Goal: Task Accomplishment & Management: Use online tool/utility

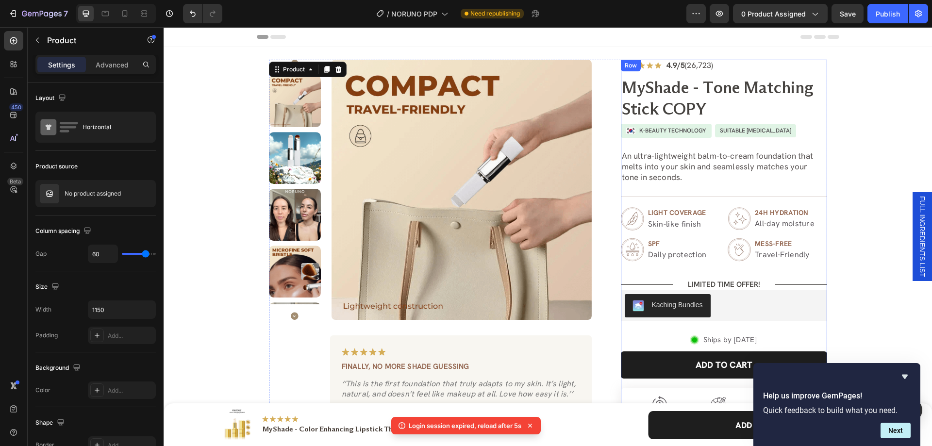
scroll to position [402, 0]
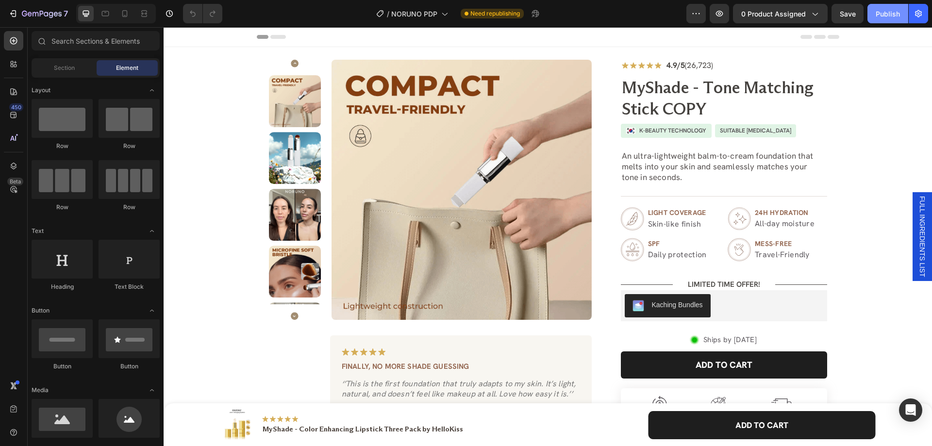
click at [878, 11] on div "Publish" at bounding box center [888, 14] width 24 height 10
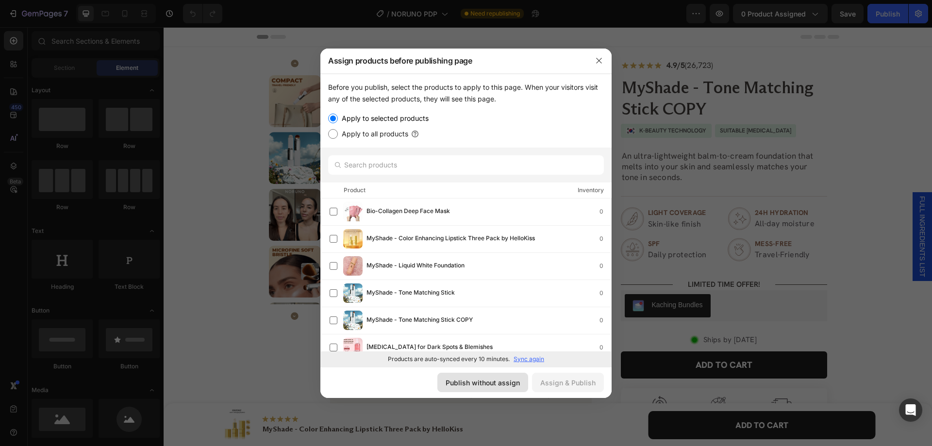
click at [513, 379] on div "Publish without assign" at bounding box center [483, 383] width 74 height 10
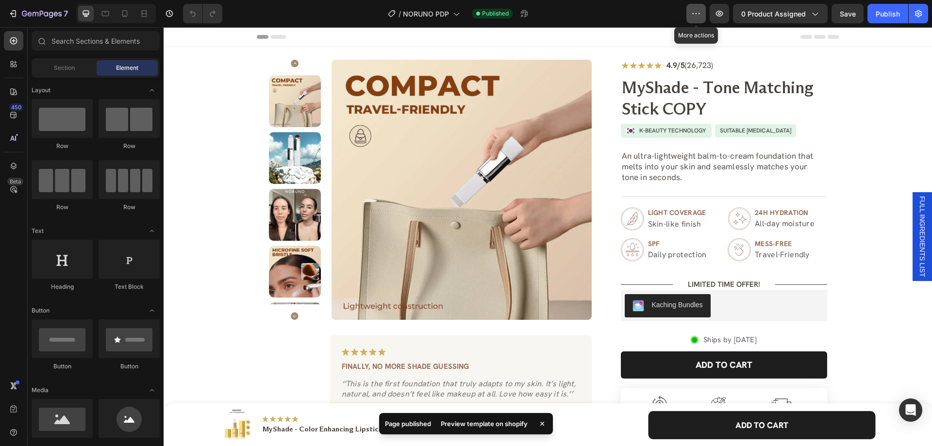
click at [694, 10] on icon "button" at bounding box center [696, 14] width 10 height 10
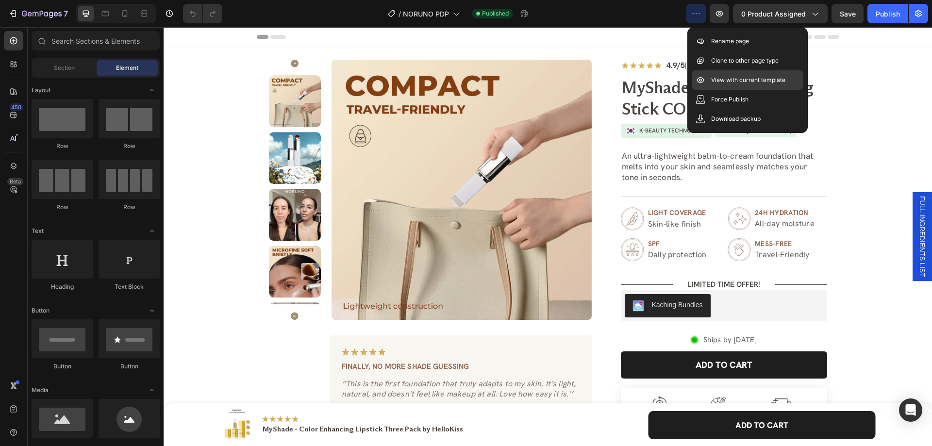
click at [721, 80] on p "View with current template" at bounding box center [748, 80] width 74 height 10
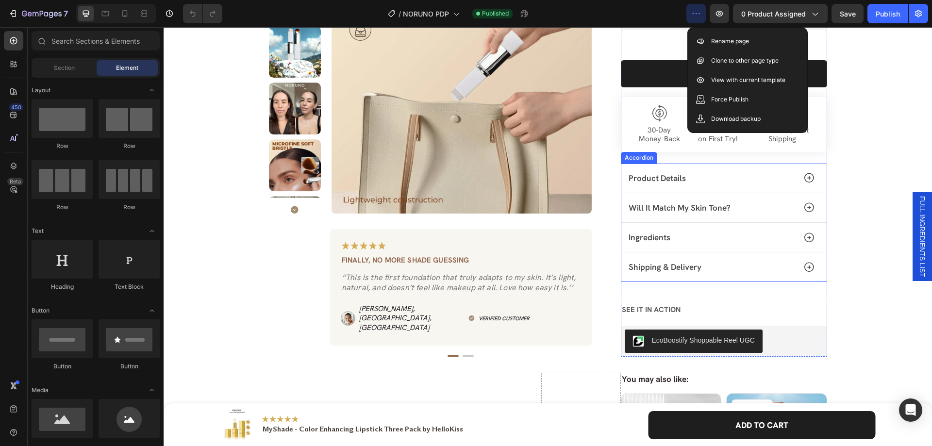
click at [640, 160] on div "Accordion" at bounding box center [639, 158] width 36 height 12
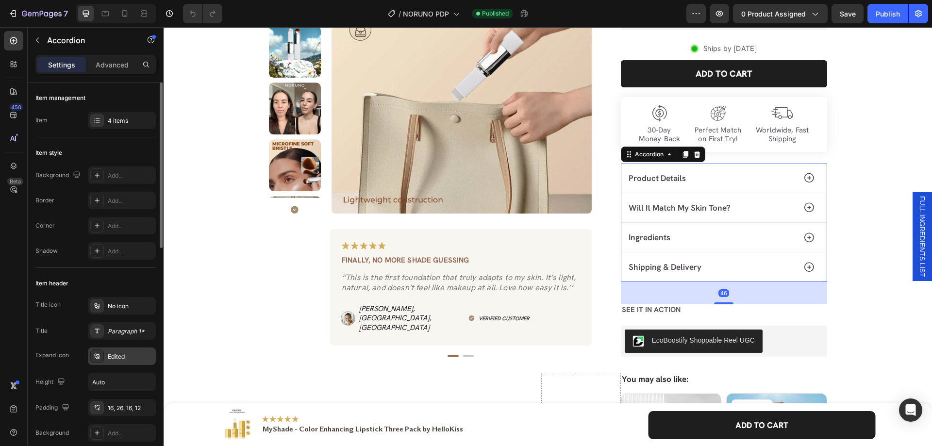
click at [110, 353] on div "Edited" at bounding box center [131, 356] width 46 height 9
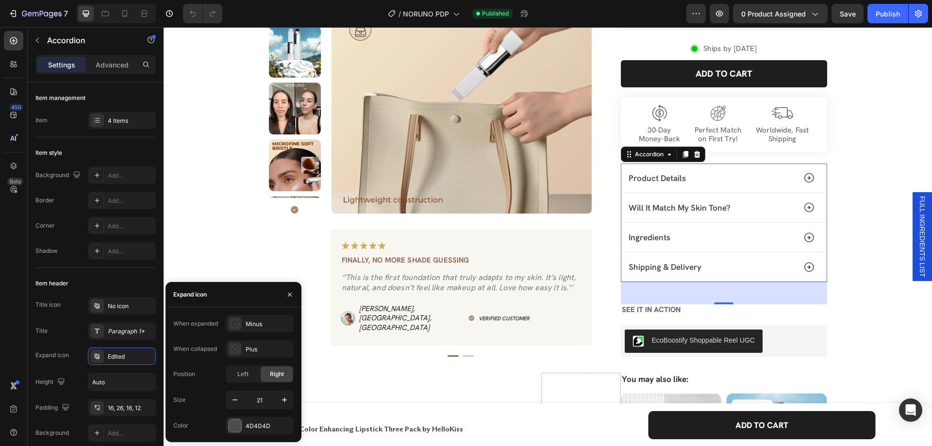
click at [14, 308] on div "450 Beta" at bounding box center [13, 203] width 19 height 345
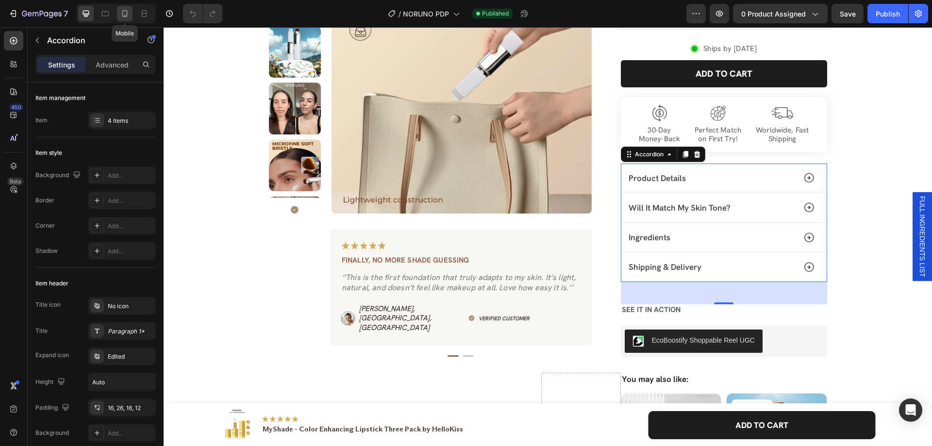
click at [123, 14] on icon at bounding box center [124, 13] width 5 height 7
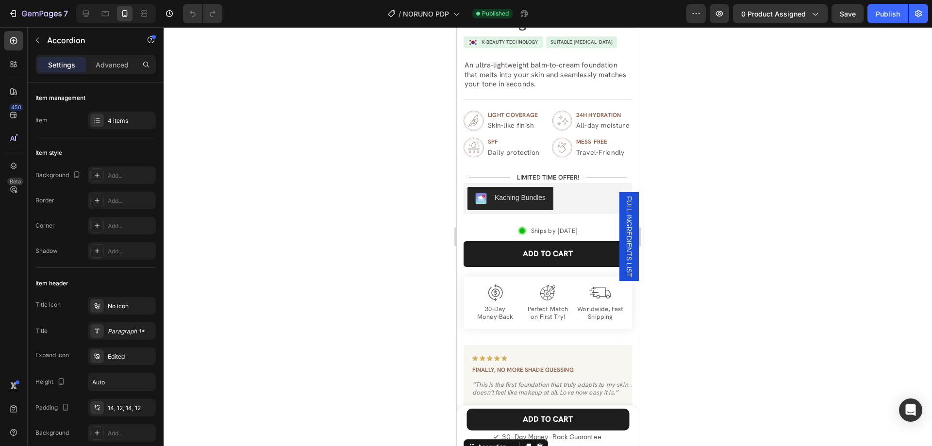
scroll to position [681, 0]
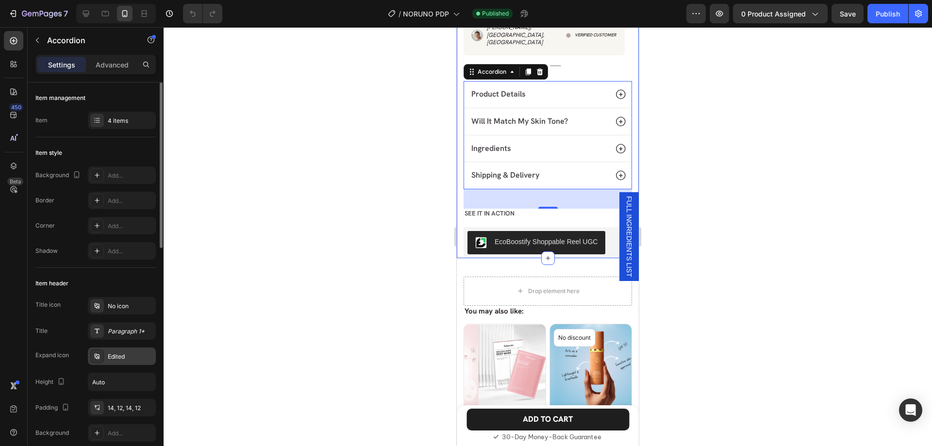
click at [120, 361] on div "Edited" at bounding box center [122, 356] width 68 height 17
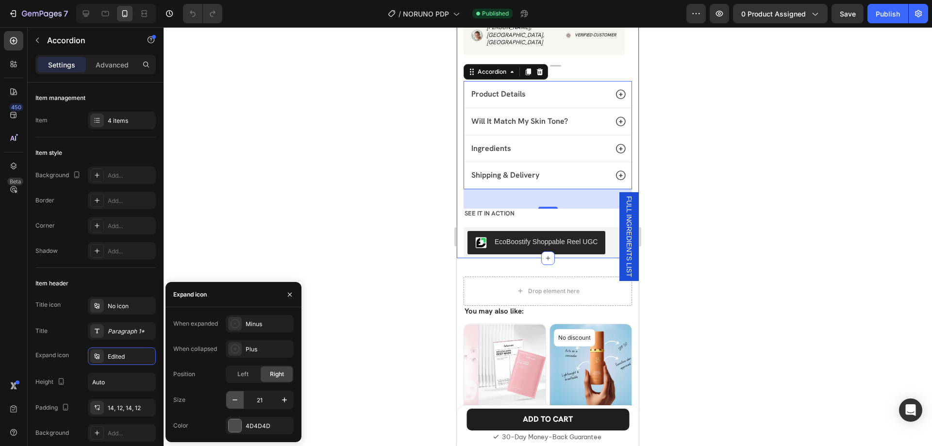
click at [232, 401] on icon "button" at bounding box center [235, 400] width 10 height 10
click at [291, 292] on icon "button" at bounding box center [290, 295] width 8 height 8
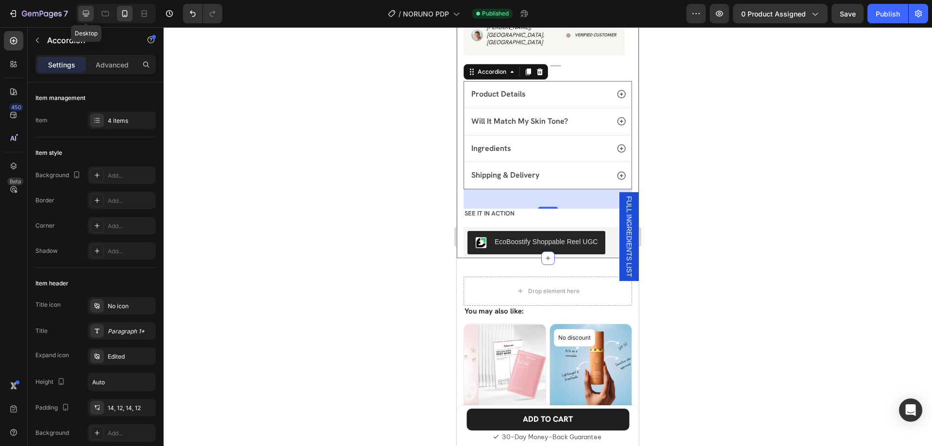
click at [88, 10] on icon at bounding box center [86, 14] width 10 height 10
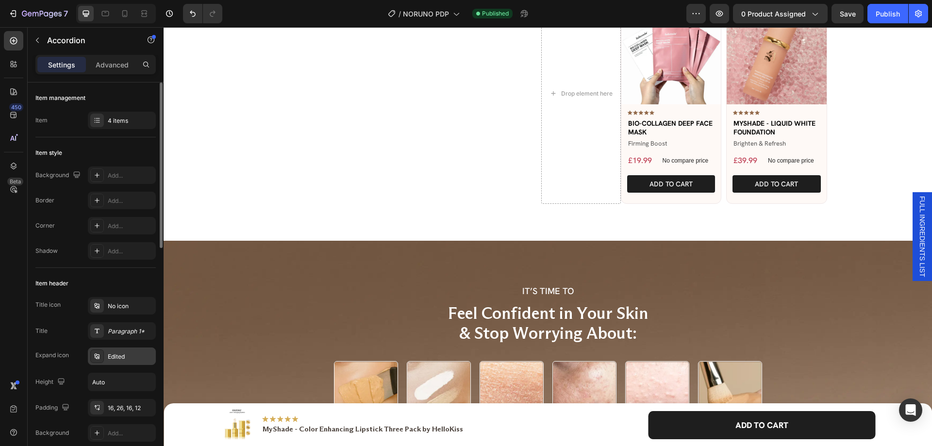
scroll to position [713, 0]
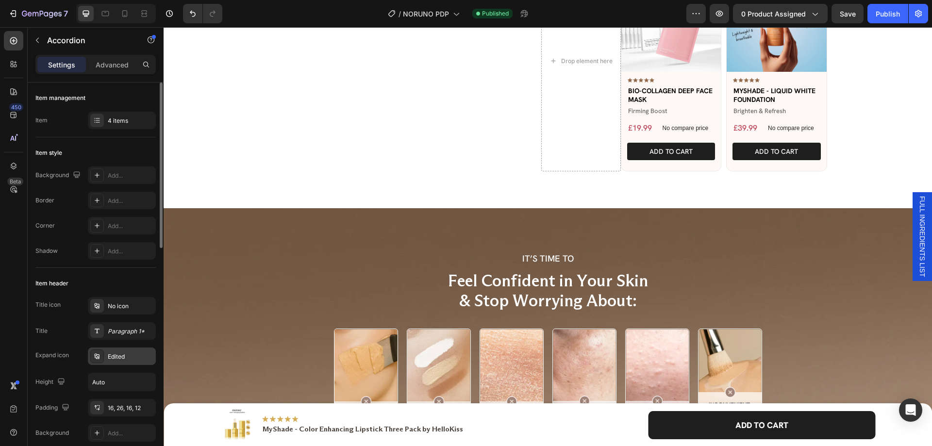
click at [120, 355] on div "Edited" at bounding box center [131, 356] width 46 height 9
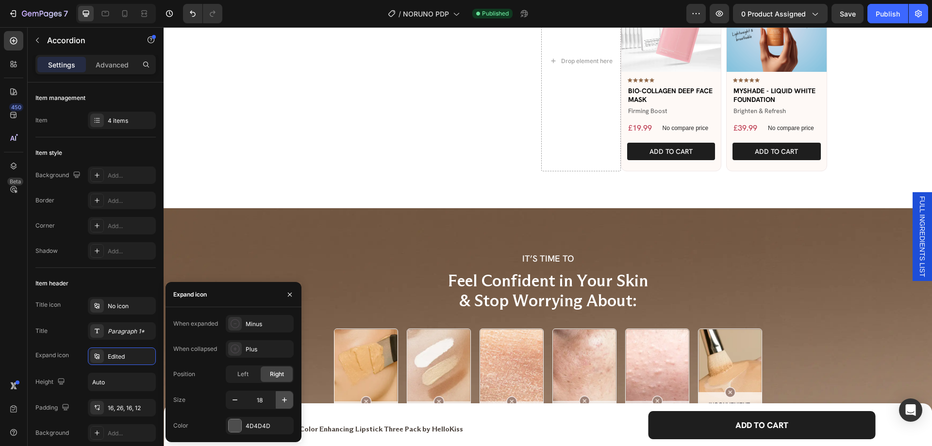
click at [283, 400] on icon "button" at bounding box center [285, 400] width 10 height 10
type input "21"
click at [9, 316] on div "450 Beta" at bounding box center [13, 203] width 19 height 345
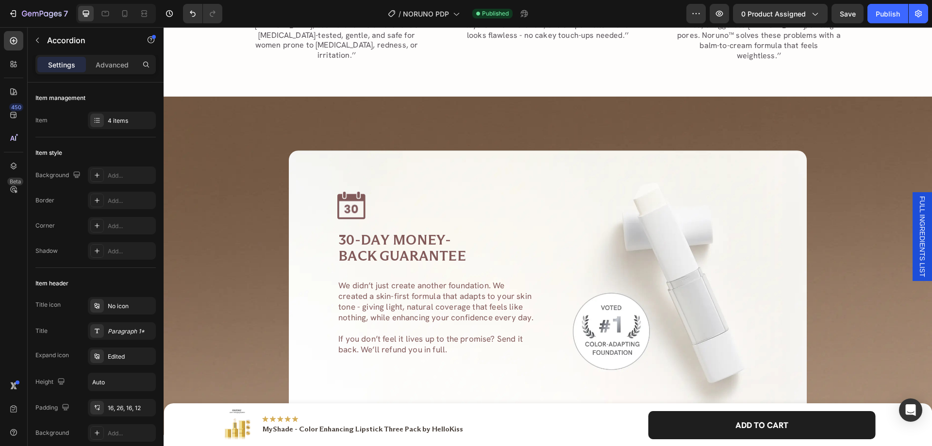
scroll to position [3917, 0]
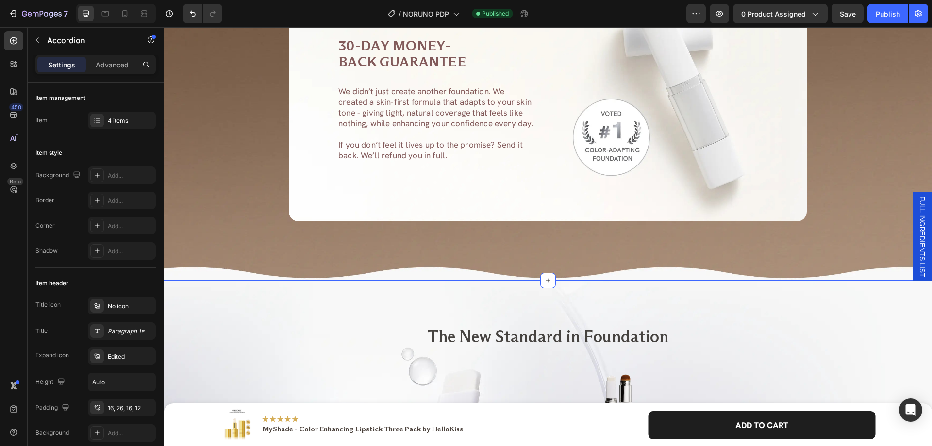
click at [234, 195] on div "Image 30-DAY MONEY-BACK GUARANTEE Heading We didn’t just create another foundat…" at bounding box center [547, 89] width 749 height 266
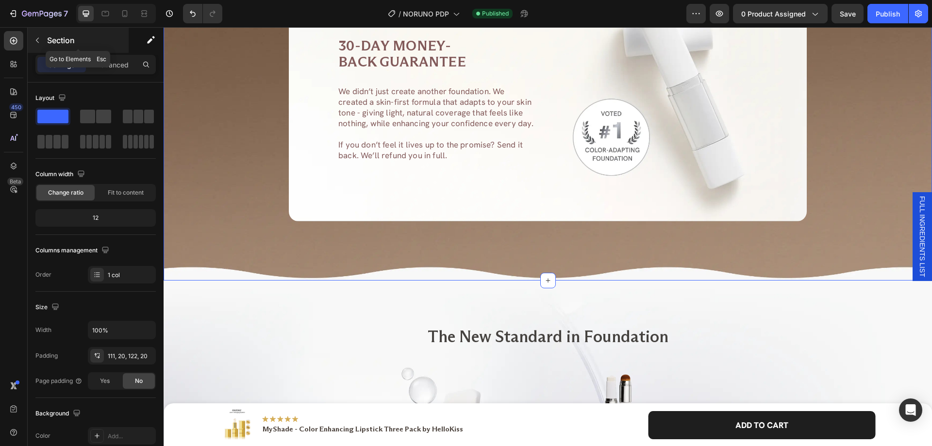
click at [38, 44] on icon "button" at bounding box center [37, 40] width 8 height 8
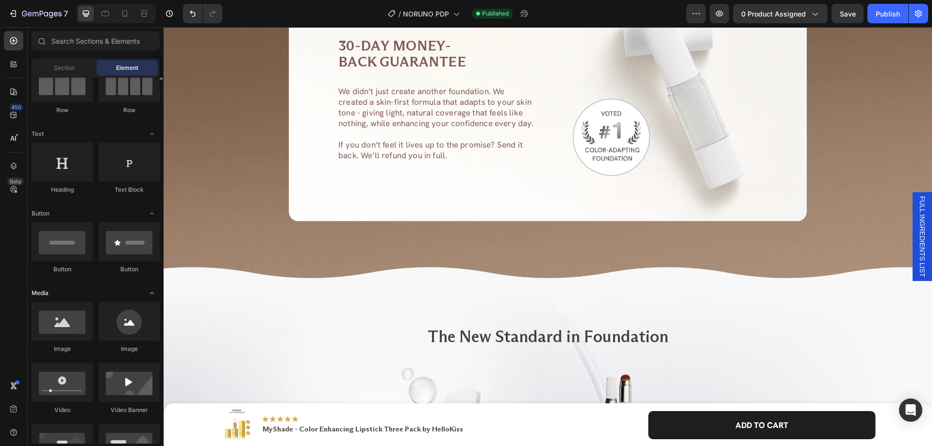
scroll to position [146, 0]
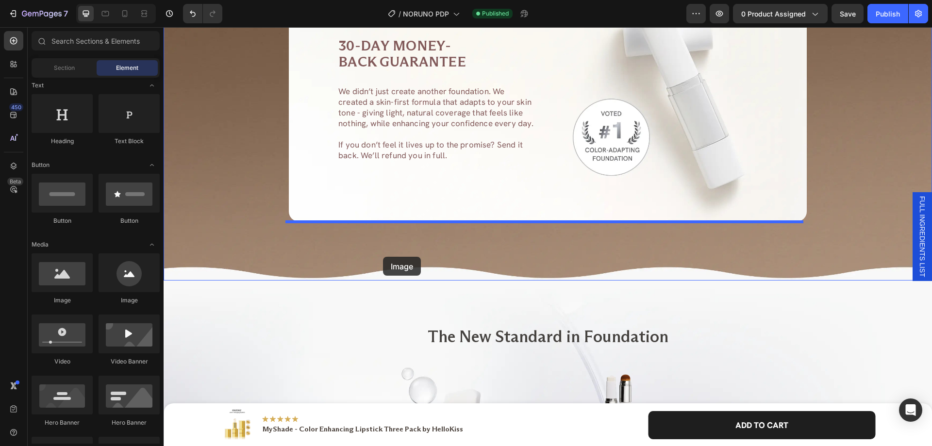
drag, startPoint x: 207, startPoint y: 313, endPoint x: 383, endPoint y: 257, distance: 184.4
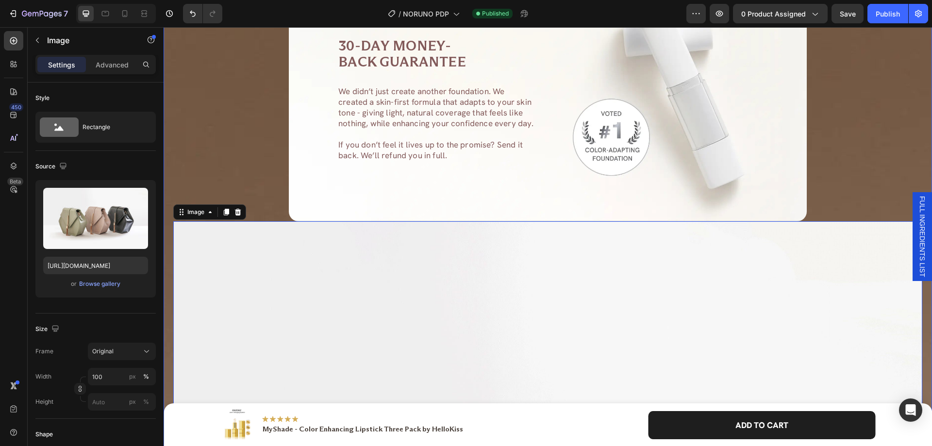
scroll to position [3771, 0]
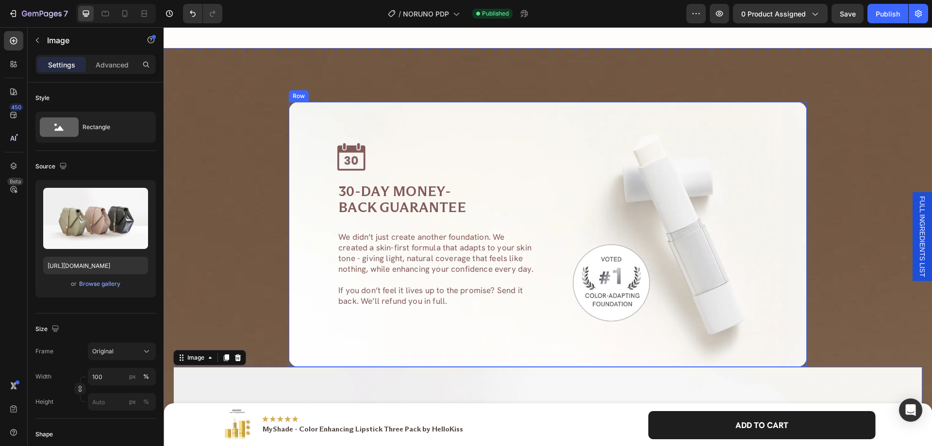
click at [296, 173] on div "Image 30-DAY MONEY-BACK GUARANTEE Heading We didn’t just create another foundat…" at bounding box center [548, 235] width 518 height 266
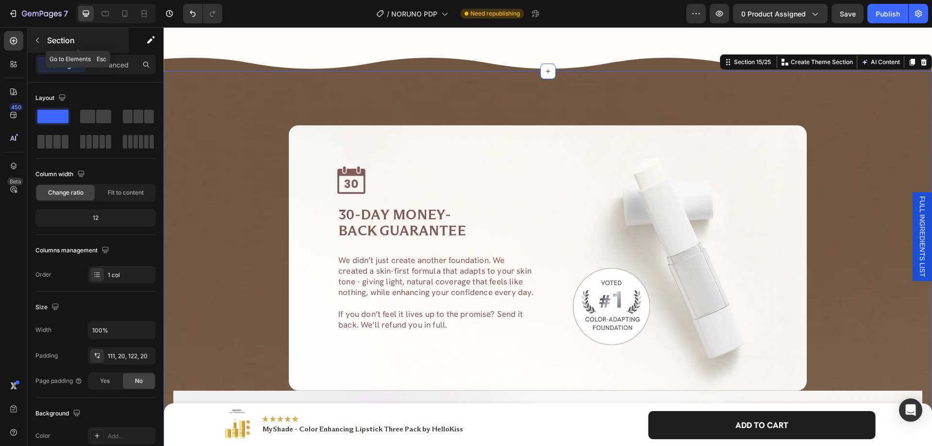
click at [40, 39] on icon "button" at bounding box center [37, 40] width 8 height 8
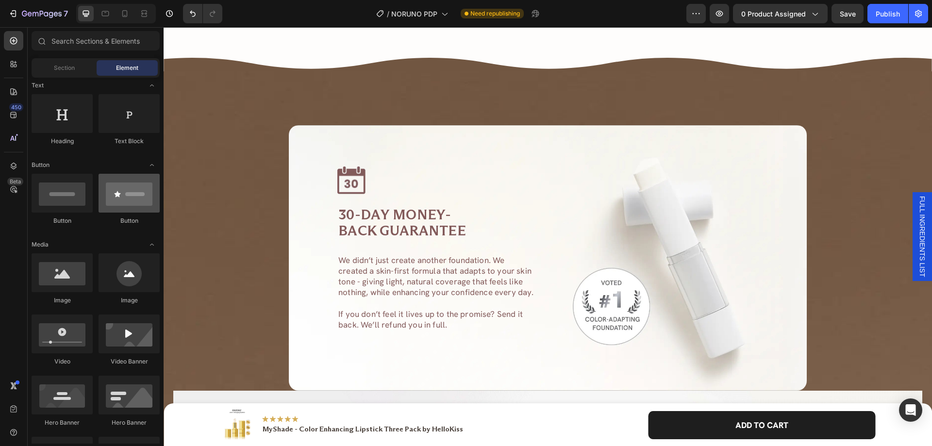
scroll to position [0, 0]
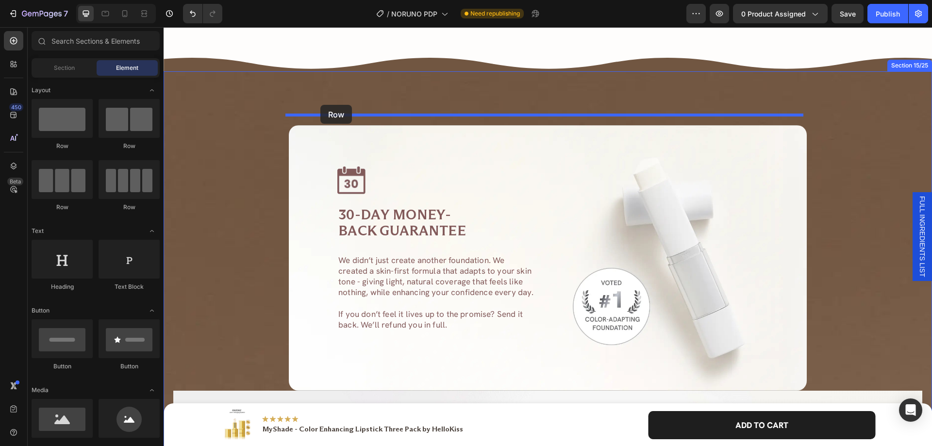
drag, startPoint x: 227, startPoint y: 157, endPoint x: 320, endPoint y: 105, distance: 107.4
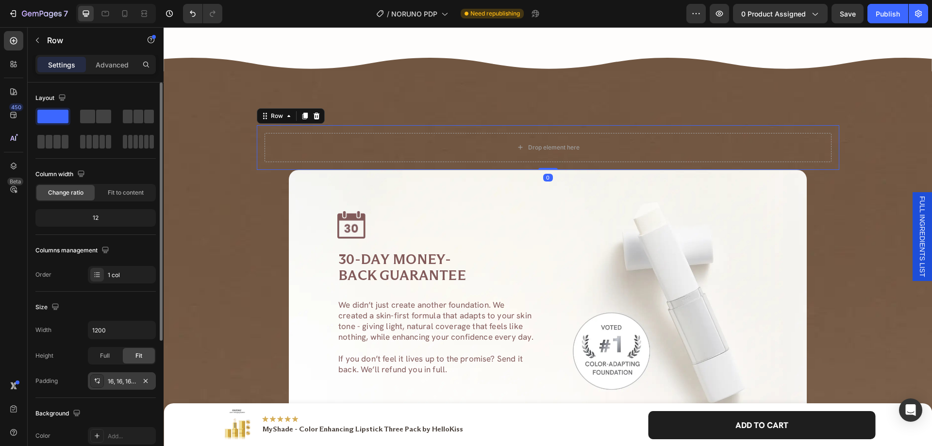
click at [112, 381] on div "16, 16, 16, 16" at bounding box center [122, 381] width 28 height 9
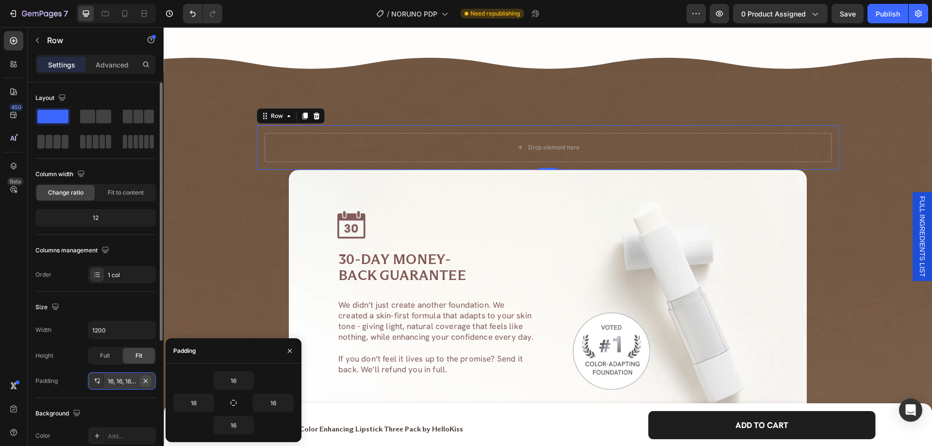
click at [145, 380] on icon "button" at bounding box center [146, 381] width 8 height 8
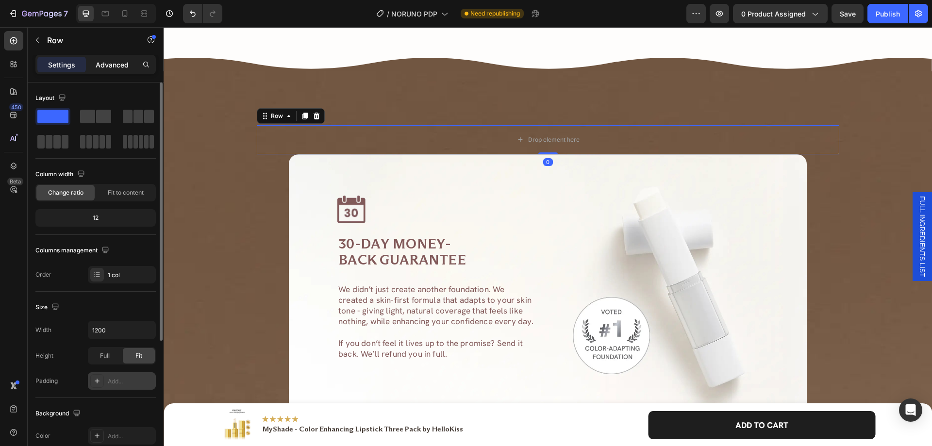
click at [111, 68] on p "Advanced" at bounding box center [112, 65] width 33 height 10
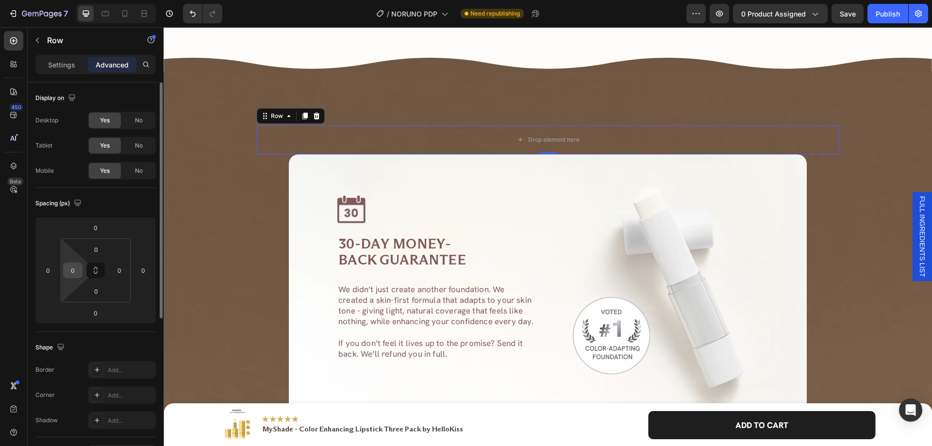
click at [78, 269] on input "0" at bounding box center [73, 270] width 15 height 15
type input "20"
click at [122, 269] on input "0" at bounding box center [119, 270] width 15 height 15
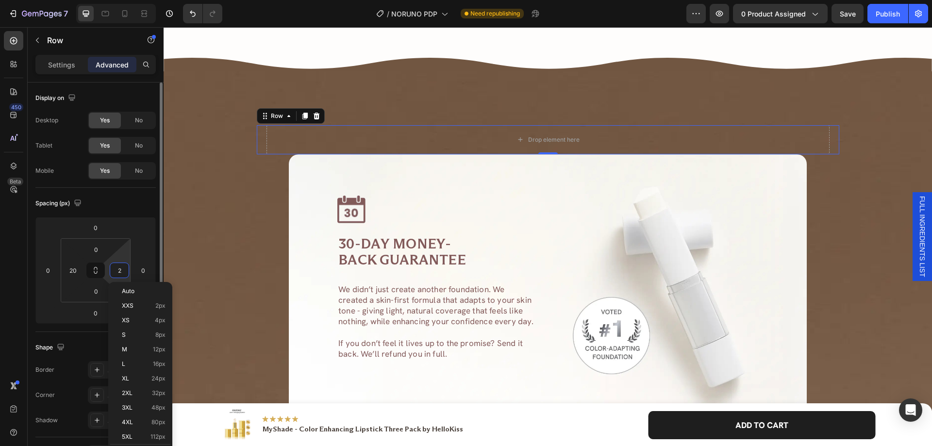
type input "20"
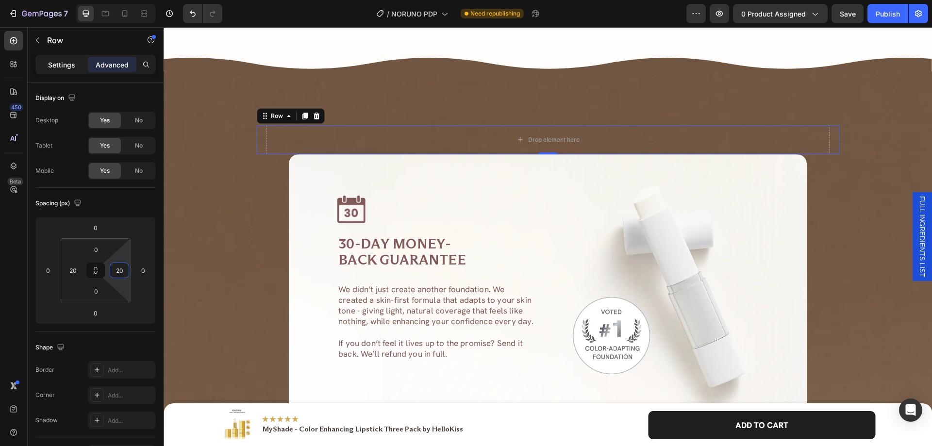
click at [54, 62] on p "Settings" at bounding box center [61, 65] width 27 height 10
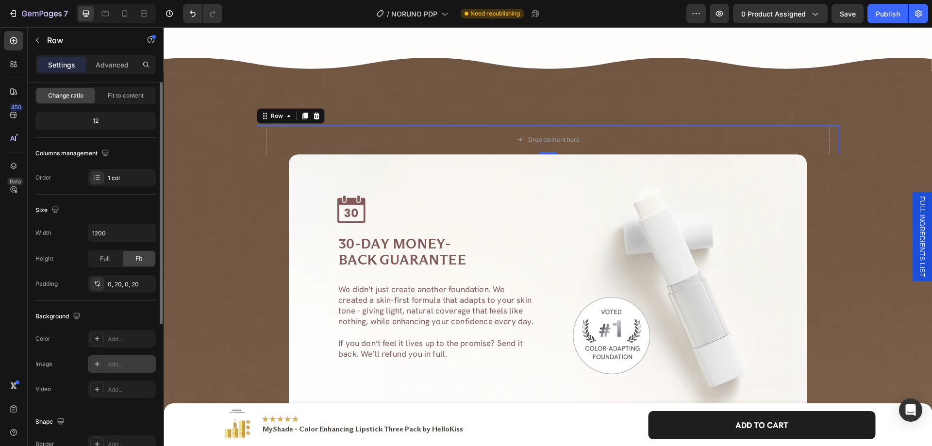
scroll to position [146, 0]
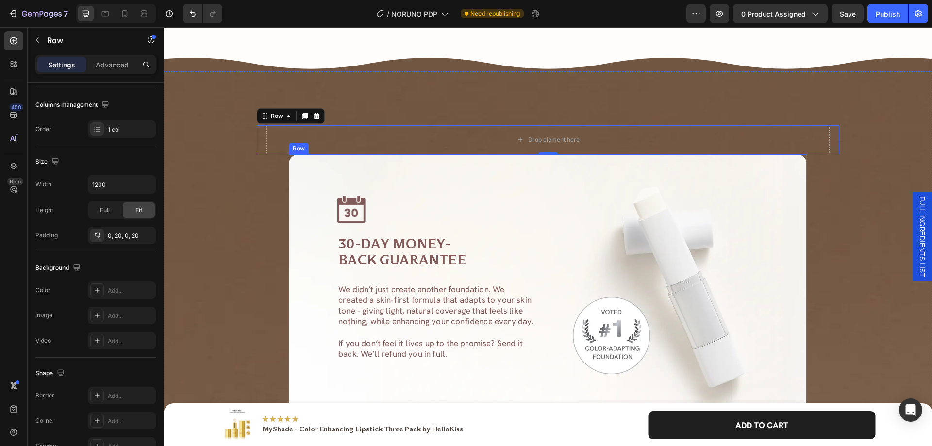
click at [298, 179] on div "Image 30-DAY MONEY-BACK GUARANTEE Heading We didn’t just create another foundat…" at bounding box center [548, 287] width 518 height 266
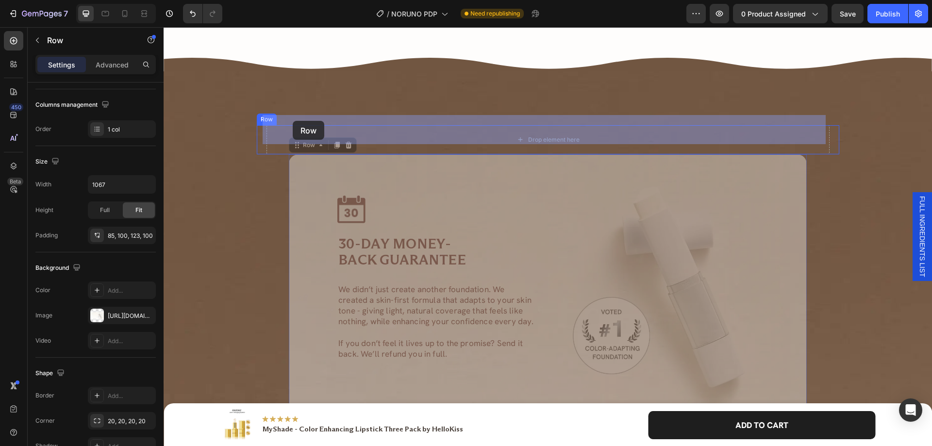
drag, startPoint x: 295, startPoint y: 134, endPoint x: 293, endPoint y: 122, distance: 12.3
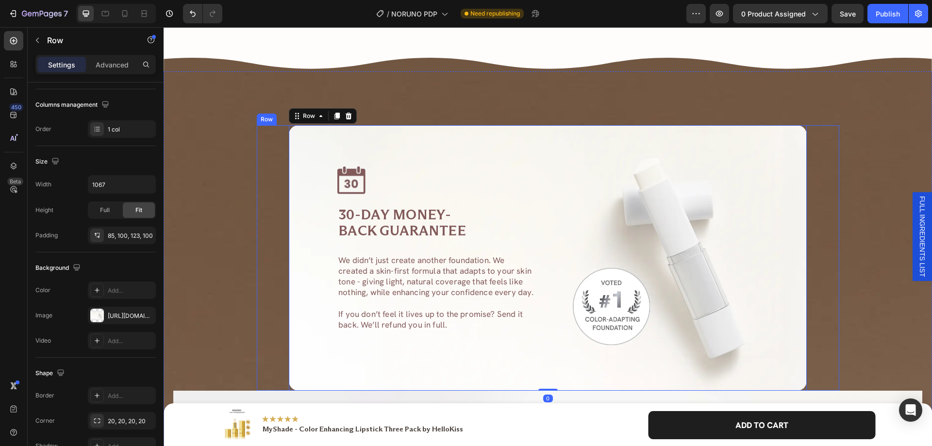
click at [267, 139] on div "Image 30-DAY MONEY-BACK GUARANTEE Heading We didn’t just create another foundat…" at bounding box center [548, 258] width 563 height 266
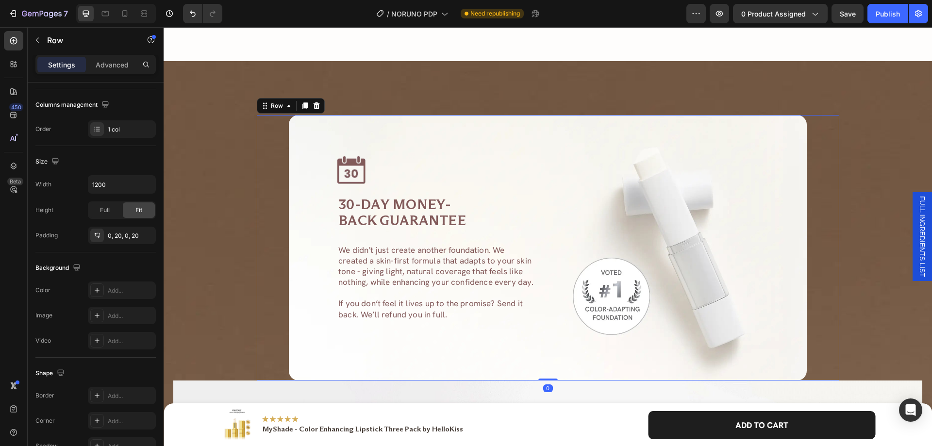
scroll to position [3965, 0]
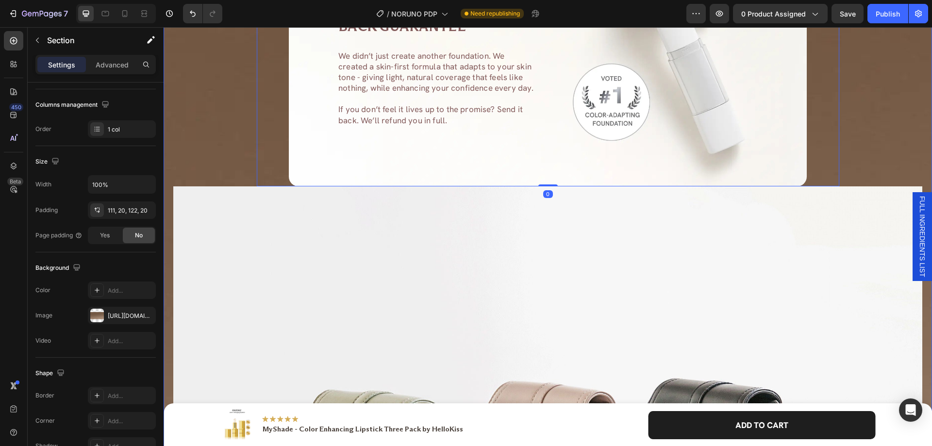
click at [188, 169] on div "Image 30-DAY MONEY-BACK GUARANTEE Heading We didn’t just create another foundat…" at bounding box center [547, 334] width 749 height 827
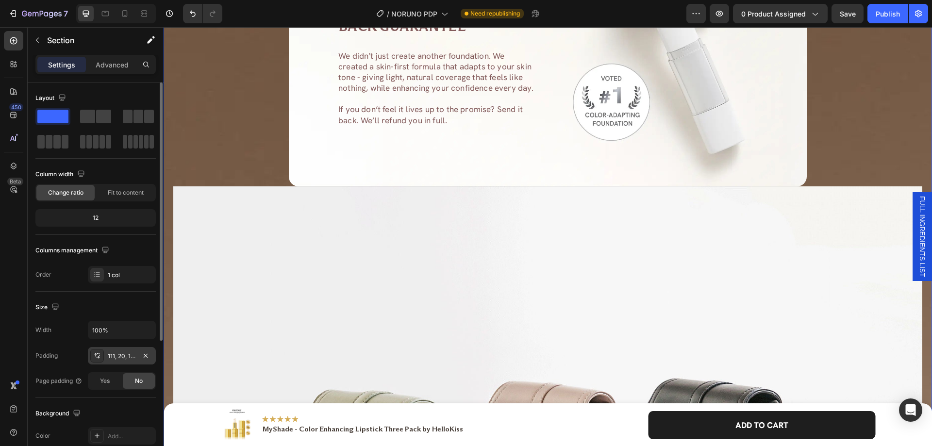
click at [117, 354] on div "111, 20, 122, 20" at bounding box center [122, 356] width 28 height 9
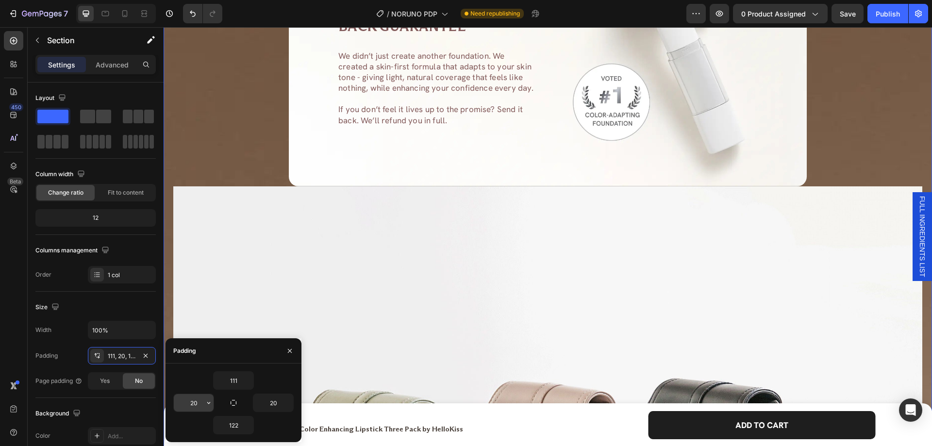
click at [199, 402] on input "20" at bounding box center [194, 402] width 40 height 17
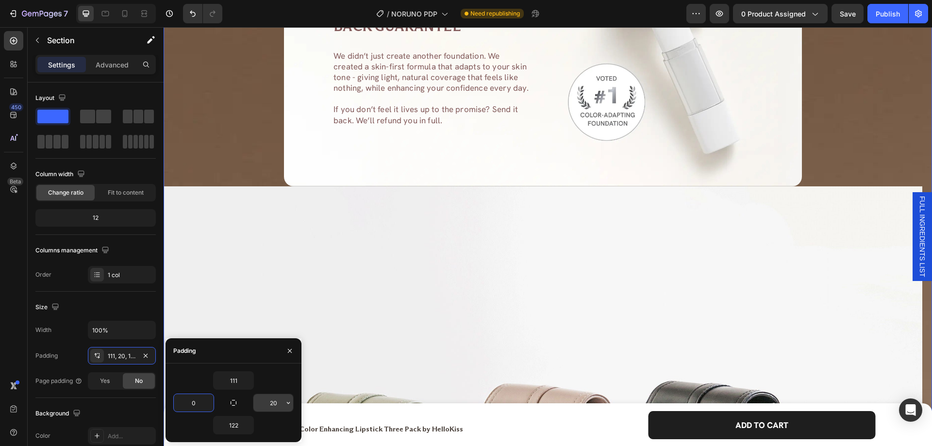
type input "0"
click at [263, 405] on input "20" at bounding box center [273, 402] width 40 height 17
type input "0"
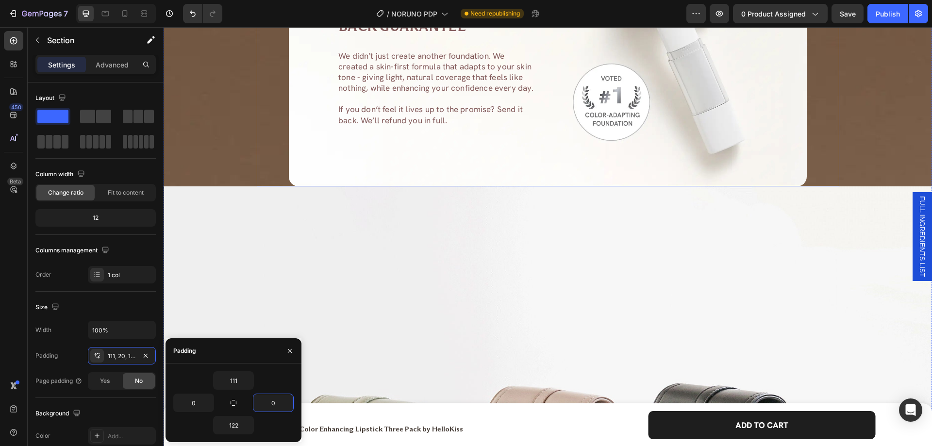
click at [259, 165] on div "Image 30-DAY MONEY-BACK GUARANTEE Heading We didn’t just create another foundat…" at bounding box center [548, 54] width 583 height 266
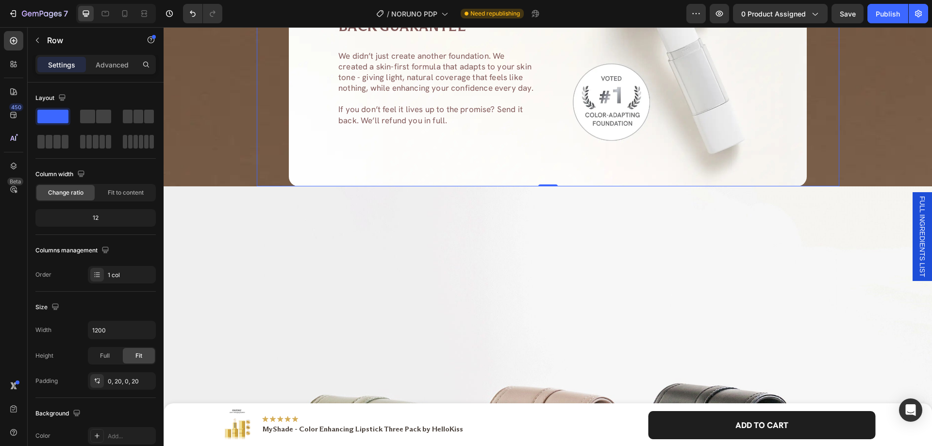
click at [274, 172] on div "Image 30-DAY MONEY-BACK GUARANTEE Heading We didn’t just create another foundat…" at bounding box center [548, 54] width 563 height 266
click at [105, 63] on p "Advanced" at bounding box center [112, 65] width 33 height 10
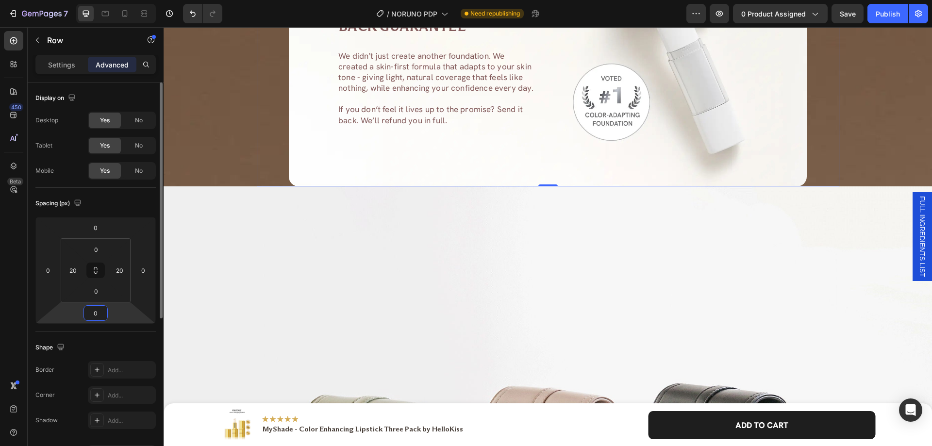
click at [98, 311] on input "0" at bounding box center [95, 313] width 19 height 15
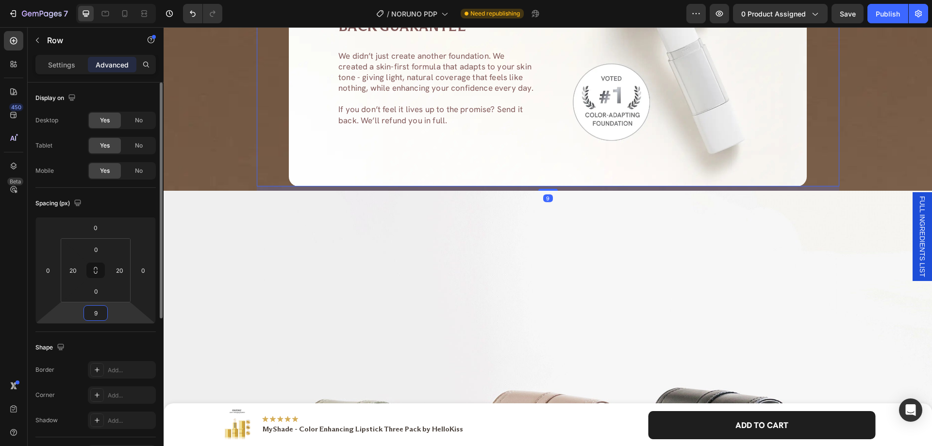
type input "97"
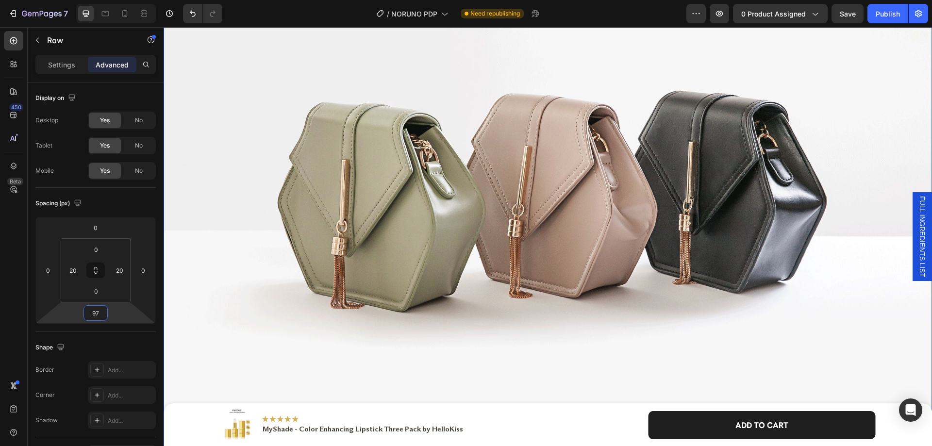
scroll to position [4499, 0]
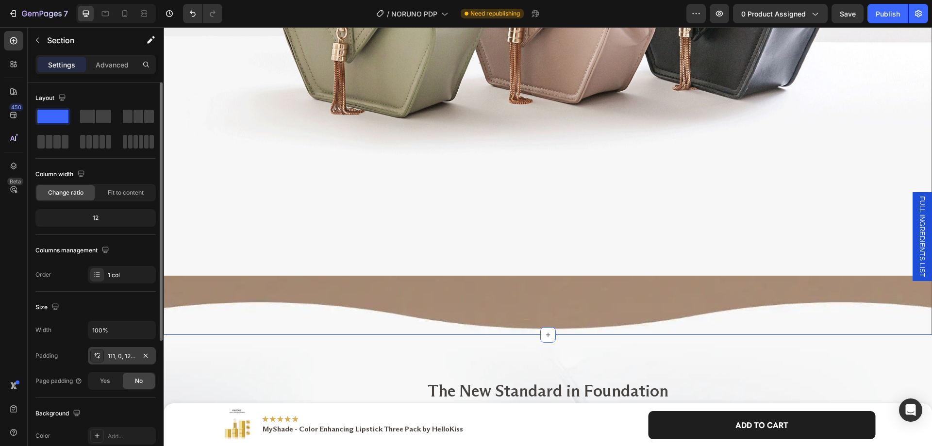
click at [121, 357] on div "111, 0, 122, 0" at bounding box center [122, 356] width 28 height 9
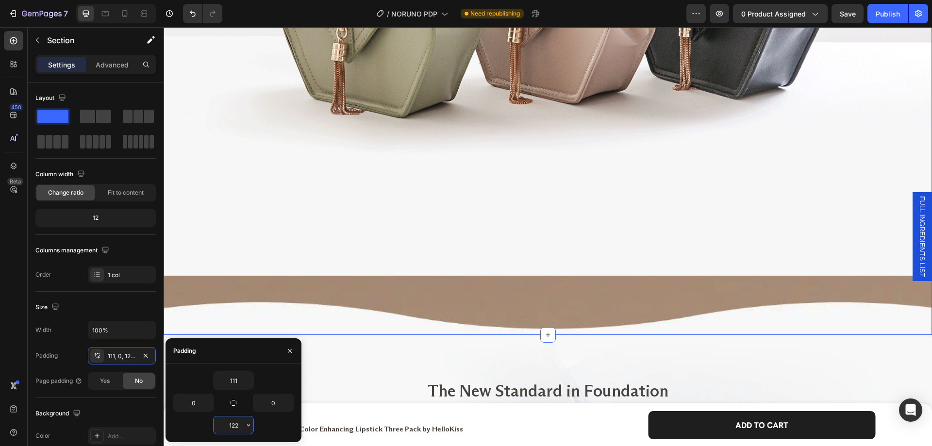
click at [230, 424] on input "122" at bounding box center [234, 424] width 40 height 17
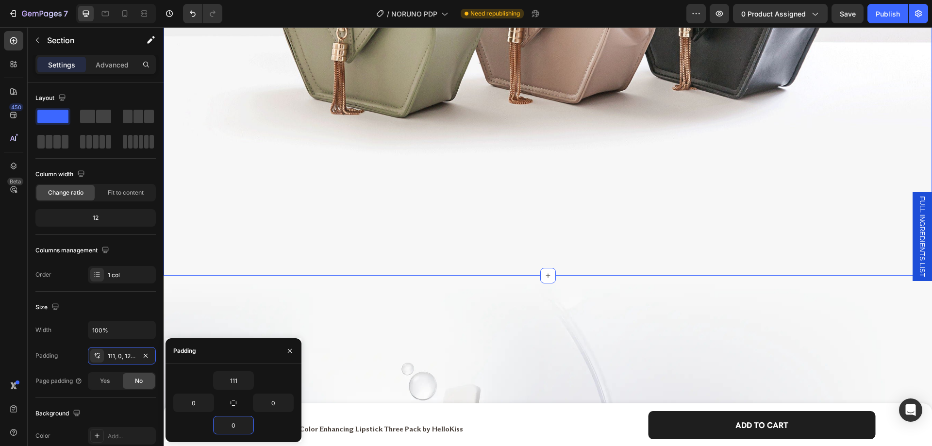
scroll to position [4305, 0]
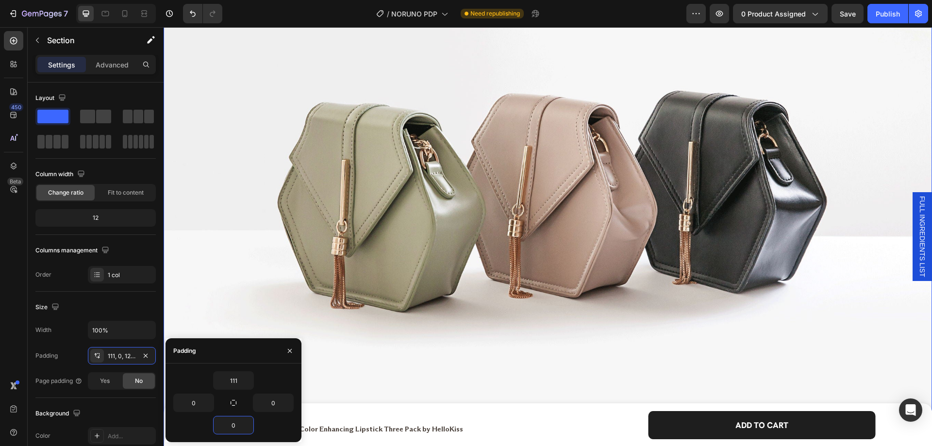
type input "0"
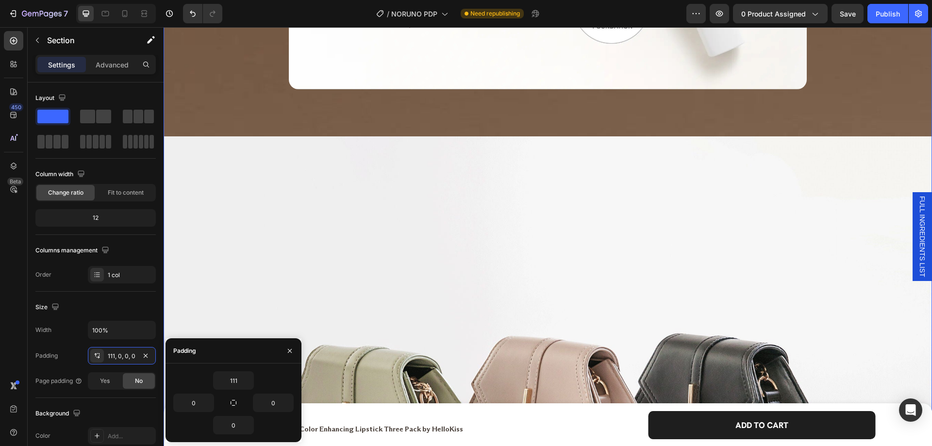
click at [291, 125] on div "Image 30-DAY MONEY-BACK GUARANTEE Heading We didn’t just create another foundat…" at bounding box center [548, 268] width 768 height 889
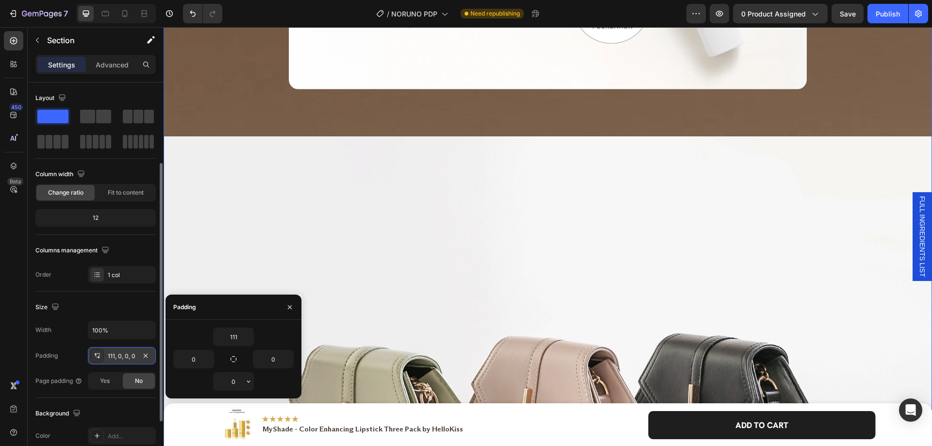
scroll to position [97, 0]
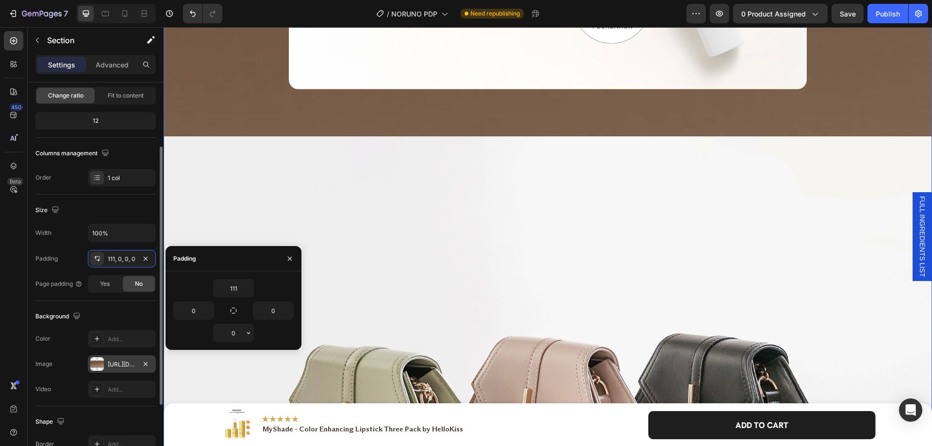
click at [122, 362] on div "https://cdn.shopify.com/s/files/1/0956/4795/7327/files/gempages_584964709569004…" at bounding box center [122, 364] width 28 height 9
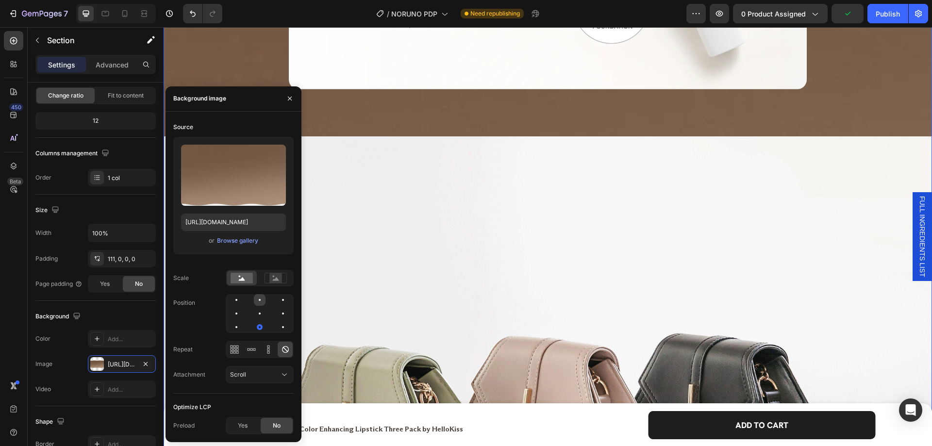
click at [256, 305] on div at bounding box center [260, 300] width 12 height 12
click at [11, 308] on div "450 Beta" at bounding box center [13, 203] width 19 height 345
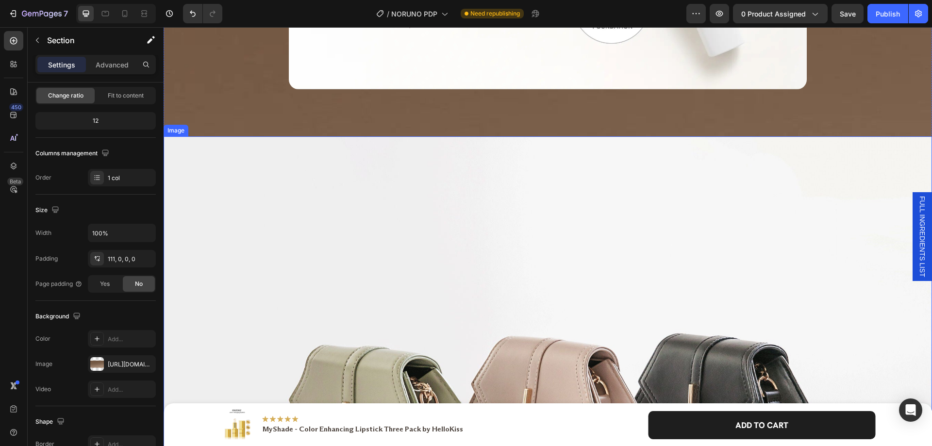
scroll to position [4111, 0]
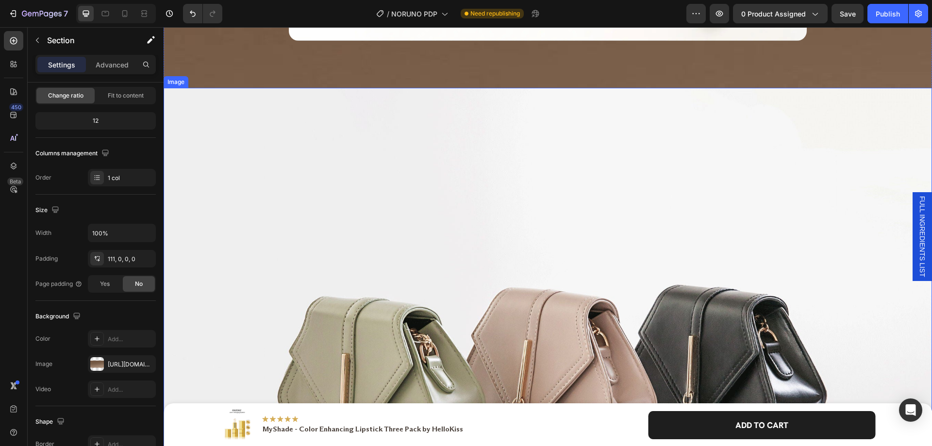
click at [348, 215] on img at bounding box center [548, 376] width 768 height 576
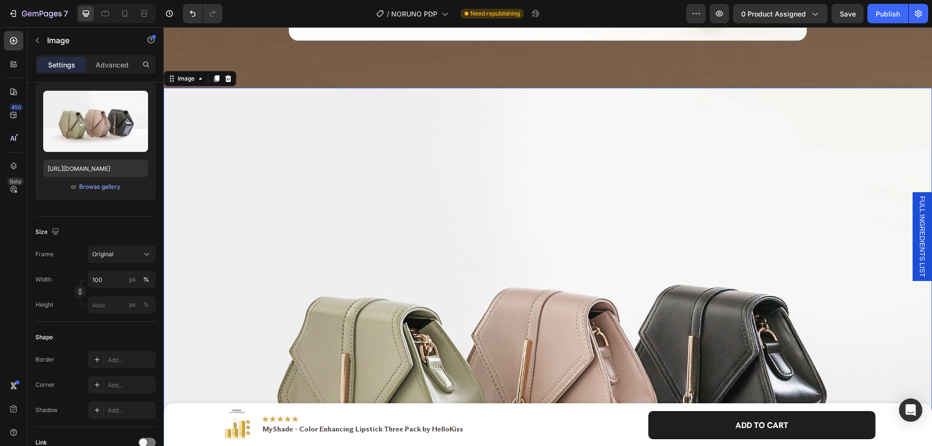
scroll to position [0, 0]
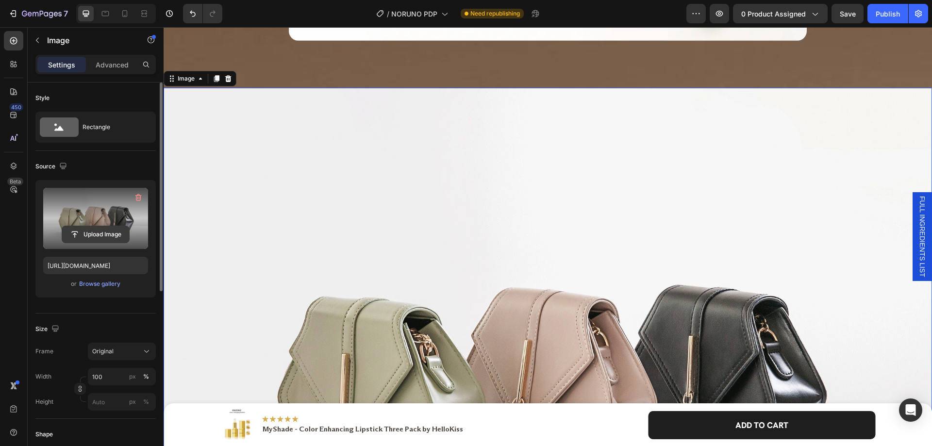
click at [103, 239] on input "file" at bounding box center [95, 234] width 67 height 17
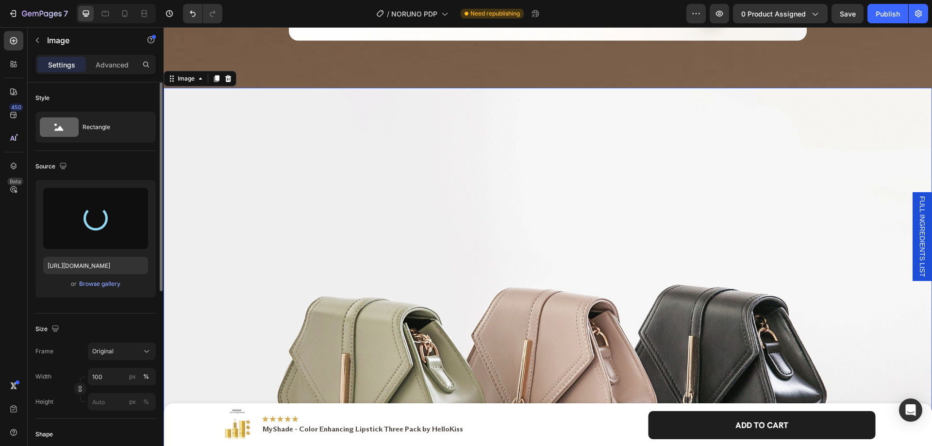
type input "https://cdn.shopify.com/s/files/1/0956/4795/7327/files/gempages_584964709569004…"
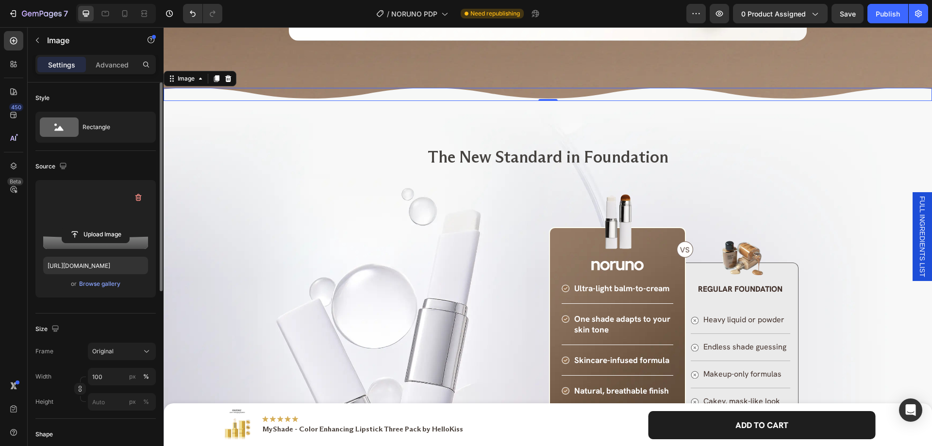
scroll to position [3917, 0]
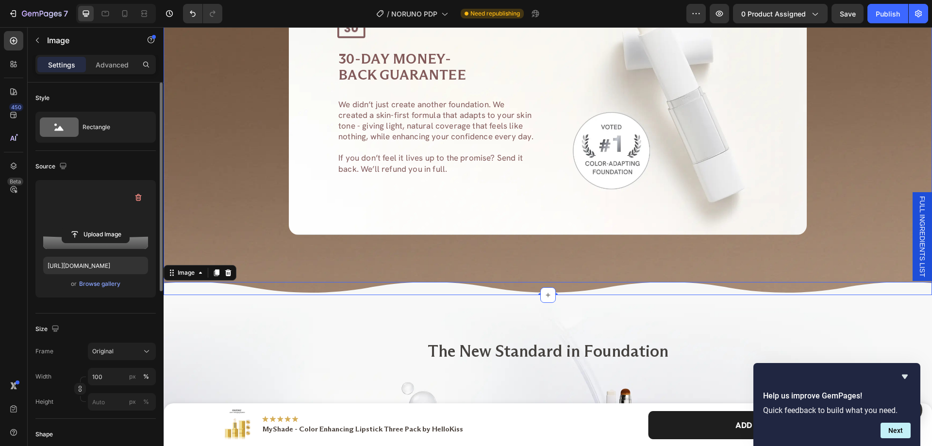
click at [272, 256] on div "Image 30-DAY MONEY-BACK GUARANTEE Heading We didn’t just create another foundat…" at bounding box center [548, 132] width 768 height 326
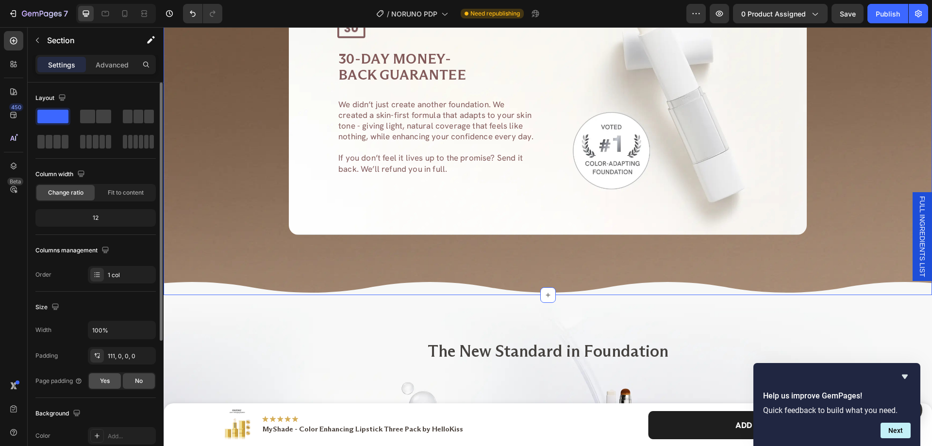
scroll to position [97, 0]
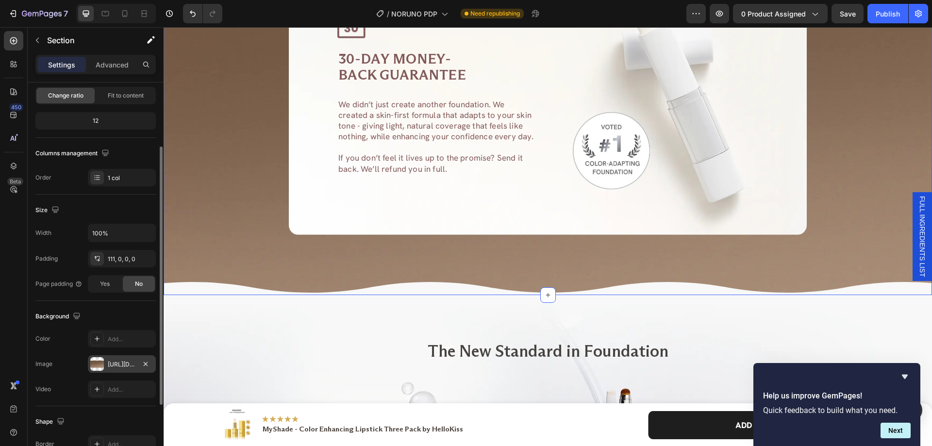
click at [115, 369] on div "https://cdn.shopify.com/s/files/1/0956/4795/7327/files/gempages_584964709569004…" at bounding box center [122, 363] width 68 height 17
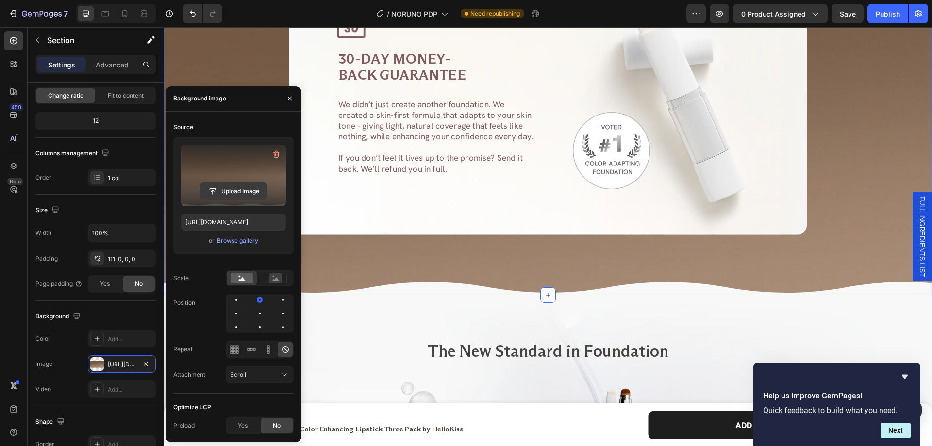
click at [223, 190] on input "file" at bounding box center [233, 191] width 67 height 17
type input "https://cdn.shopify.com/s/files/1/0956/4795/7327/files/gempages_584964709569004…"
click at [7, 284] on div "450 Beta" at bounding box center [13, 203] width 19 height 345
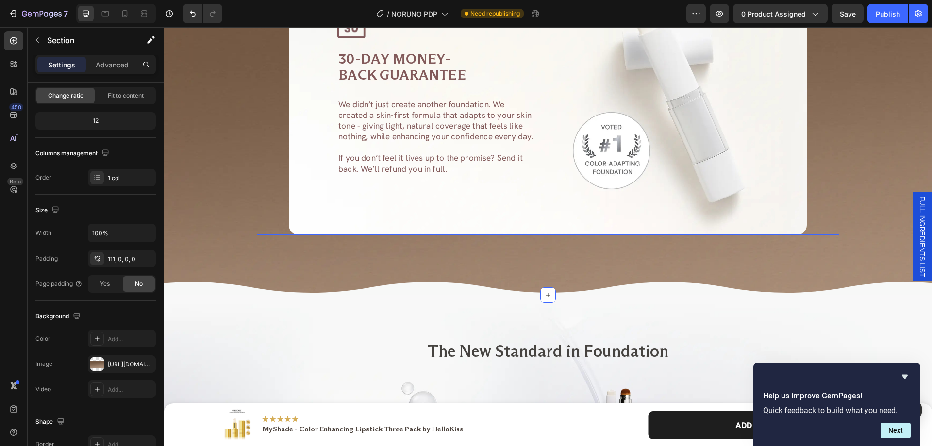
scroll to position [3771, 0]
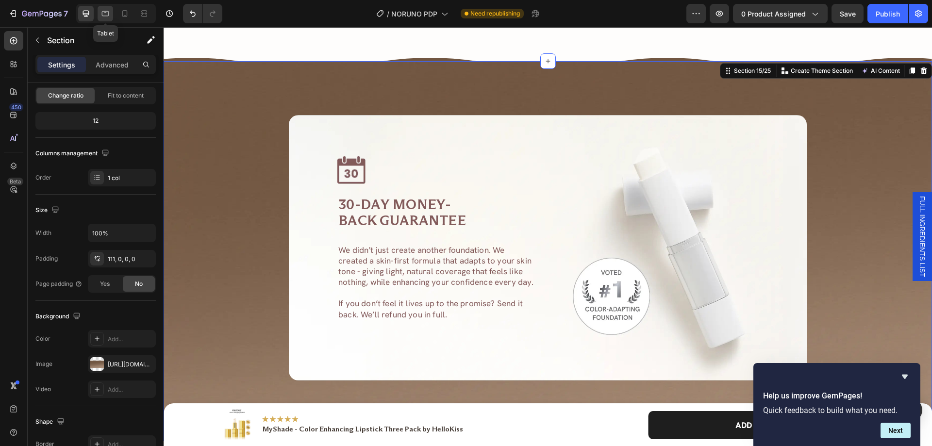
click at [105, 12] on icon at bounding box center [105, 13] width 7 height 5
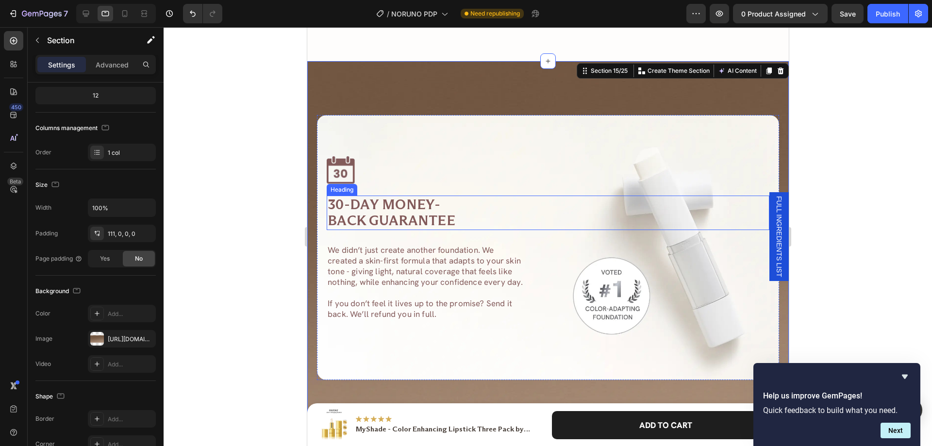
scroll to position [3906, 0]
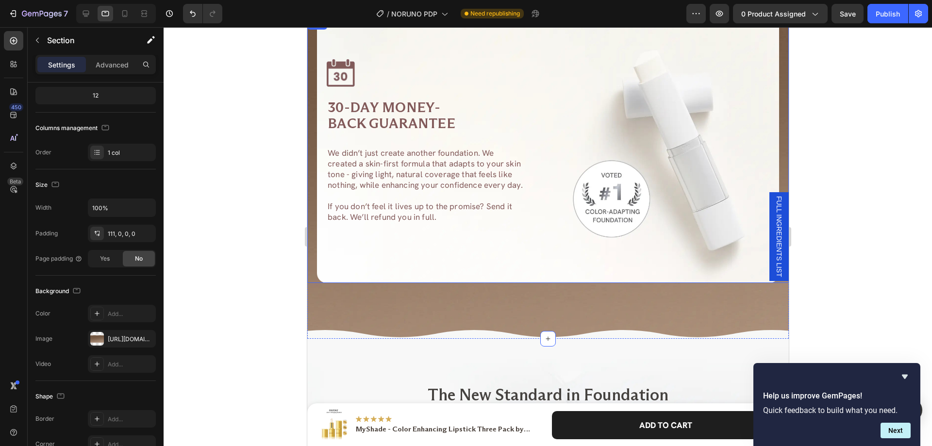
click at [312, 270] on div "Image 30-DAY MONEY-BACK GUARANTEE Heading We didn’t just create another foundat…" at bounding box center [548, 151] width 482 height 266
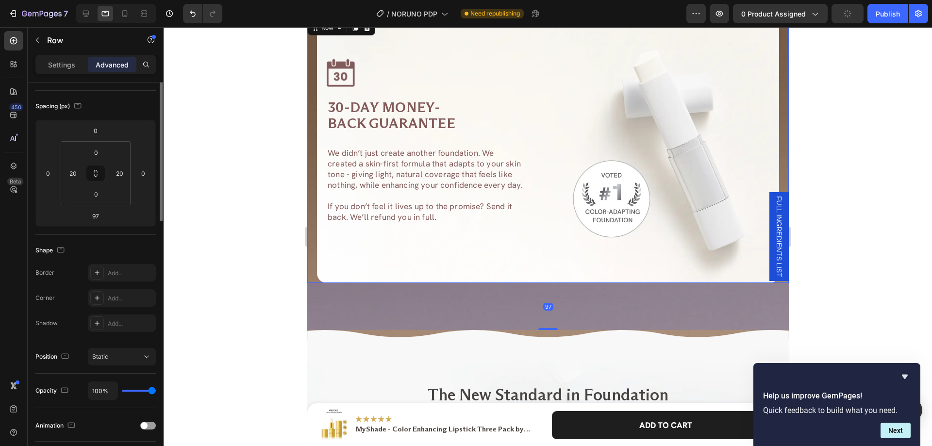
scroll to position [0, 0]
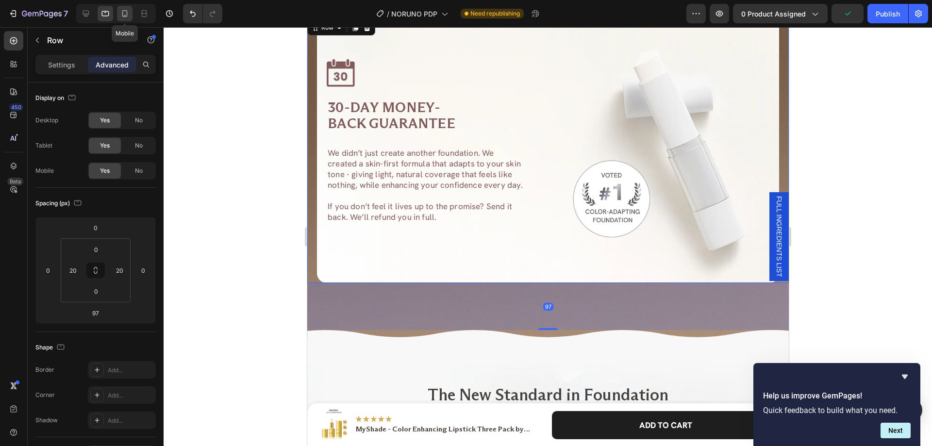
click at [122, 12] on icon at bounding box center [125, 14] width 10 height 10
type input "40"
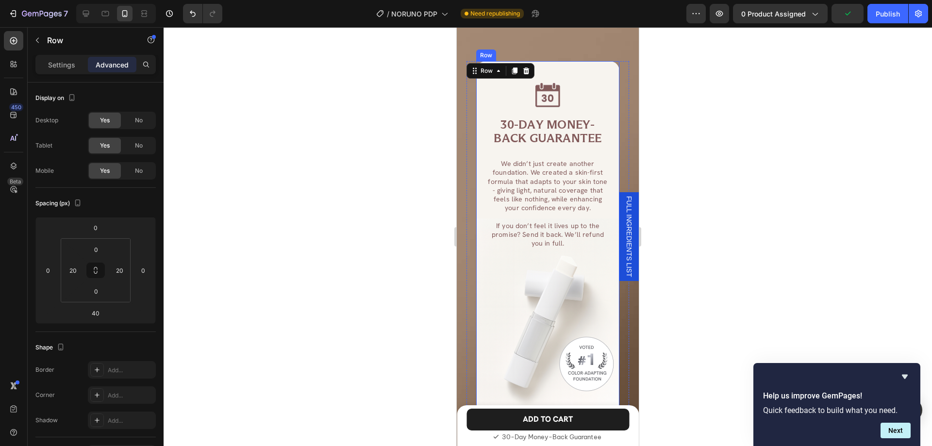
scroll to position [3748, 0]
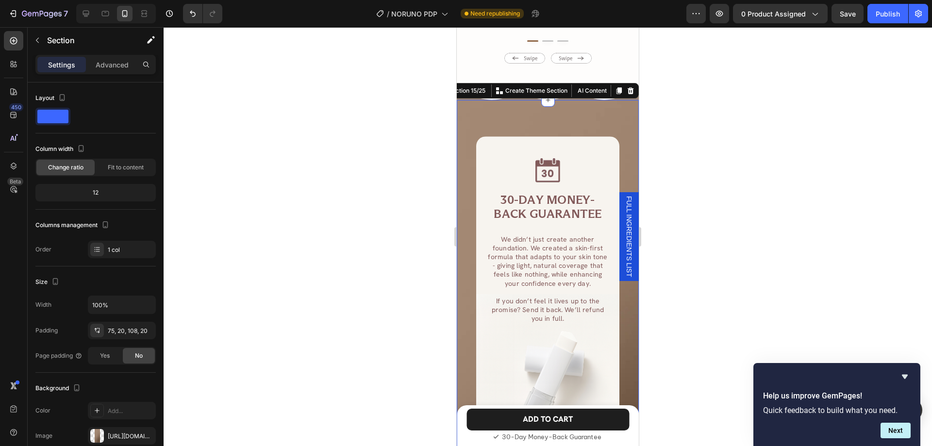
click at [460, 201] on div "Image 30-DAY MONEY-BACK GUARANTEE Heading We didn’t just create another foundat…" at bounding box center [548, 335] width 182 height 470
click at [114, 333] on div "75, 20, 108, 20" at bounding box center [122, 331] width 28 height 9
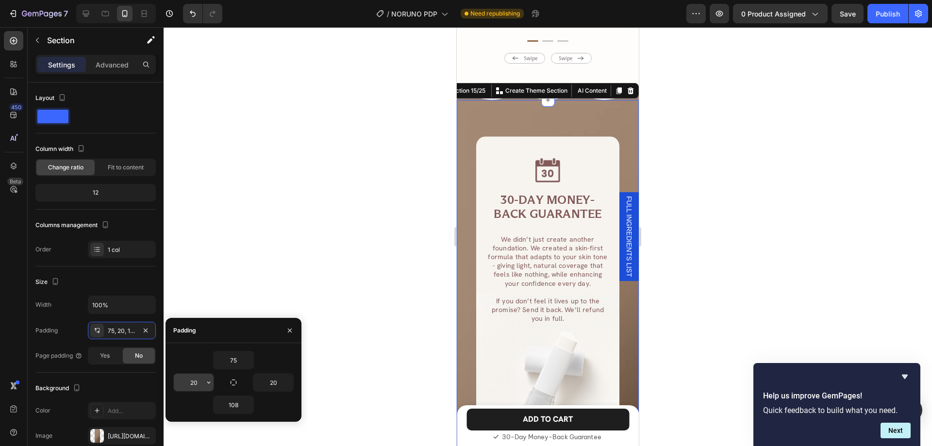
click at [186, 379] on input "20" at bounding box center [194, 382] width 40 height 17
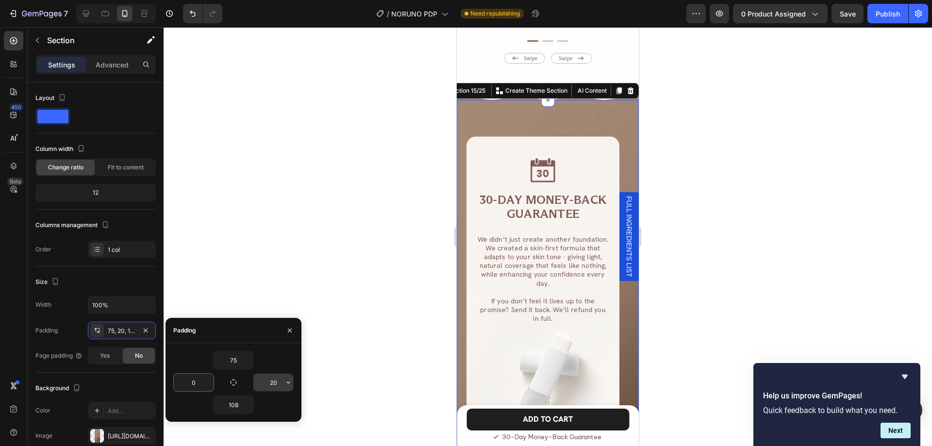
type input "0"
click at [275, 388] on input "20" at bounding box center [273, 382] width 40 height 17
type input "0"
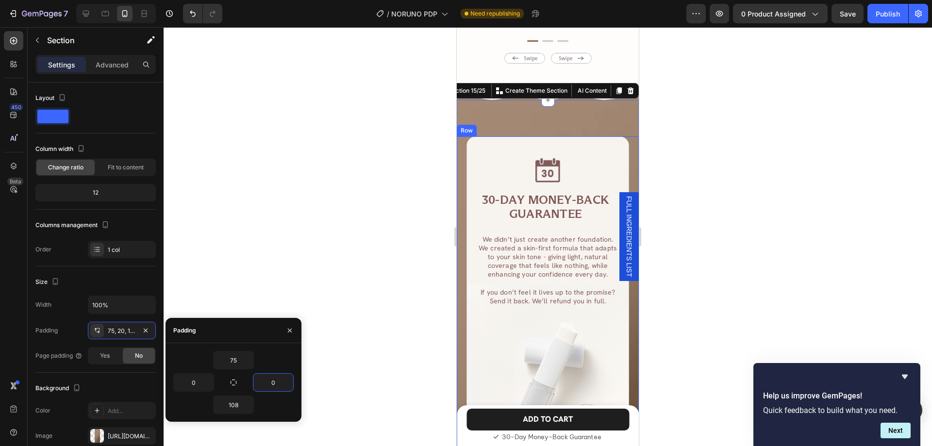
click at [461, 312] on div "Image 30-DAY MONEY-BACK GUARANTEE Heading We didn’t just create another foundat…" at bounding box center [548, 306] width 182 height 341
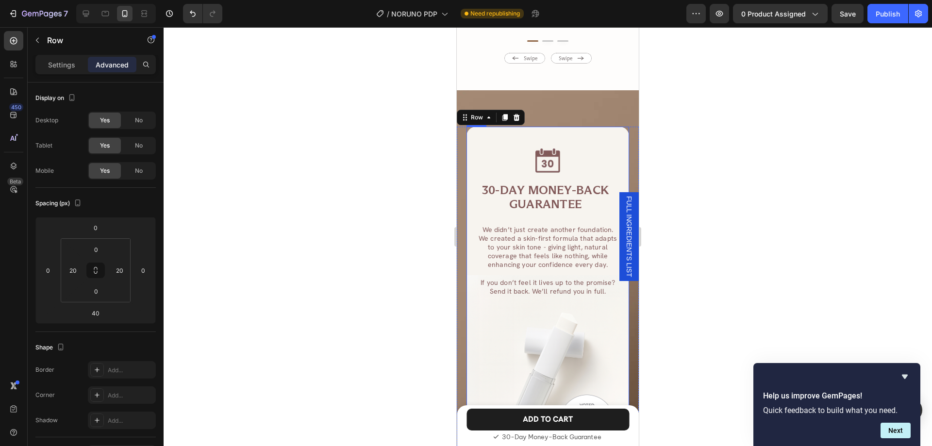
scroll to position [3699, 0]
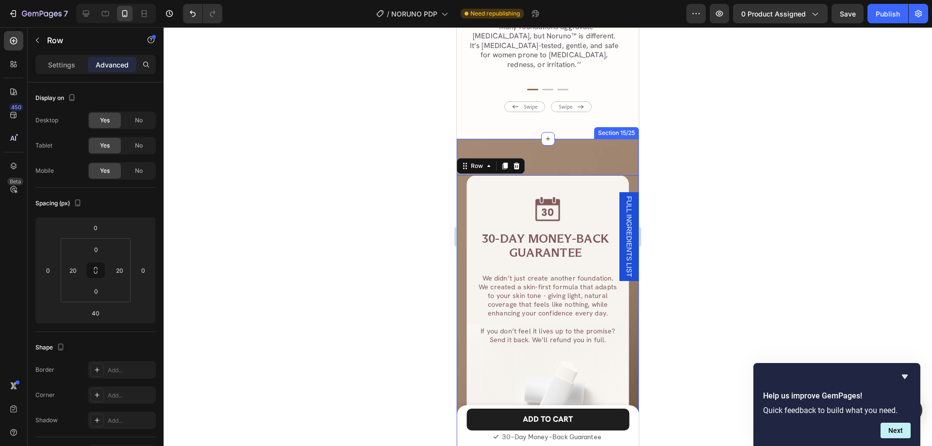
click at [554, 155] on div "Image 30-DAY MONEY-BACK GUARANTEE Heading We didn’t just create another foundat…" at bounding box center [548, 365] width 182 height 453
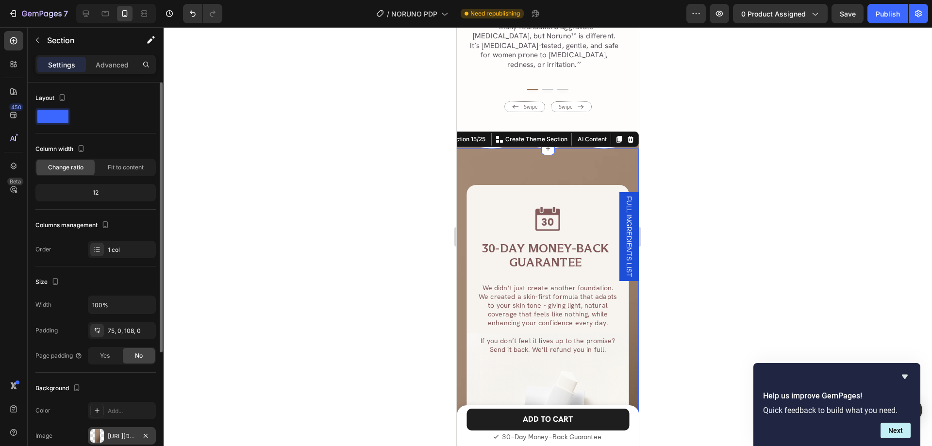
click at [112, 433] on div "https://cdn.shopify.com/s/files/1/0956/4795/7327/files/gempages_584964709569004…" at bounding box center [122, 436] width 28 height 9
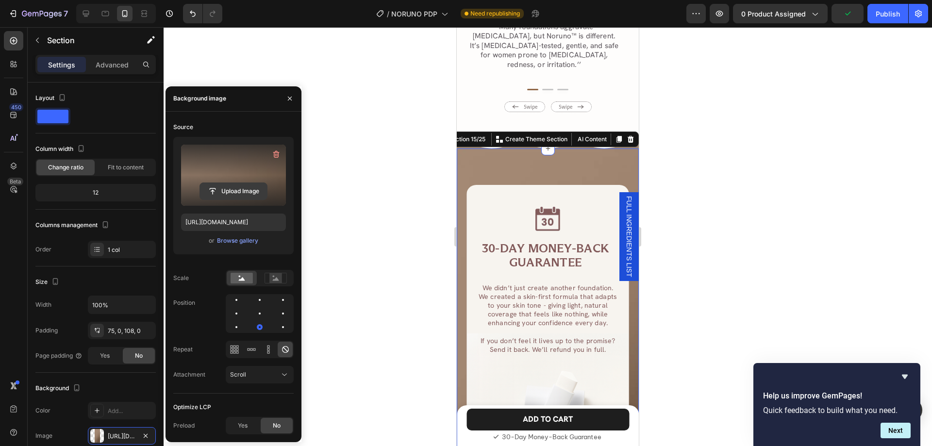
click at [228, 193] on input "file" at bounding box center [233, 191] width 67 height 17
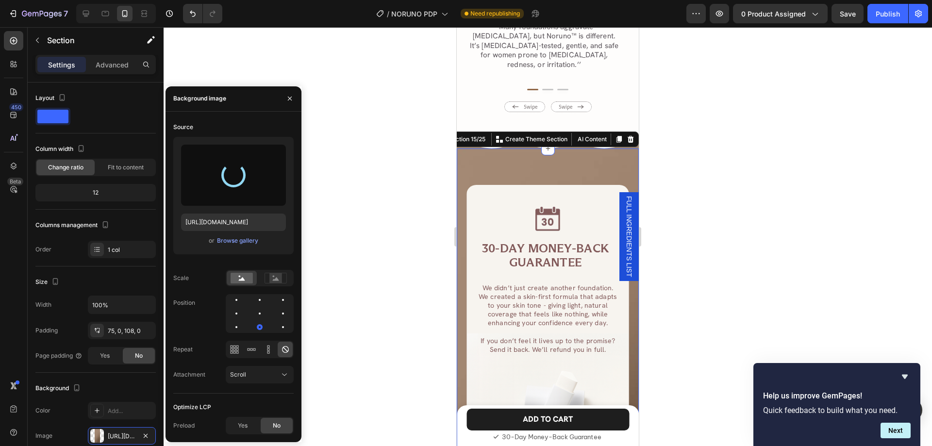
type input "https://cdn.shopify.com/s/files/1/0956/4795/7327/files/gempages_584964709569004…"
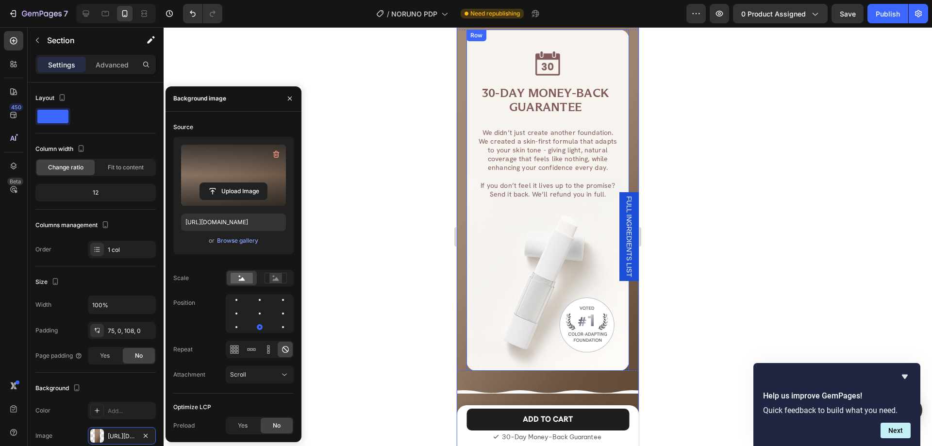
scroll to position [3991, 0]
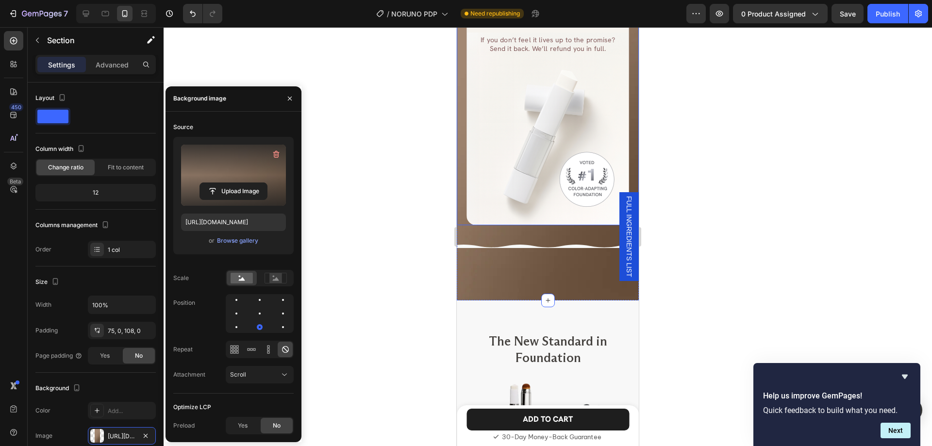
click at [462, 217] on div "Image 30-DAY MONEY-BACK GUARANTEE Heading We didn’t just create another foundat…" at bounding box center [548, 54] width 182 height 341
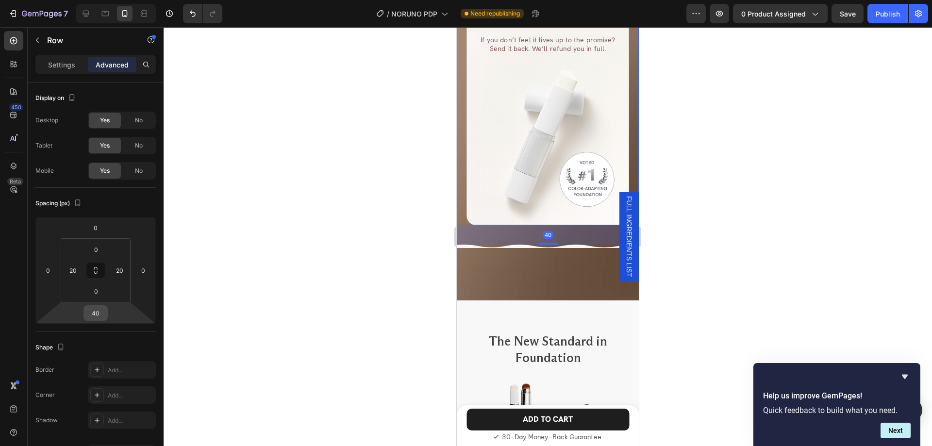
click at [104, 316] on input "40" at bounding box center [95, 313] width 19 height 15
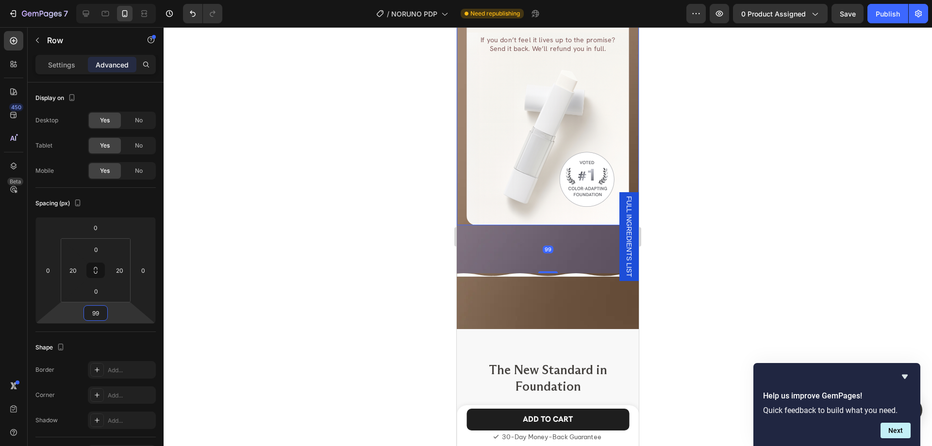
type input "99"
click at [524, 274] on img at bounding box center [548, 274] width 182 height 3
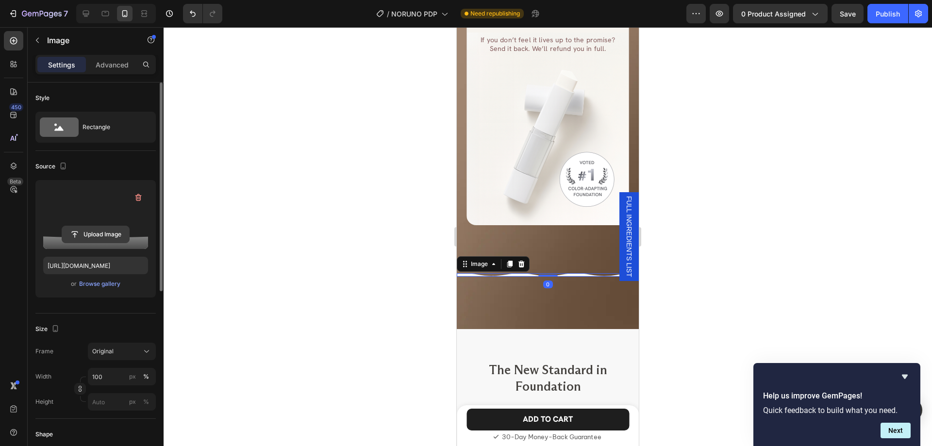
click at [117, 237] on input "file" at bounding box center [95, 234] width 67 height 17
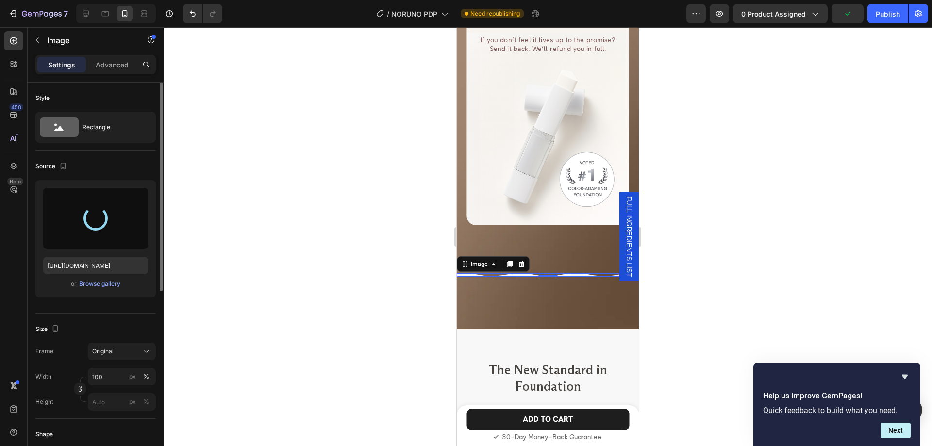
type input "https://cdn.shopify.com/s/files/1/0956/4795/7327/files/gempages_584964709569004…"
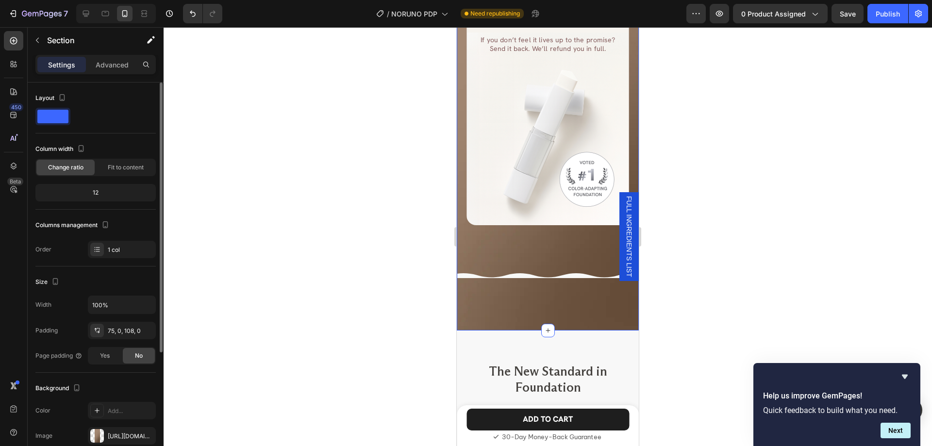
click at [558, 297] on div "Image 30-DAY MONEY-BACK GUARANTEE Heading We didn’t just create another foundat…" at bounding box center [548, 89] width 182 height 483
click at [118, 325] on div "75, 0, 108, 0" at bounding box center [122, 330] width 68 height 17
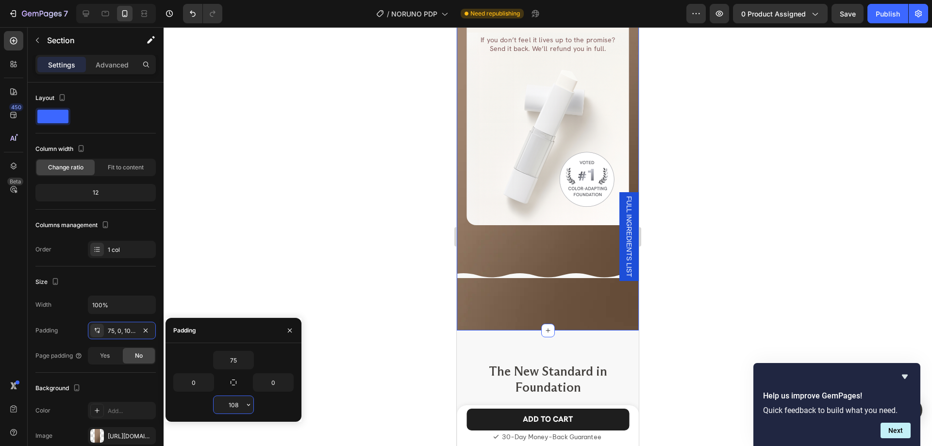
click at [235, 409] on input "108" at bounding box center [234, 404] width 40 height 17
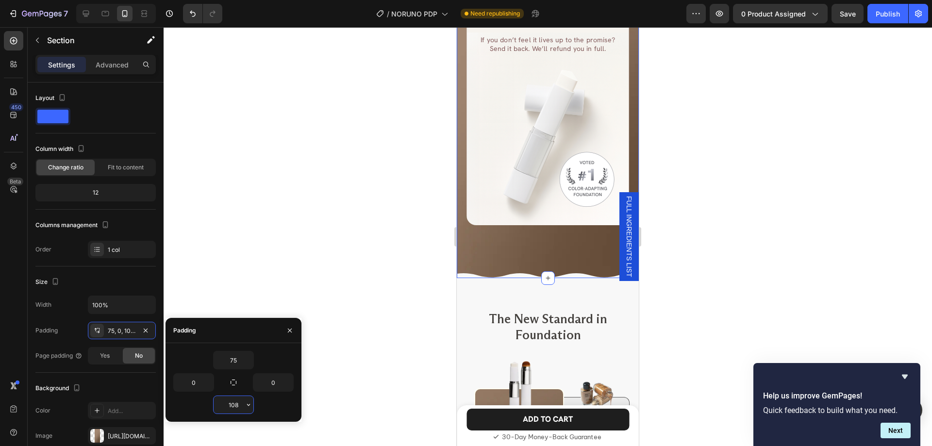
type input "0"
click at [461, 216] on div "Image 30-DAY MONEY-BACK GUARANTEE Heading We didn’t just create another foundat…" at bounding box center [548, 54] width 182 height 341
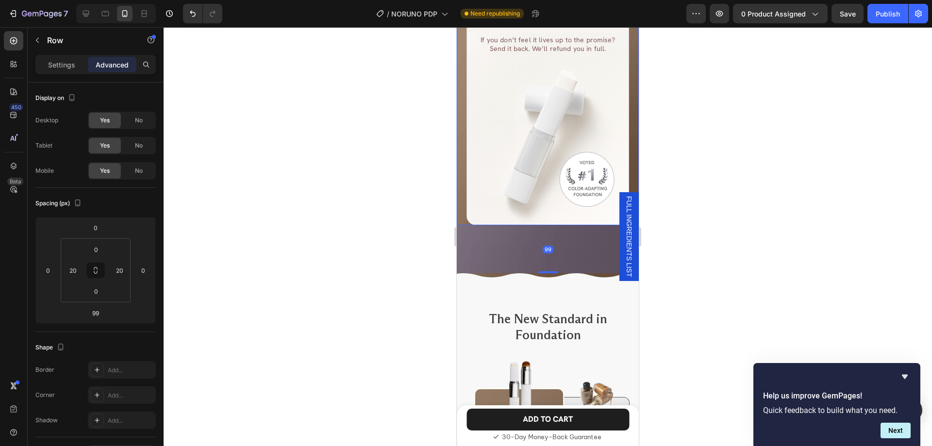
click at [726, 272] on div at bounding box center [548, 236] width 768 height 419
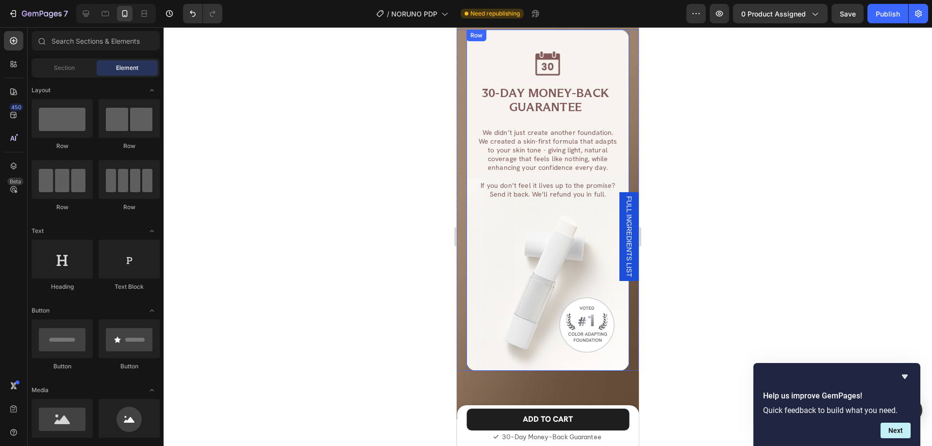
scroll to position [3797, 0]
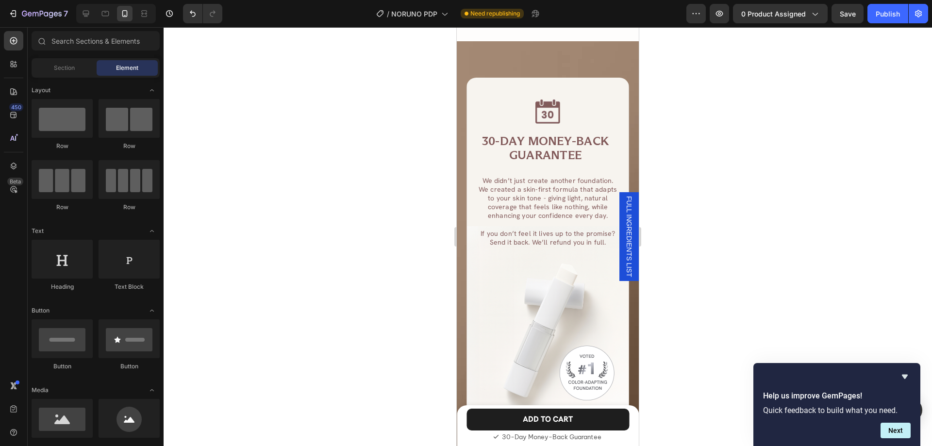
click at [694, 194] on div at bounding box center [548, 236] width 768 height 419
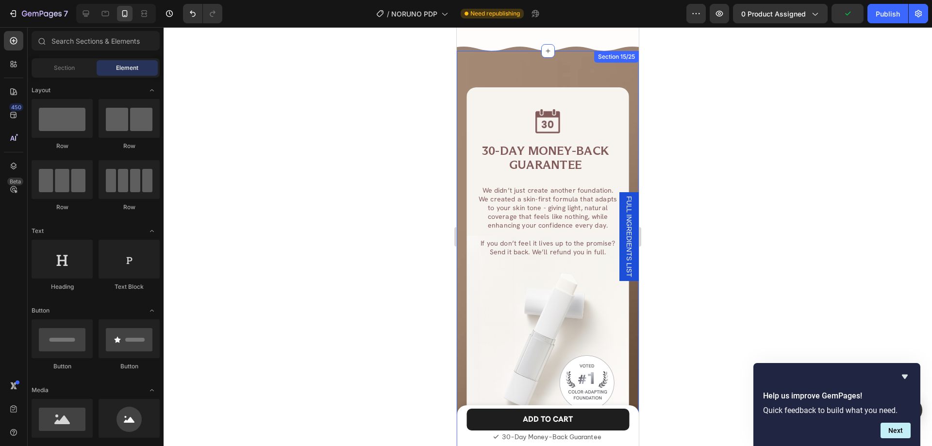
scroll to position [3748, 0]
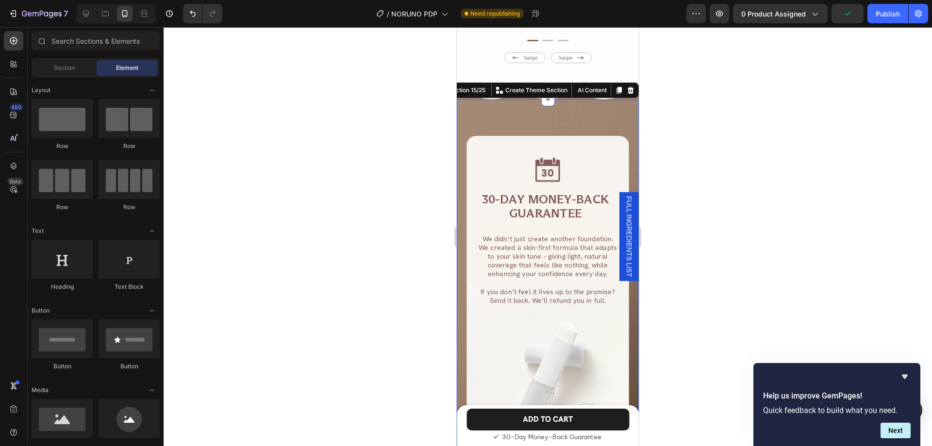
click at [508, 100] on div "Image 30-DAY MONEY-BACK GUARANTEE Heading We didn’t just create another foundat…" at bounding box center [548, 315] width 182 height 431
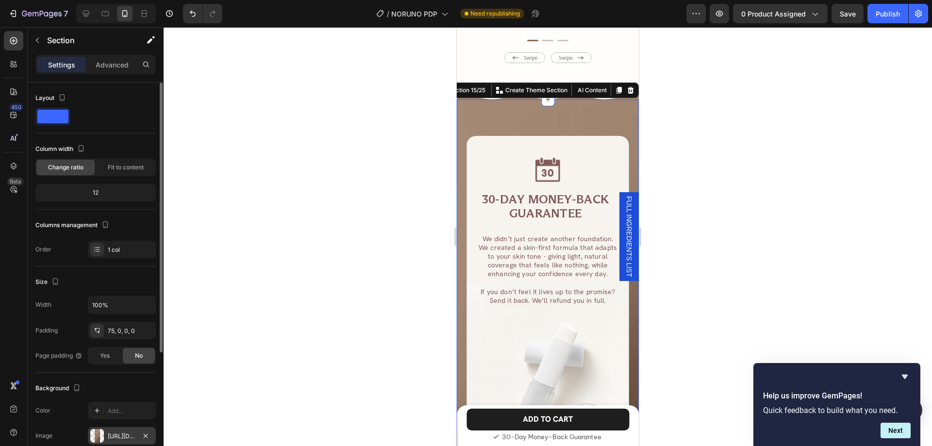
click at [114, 432] on div "https://cdn.shopify.com/s/files/1/0956/4795/7327/files/gempages_584964709569004…" at bounding box center [122, 436] width 28 height 9
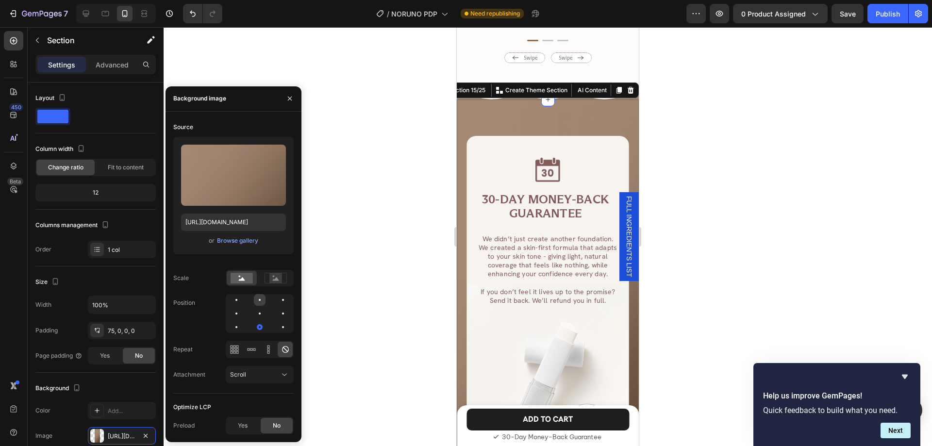
click at [261, 301] on div at bounding box center [260, 300] width 12 height 12
click at [683, 186] on div at bounding box center [548, 236] width 768 height 419
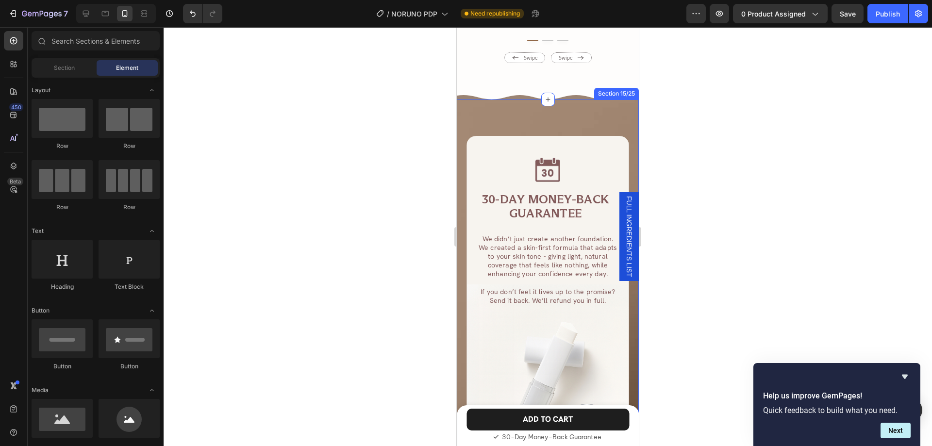
click at [491, 101] on div "Image 30-DAY MONEY-BACK GUARANTEE Heading We didn’t just create another foundat…" at bounding box center [548, 315] width 182 height 431
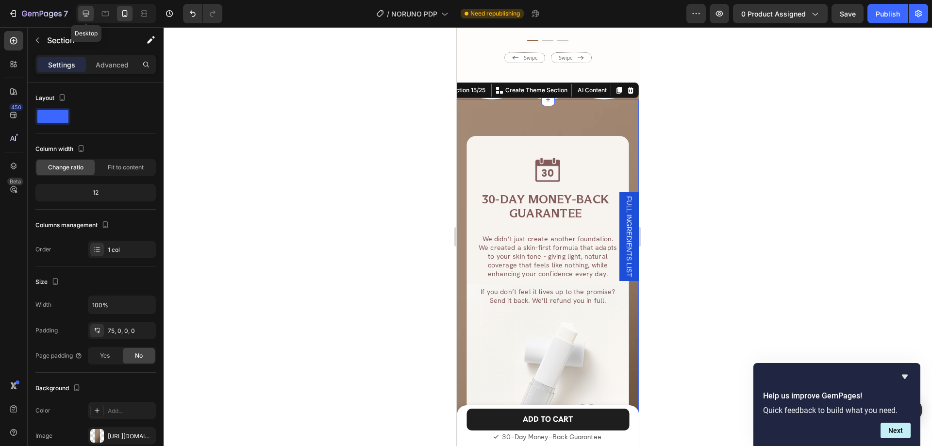
click at [81, 16] on icon at bounding box center [86, 14] width 10 height 10
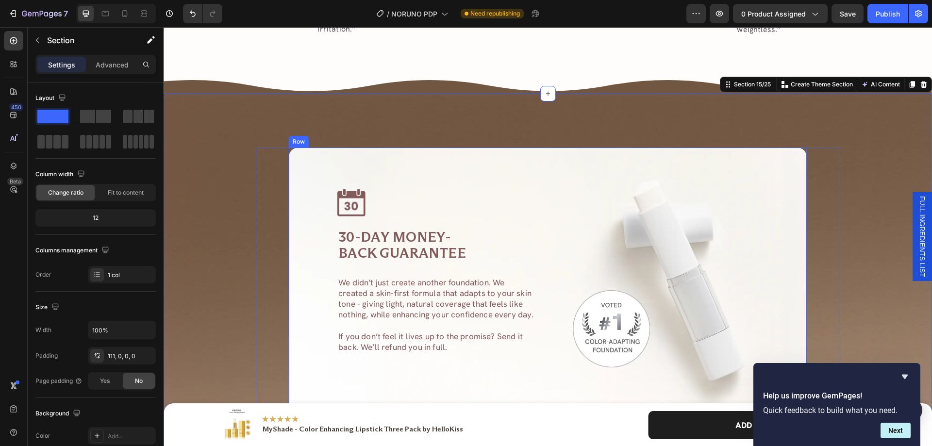
scroll to position [3771, 0]
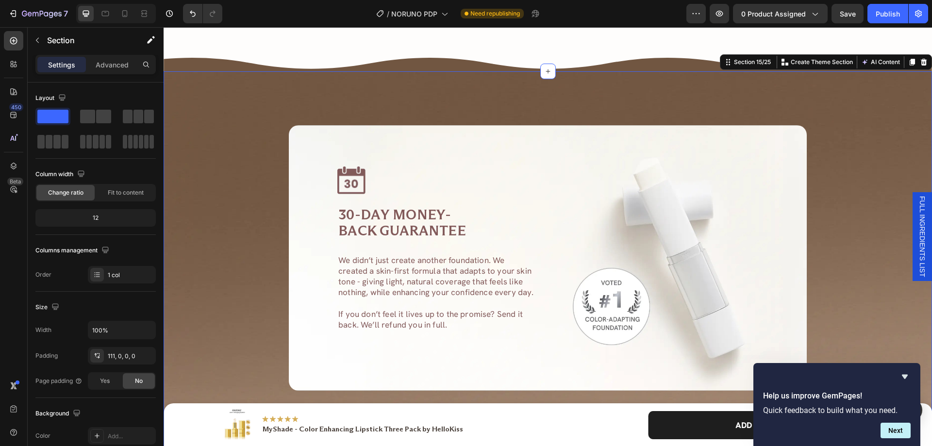
click at [223, 127] on div "Image 30-DAY MONEY-BACK GUARANTEE Heading We didn’t just create another foundat…" at bounding box center [548, 288] width 768 height 326
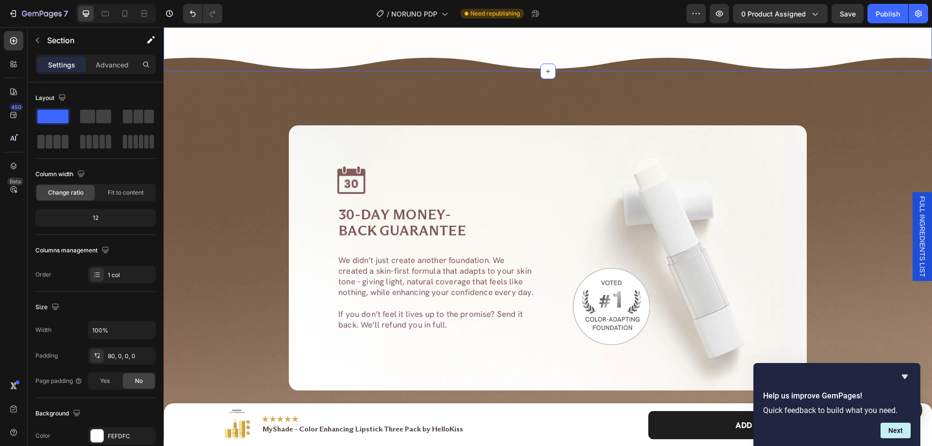
scroll to position [3626, 0]
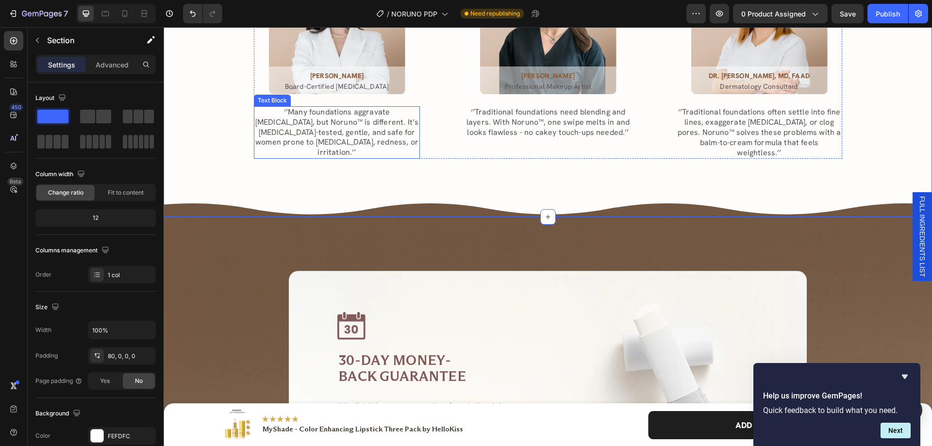
click at [377, 116] on p "‘’Many foundations aggravate sensitive skin, but Noruno™ is different. It’s der…" at bounding box center [337, 132] width 164 height 50
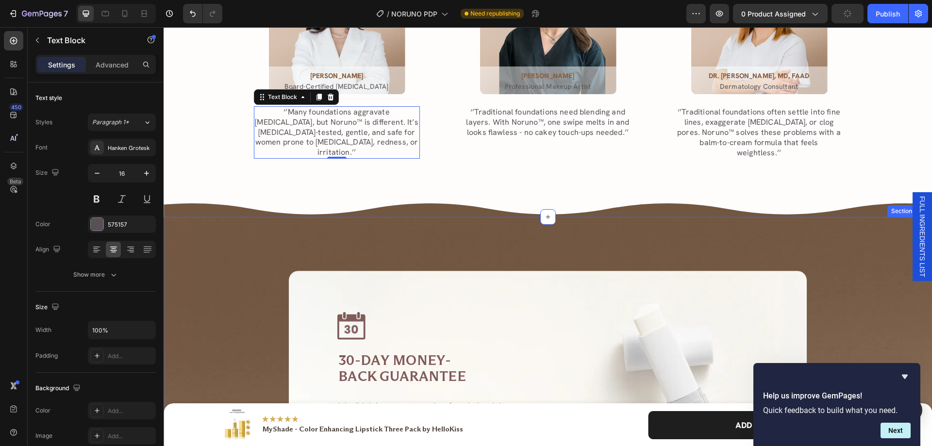
click at [263, 245] on div "Image 30-DAY MONEY-BACK GUARANTEE Heading We didn’t just create another foundat…" at bounding box center [548, 407] width 768 height 380
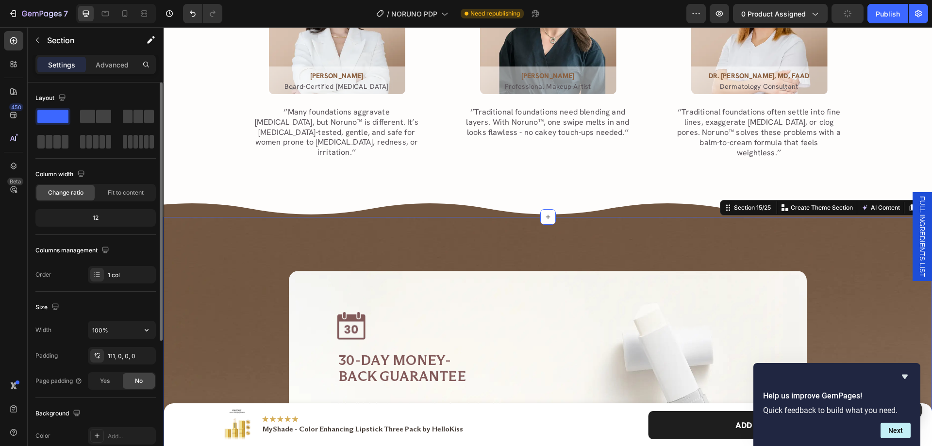
scroll to position [194, 0]
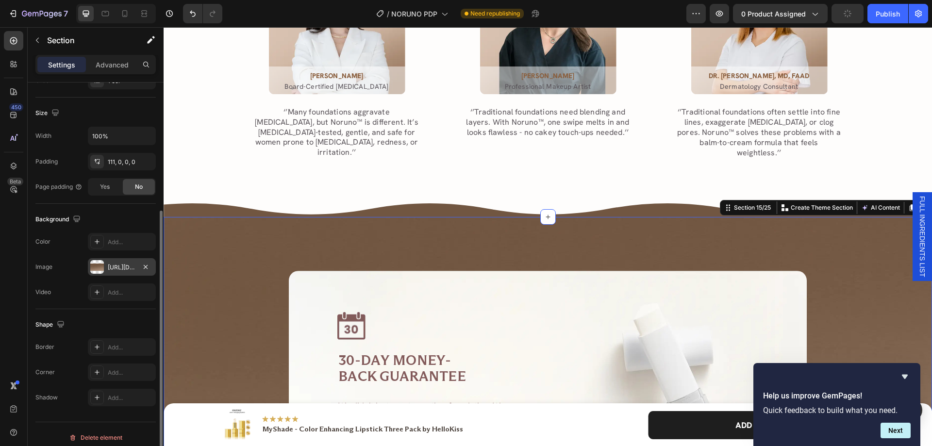
click at [118, 269] on div "https://cdn.shopify.com/s/files/1/0956/4795/7327/files/gempages_584964709569004…" at bounding box center [122, 267] width 28 height 9
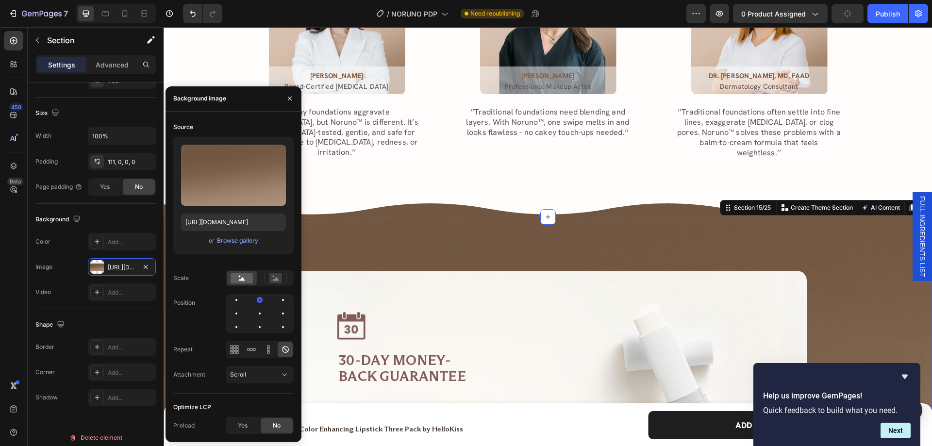
click at [8, 246] on div "450 Beta" at bounding box center [13, 203] width 19 height 345
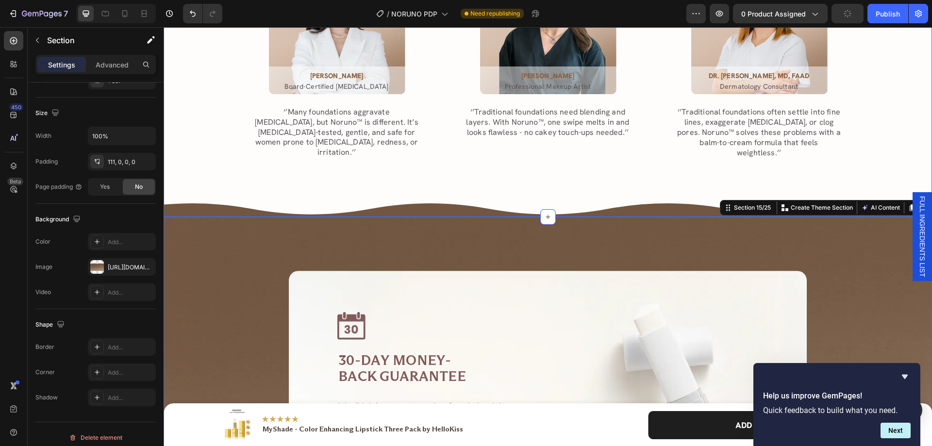
click at [504, 170] on div "Trusted by Skin Experts Heading Image DR. ANITA RODRIGUEZ Text Block Board-Cert…" at bounding box center [548, 74] width 768 height 286
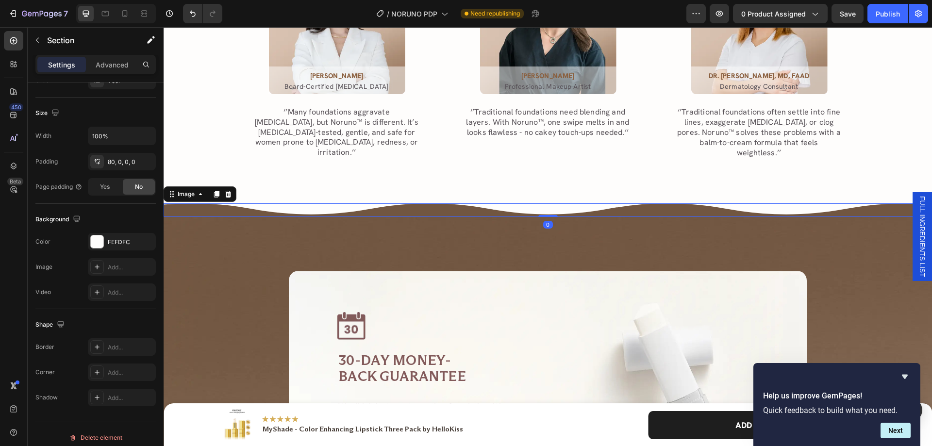
click at [444, 203] on img at bounding box center [548, 209] width 768 height 13
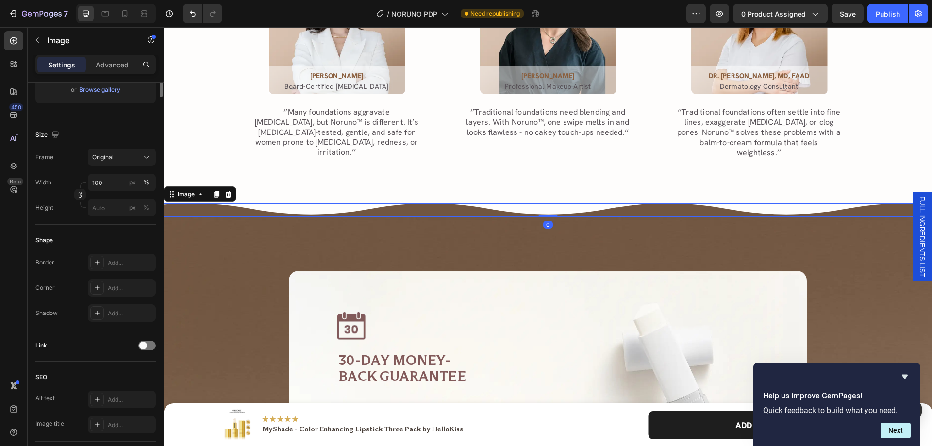
scroll to position [0, 0]
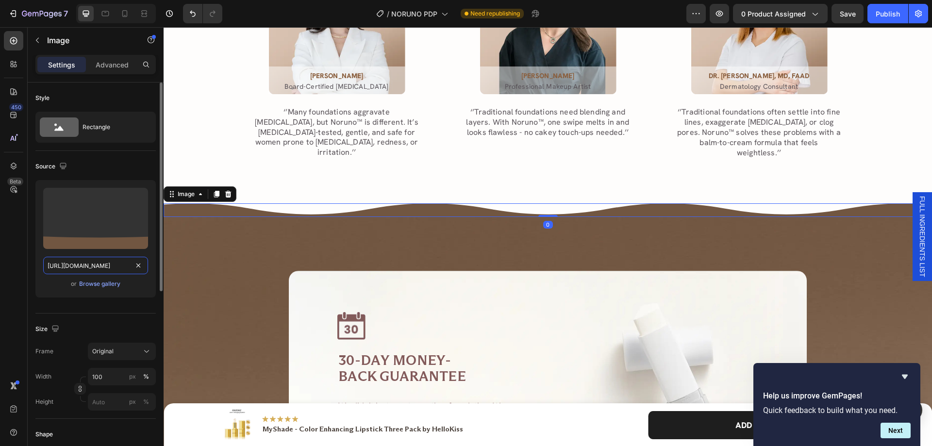
click at [100, 264] on input "https://cdn.shopify.com/s/files/1/0956/4795/7327/files/gempages_584964709569004…" at bounding box center [95, 265] width 105 height 17
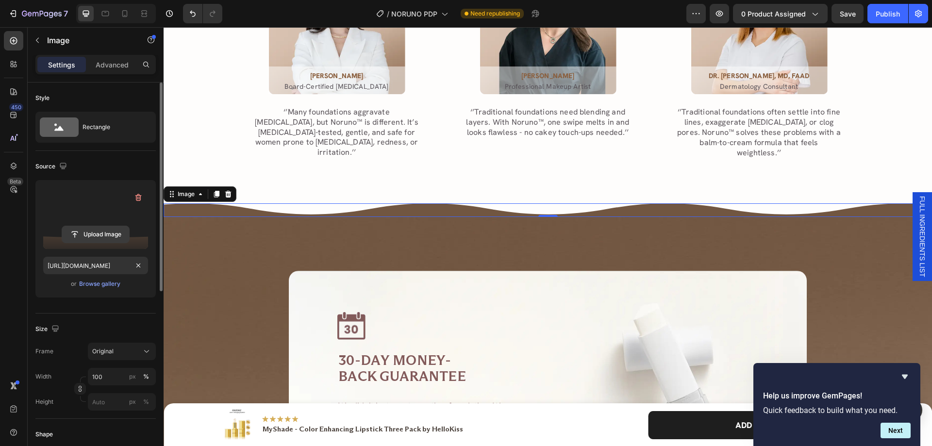
click at [107, 235] on input "file" at bounding box center [95, 234] width 67 height 17
click at [0, 267] on div "450 Beta" at bounding box center [14, 236] width 28 height 419
click at [392, 141] on p "‘’Many foundations aggravate sensitive skin, but Noruno™ is different. It’s der…" at bounding box center [337, 132] width 164 height 50
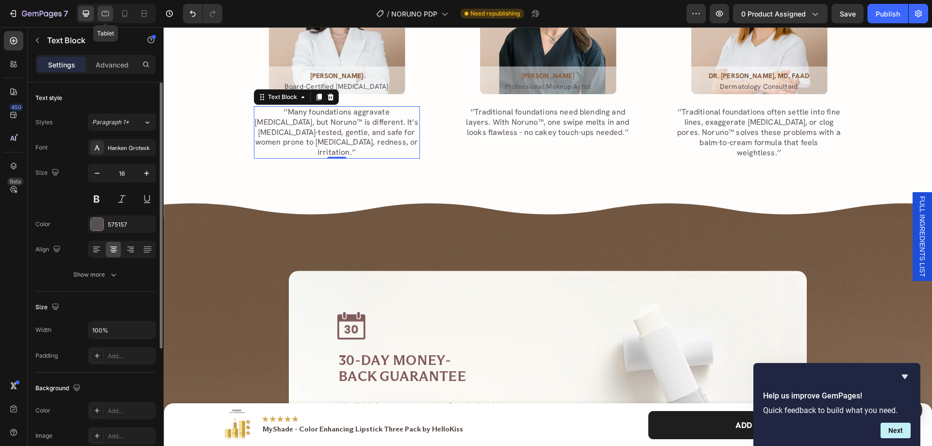
click at [109, 16] on icon at bounding box center [105, 14] width 10 height 10
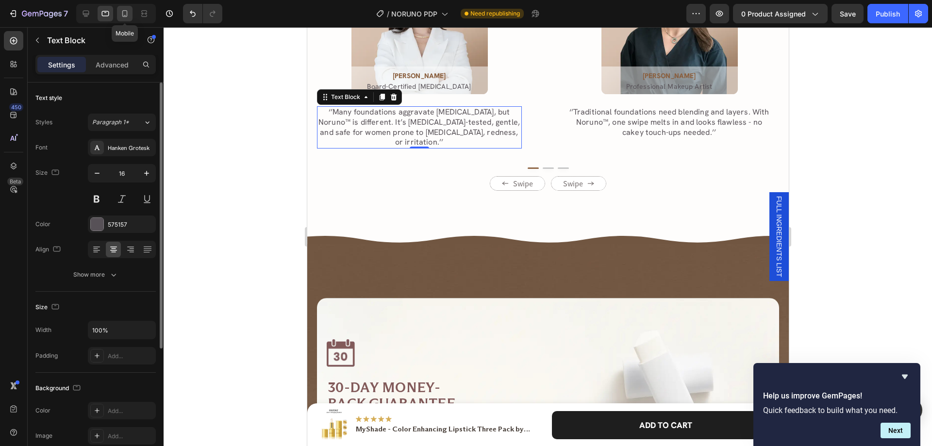
scroll to position [3671, 0]
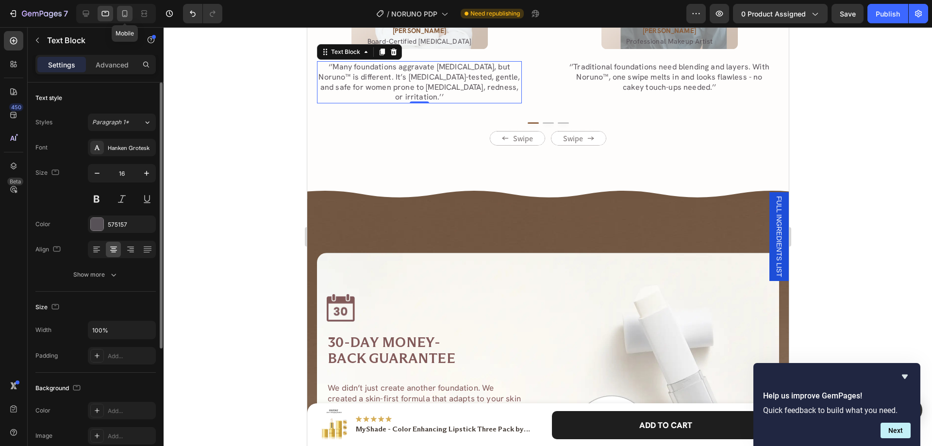
click at [128, 12] on icon at bounding box center [125, 14] width 10 height 10
type input "15"
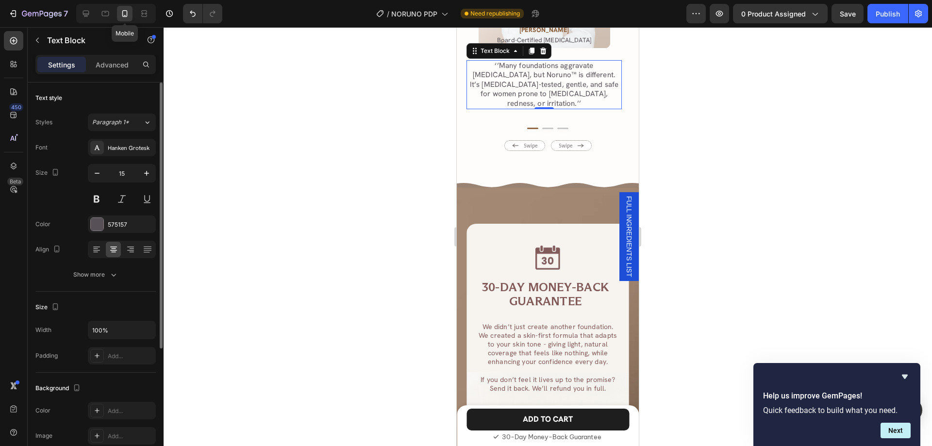
scroll to position [3660, 0]
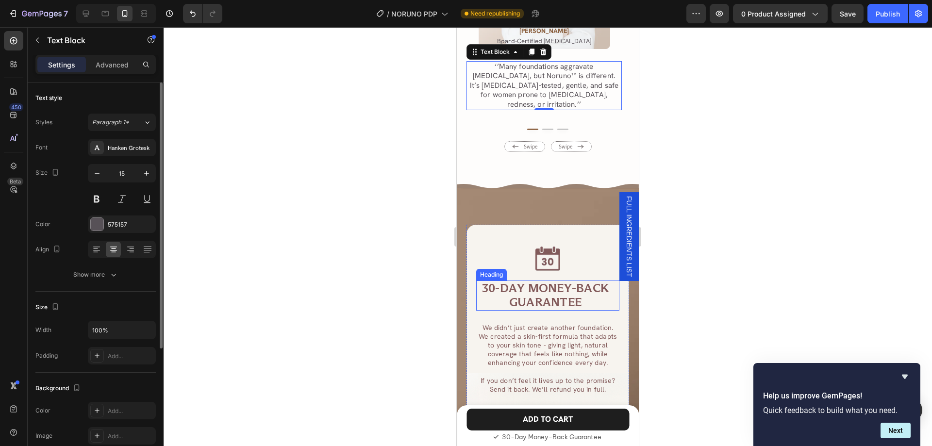
click at [512, 289] on h2 "30-DAY MONEY-BACK GUARANTEE" at bounding box center [545, 296] width 138 height 30
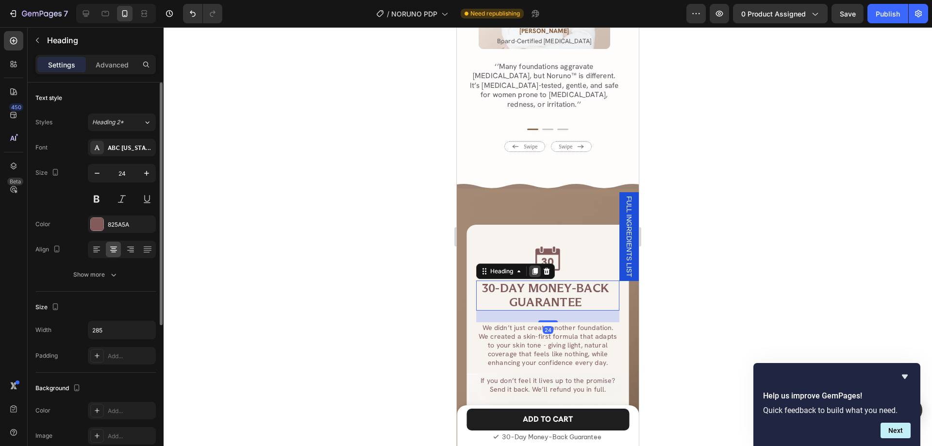
click at [535, 267] on icon at bounding box center [535, 271] width 8 height 8
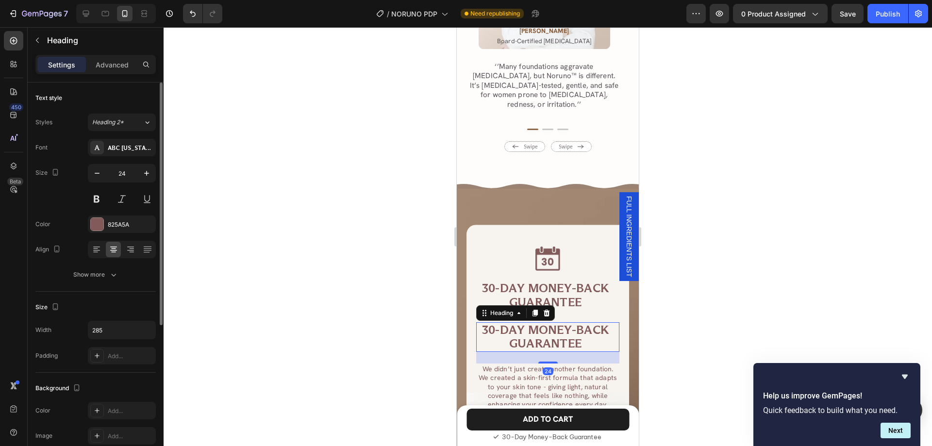
click at [575, 322] on h2 "30-DAY MONEY-BACK GUARANTEE" at bounding box center [545, 337] width 138 height 30
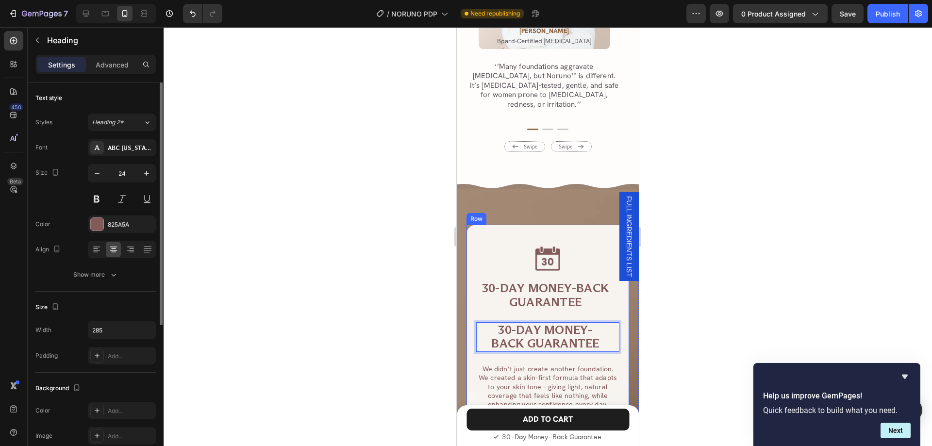
click at [463, 305] on div "Image 30-DAY MONEY-BACK GUARANTEE Heading 30-DAY MONEY- BACK GUARANTEE Heading …" at bounding box center [548, 416] width 182 height 383
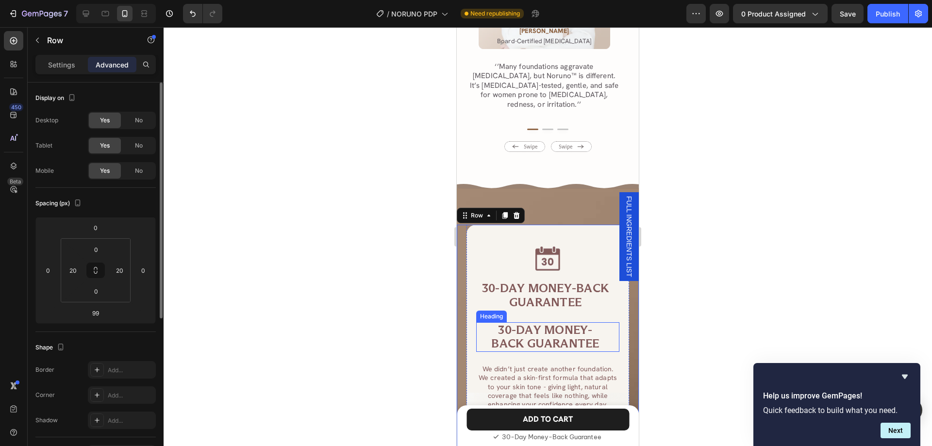
click at [482, 323] on p "30-DAY MONEY- BACK GUARANTEE" at bounding box center [545, 337] width 136 height 28
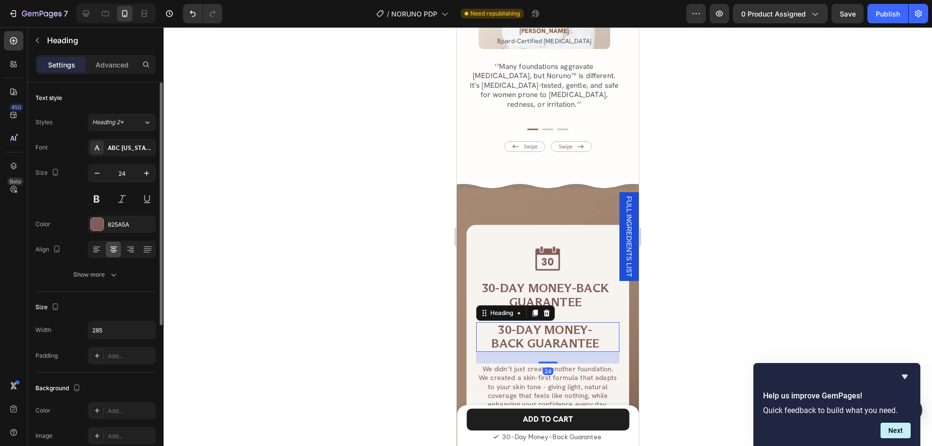
click at [113, 73] on div "Settings Advanced" at bounding box center [95, 64] width 120 height 19
click at [112, 67] on p "Advanced" at bounding box center [112, 65] width 33 height 10
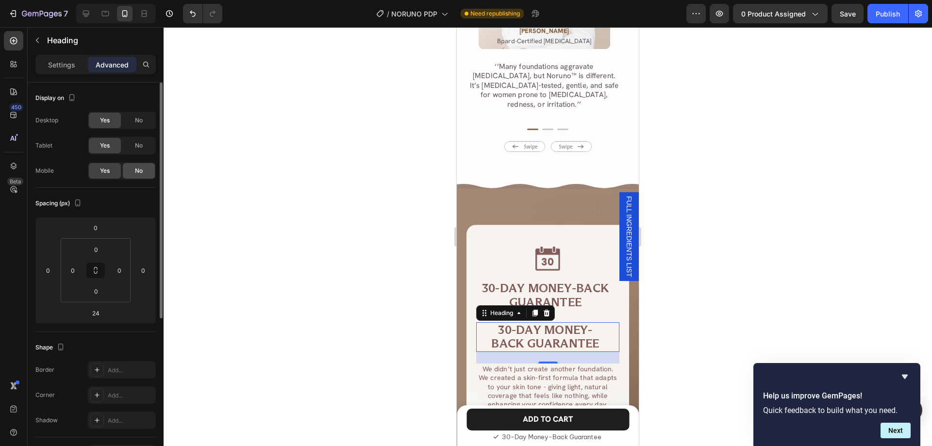
click at [134, 171] on div "No" at bounding box center [139, 171] width 32 height 16
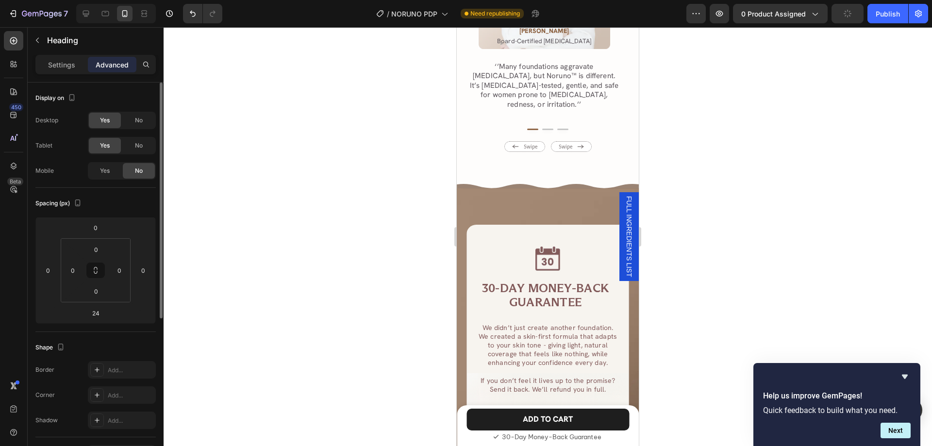
drag, startPoint x: 98, startPoint y: 169, endPoint x: 133, endPoint y: 158, distance: 37.3
click at [98, 169] on div "Yes" at bounding box center [105, 171] width 32 height 16
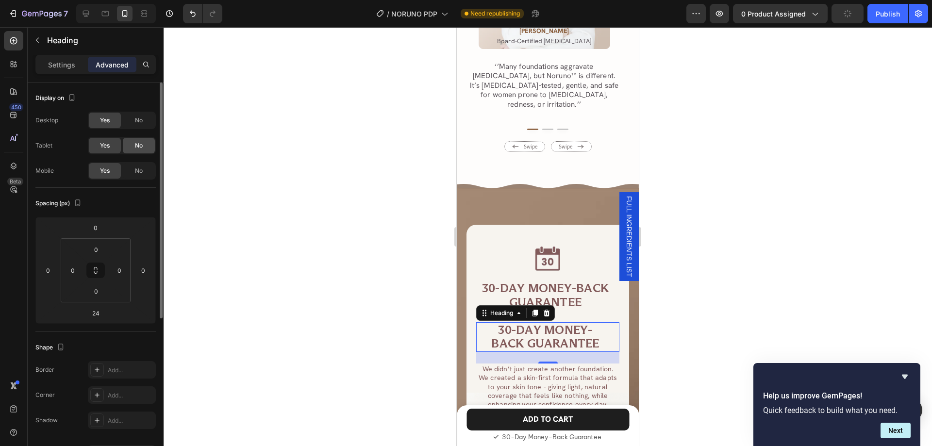
click at [138, 147] on span "No" at bounding box center [139, 145] width 8 height 9
click at [140, 121] on span "No" at bounding box center [139, 120] width 8 height 9
click at [556, 288] on h2 "30-DAY MONEY-BACK GUARANTEE" at bounding box center [545, 296] width 138 height 30
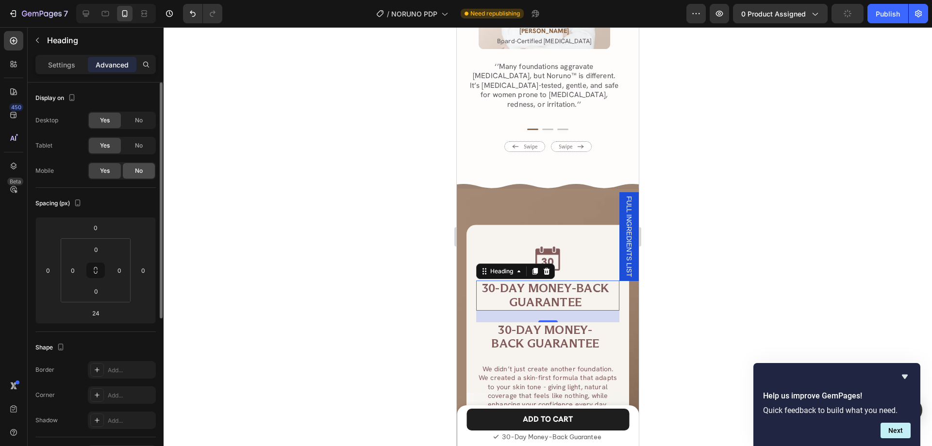
click at [138, 167] on span "No" at bounding box center [139, 171] width 8 height 9
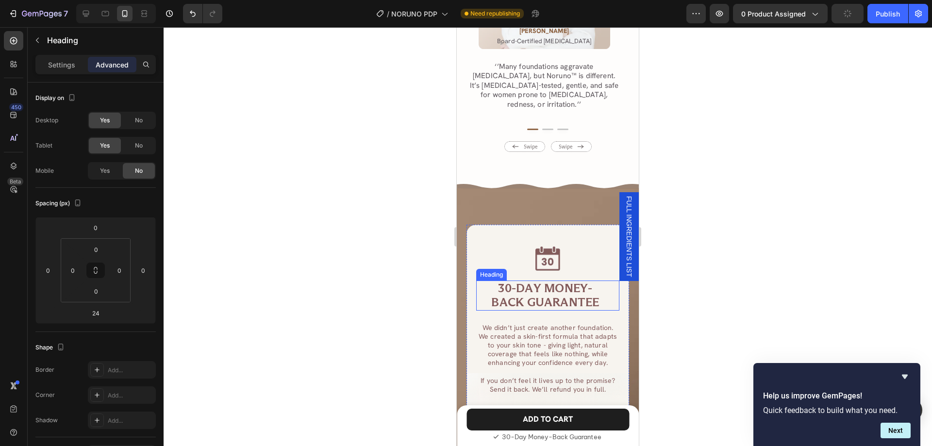
click at [496, 282] on p "30-DAY MONEY- BACK GUARANTEE" at bounding box center [545, 296] width 136 height 28
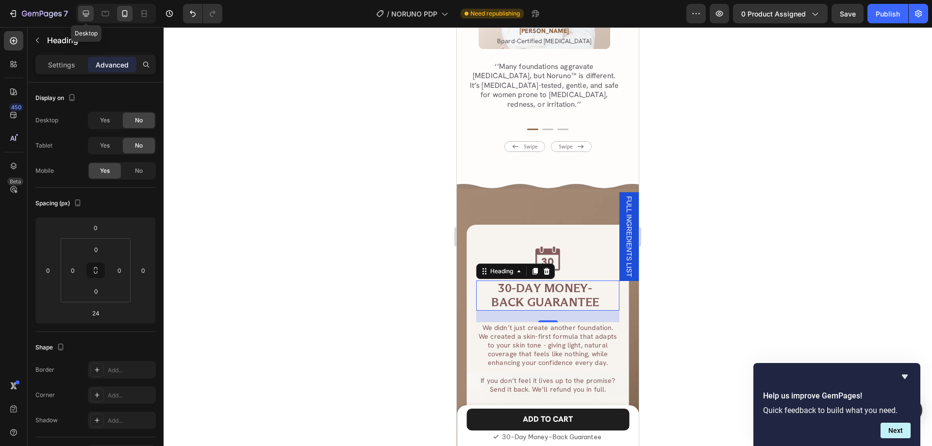
click at [81, 8] on div at bounding box center [86, 14] width 16 height 16
type input "28"
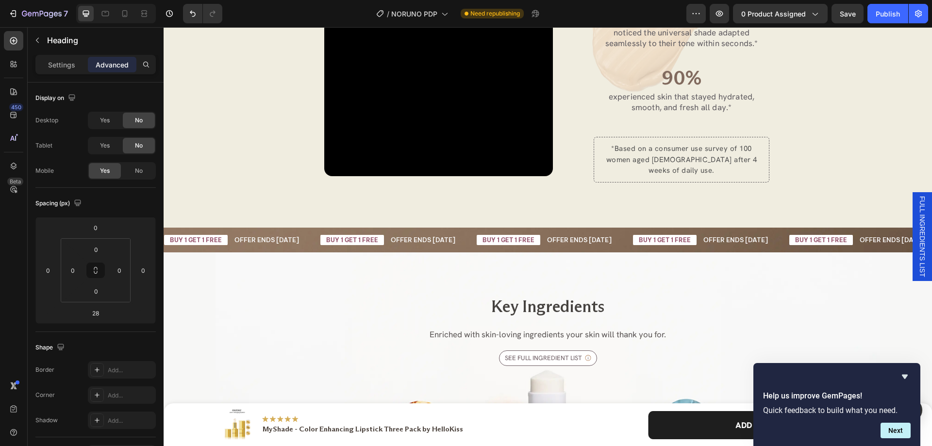
scroll to position [2454, 0]
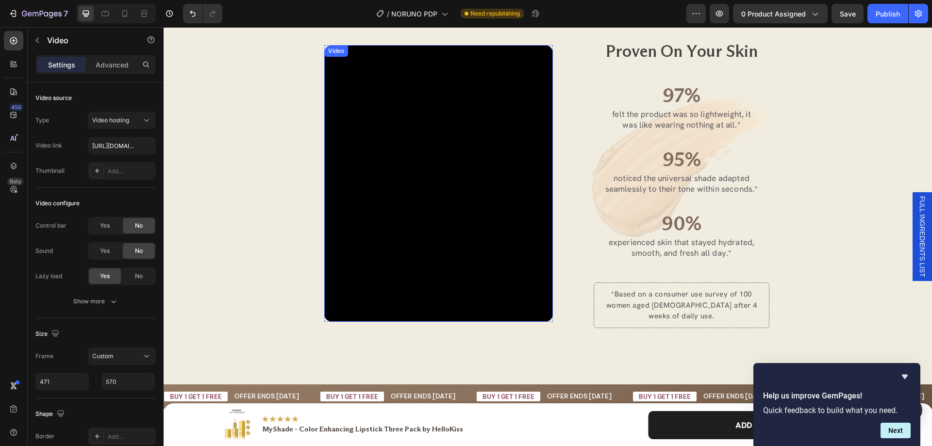
click at [333, 78] on video at bounding box center [438, 183] width 229 height 277
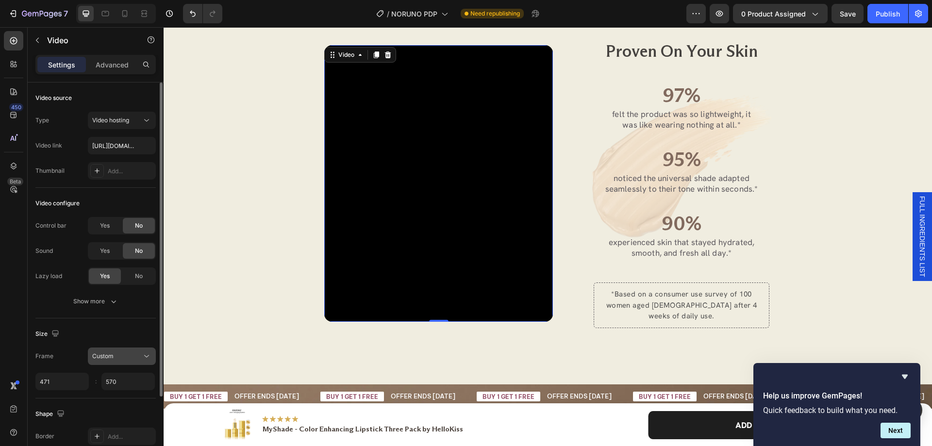
click at [147, 357] on icon at bounding box center [147, 356] width 10 height 10
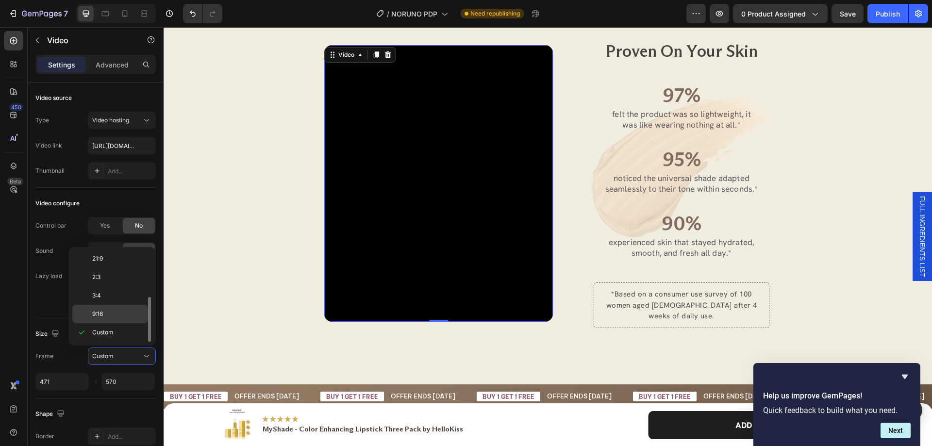
scroll to position [0, 0]
click at [109, 283] on div "Square" at bounding box center [110, 278] width 76 height 18
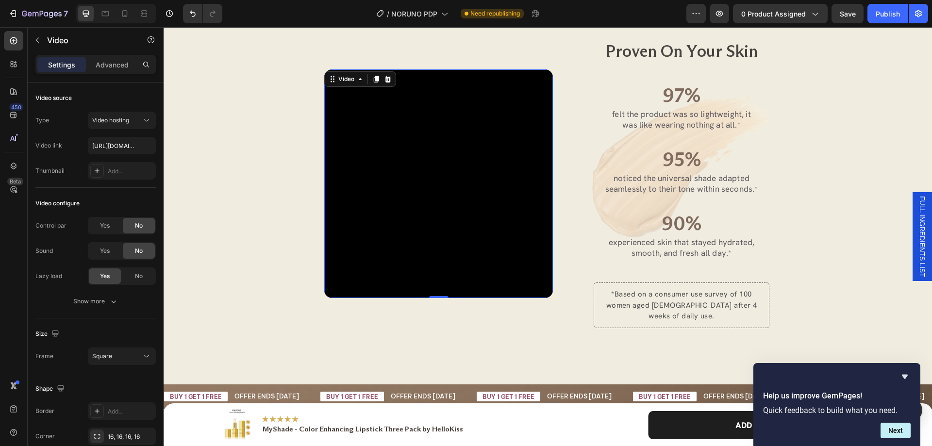
click at [15, 314] on div "450 Beta" at bounding box center [13, 203] width 19 height 345
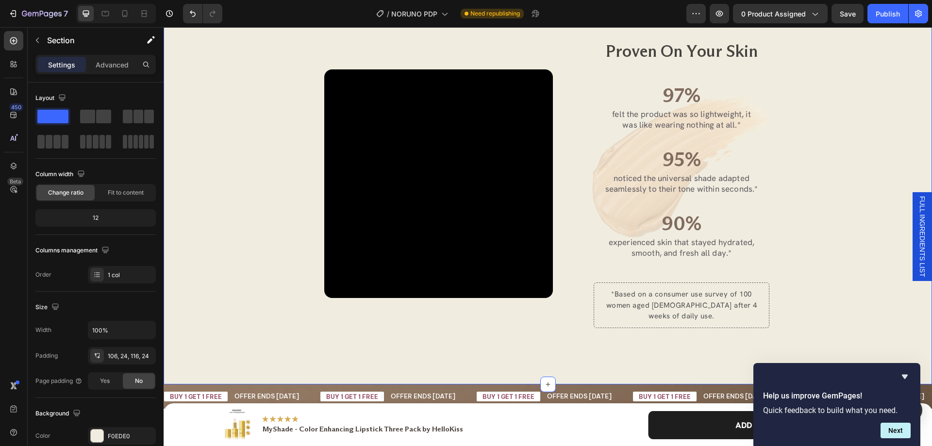
click at [248, 251] on div "Video Row Proven On Your Skin Heading 97% Text Block felt the product was so li…" at bounding box center [547, 183] width 745 height 289
click at [324, 235] on video at bounding box center [438, 183] width 229 height 229
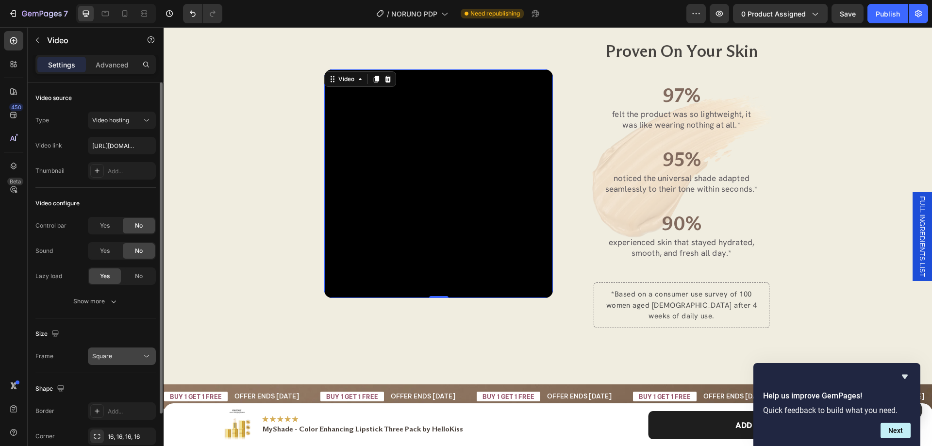
click at [142, 356] on icon at bounding box center [147, 356] width 10 height 10
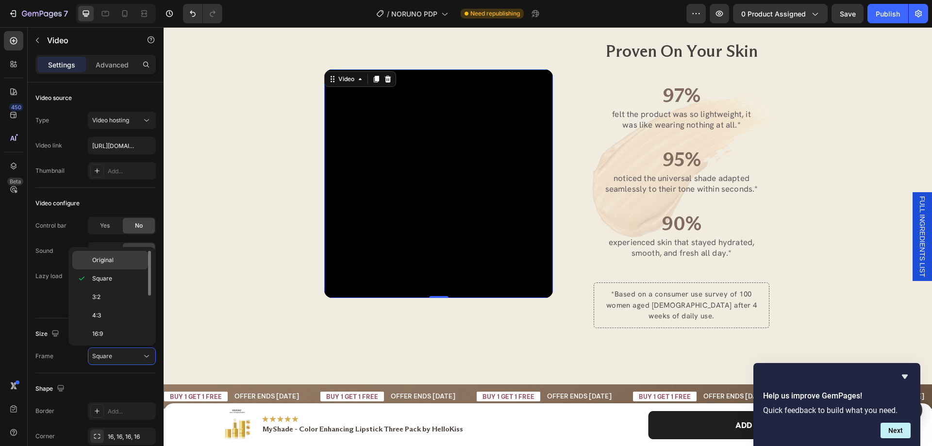
click at [115, 264] on p "Original" at bounding box center [117, 260] width 51 height 9
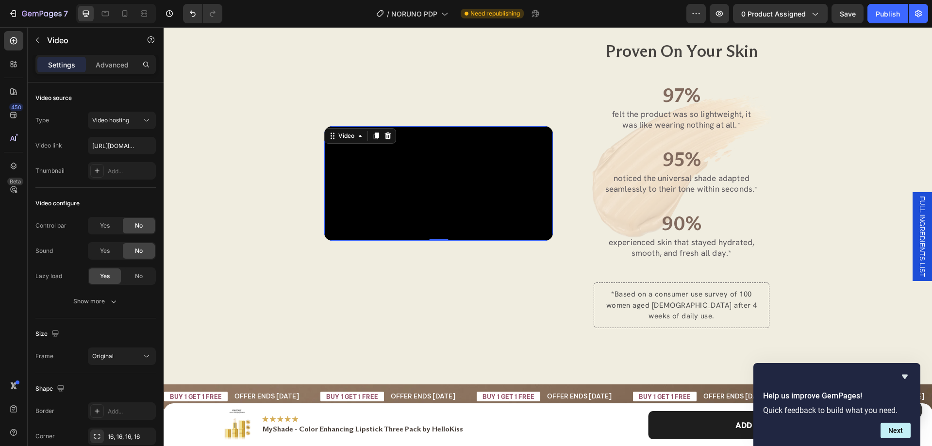
click at [12, 275] on div "450 Beta" at bounding box center [13, 203] width 19 height 345
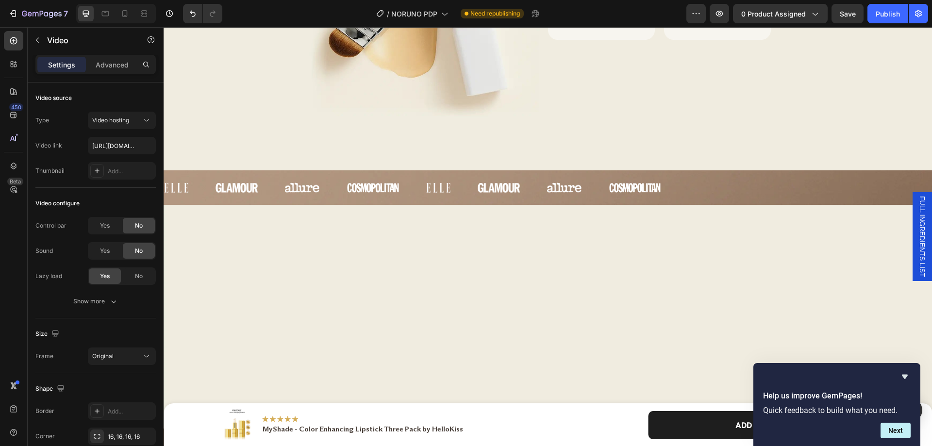
scroll to position [1231, 0]
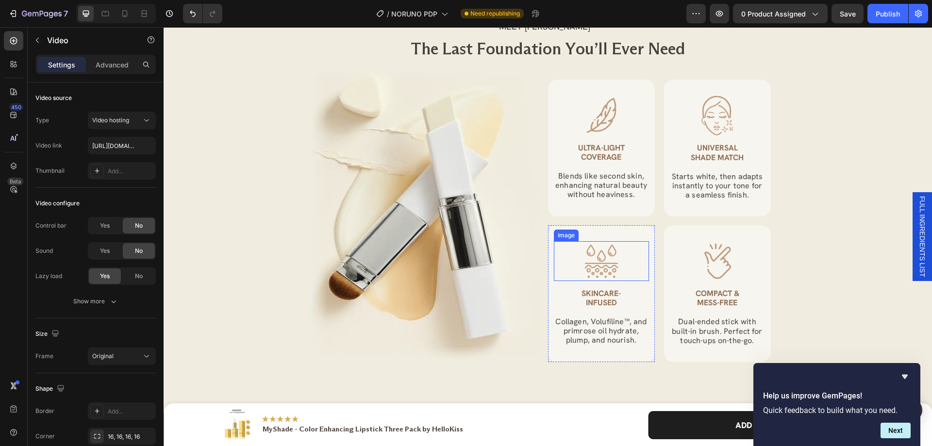
click at [615, 258] on div at bounding box center [601, 260] width 95 height 39
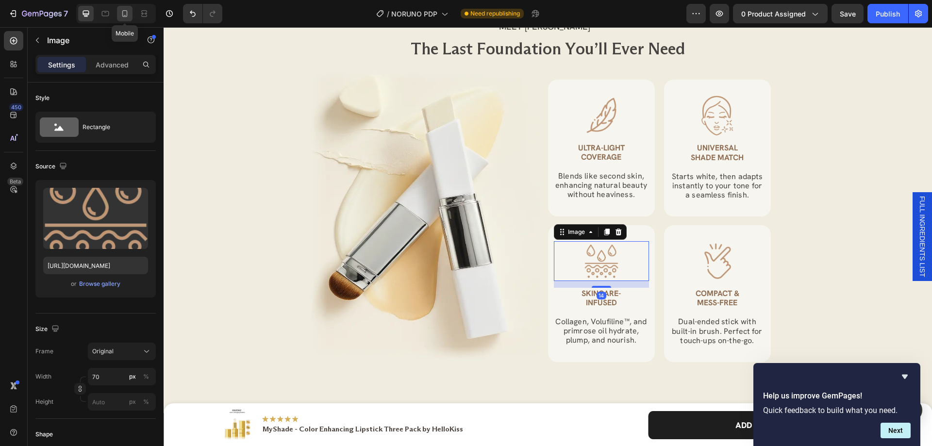
click at [119, 16] on div at bounding box center [125, 14] width 16 height 16
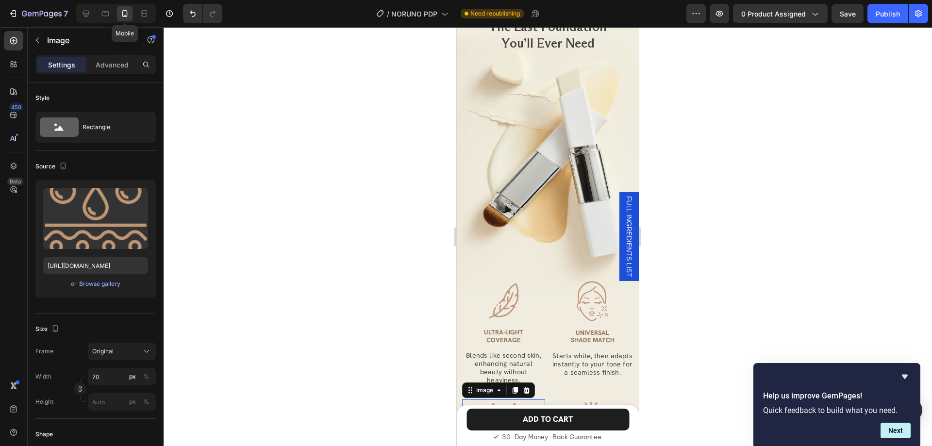
scroll to position [1569, 0]
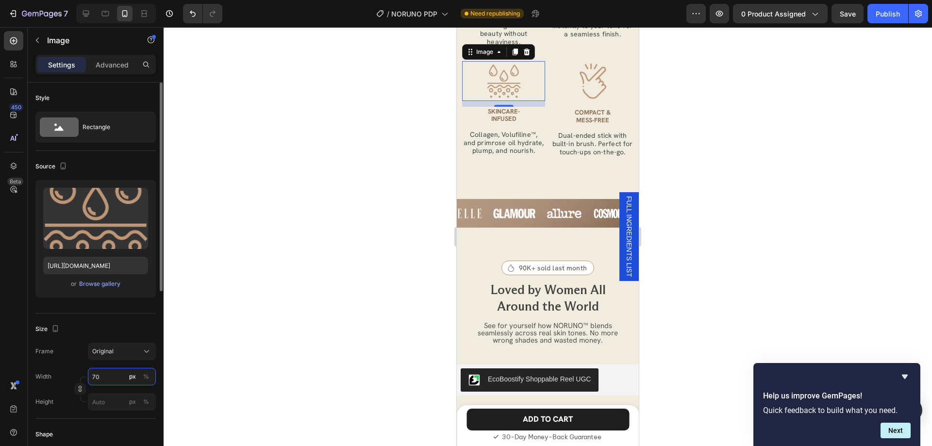
click at [104, 376] on input "70" at bounding box center [122, 376] width 68 height 17
type input "56"
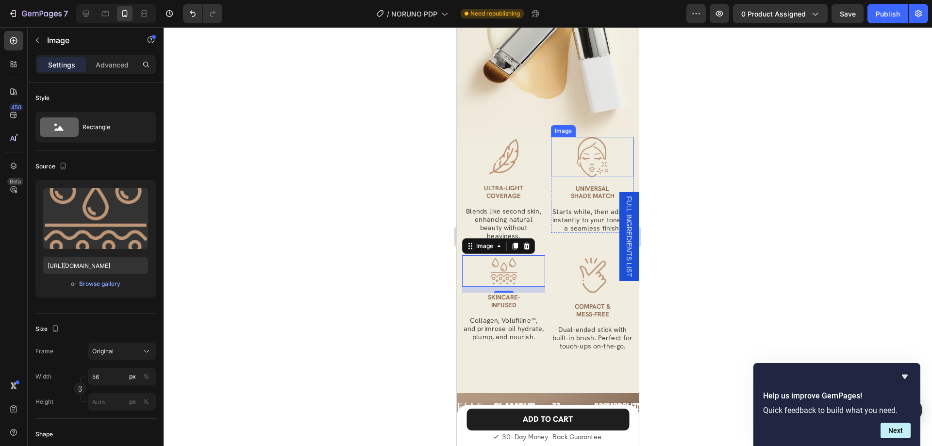
click at [568, 161] on div at bounding box center [592, 157] width 83 height 40
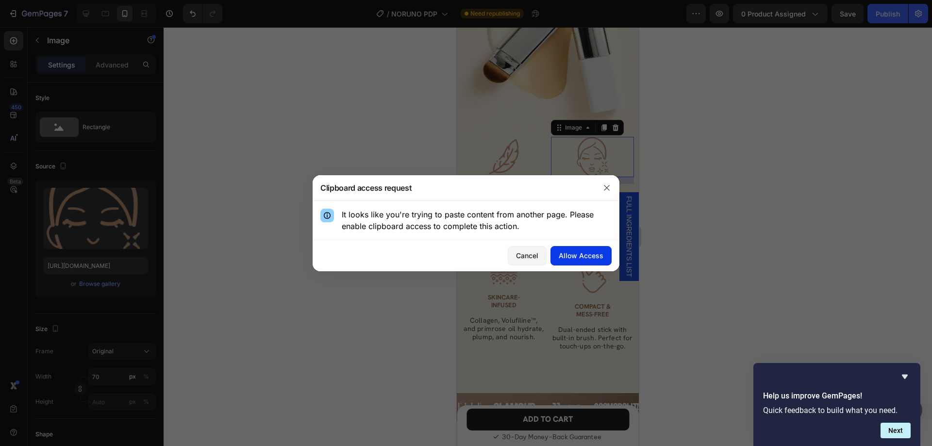
click at [573, 256] on div "Allow Access" at bounding box center [581, 255] width 45 height 10
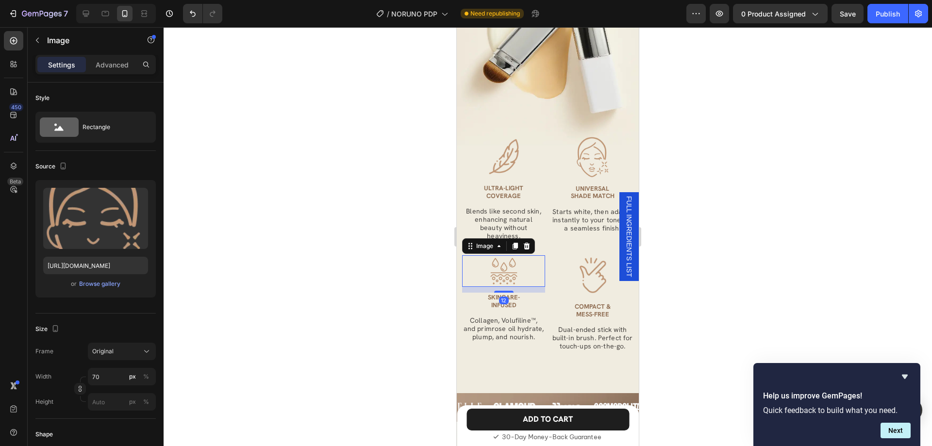
click at [519, 278] on div at bounding box center [503, 271] width 83 height 32
click at [614, 170] on div at bounding box center [592, 157] width 83 height 40
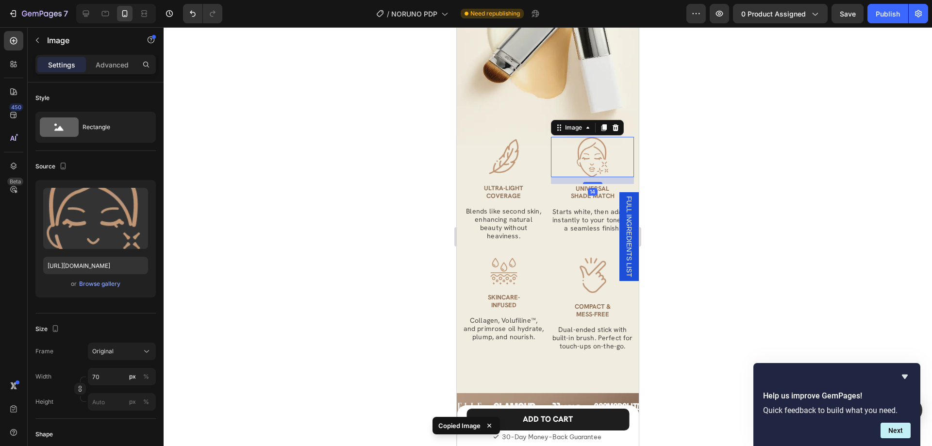
type input "56"
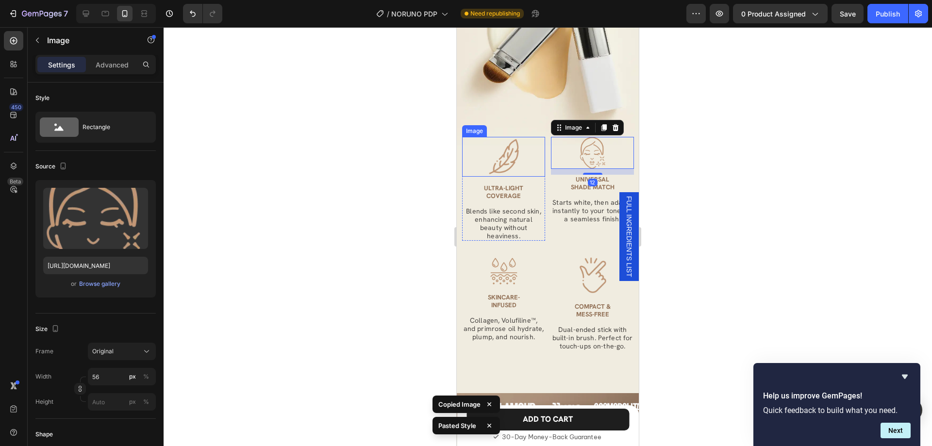
click at [508, 165] on img at bounding box center [504, 157] width 34 height 40
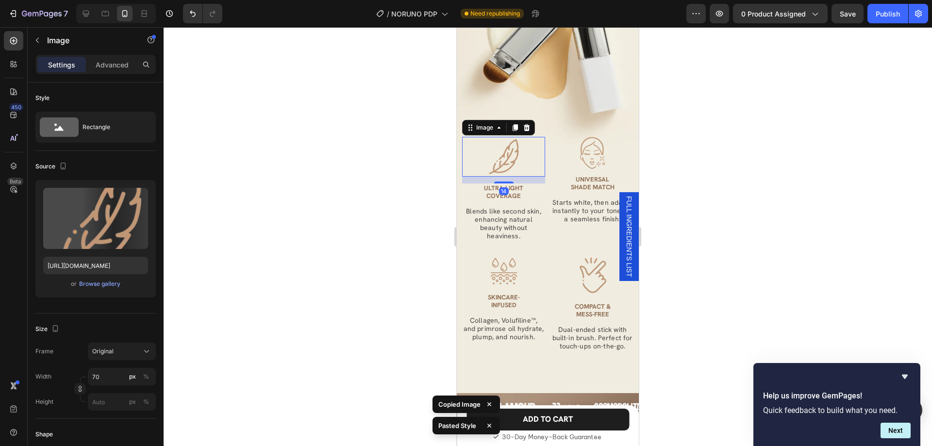
type input "56"
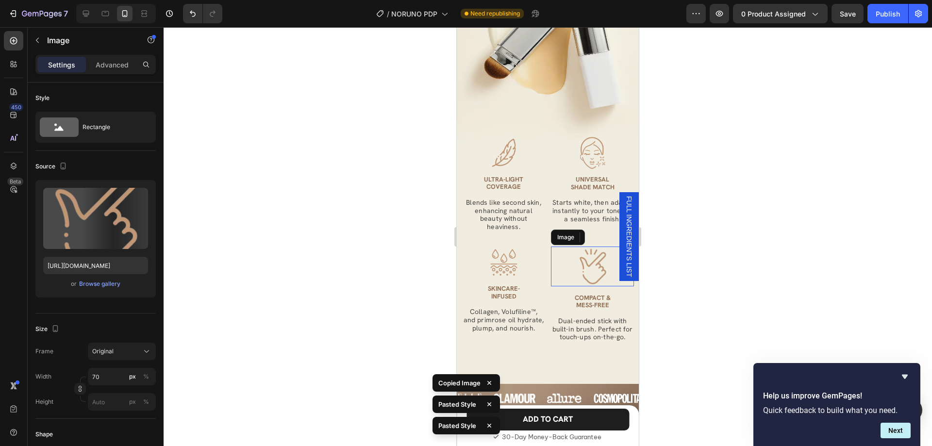
click at [556, 265] on div at bounding box center [592, 267] width 83 height 40
type input "56"
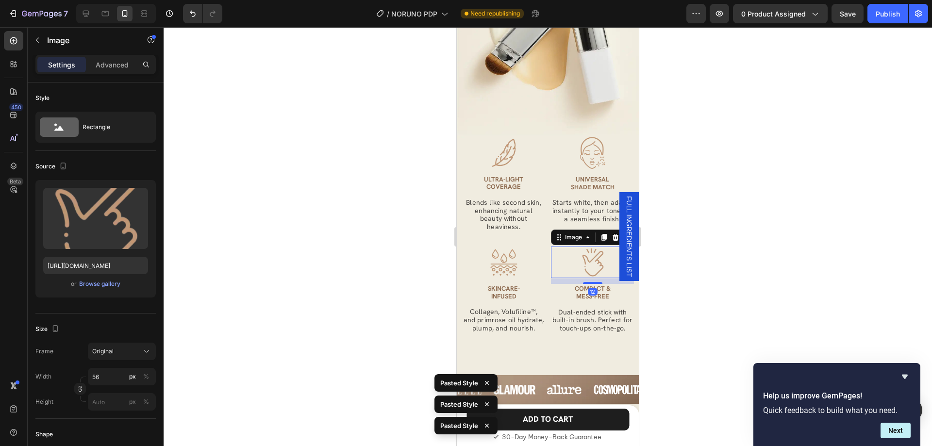
click at [711, 274] on div at bounding box center [548, 236] width 768 height 419
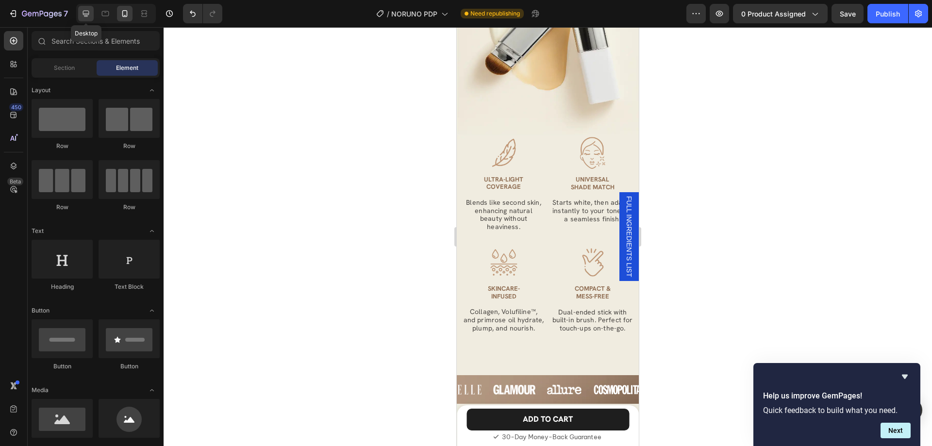
click at [84, 8] on div at bounding box center [86, 14] width 16 height 16
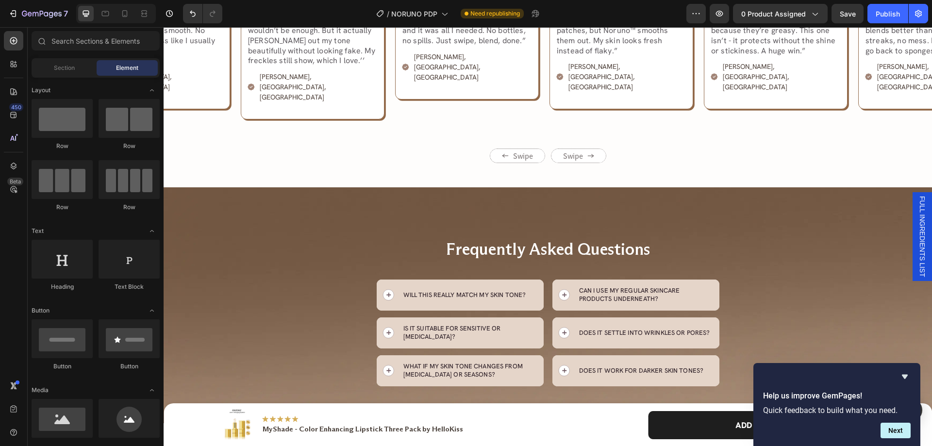
scroll to position [5158, 0]
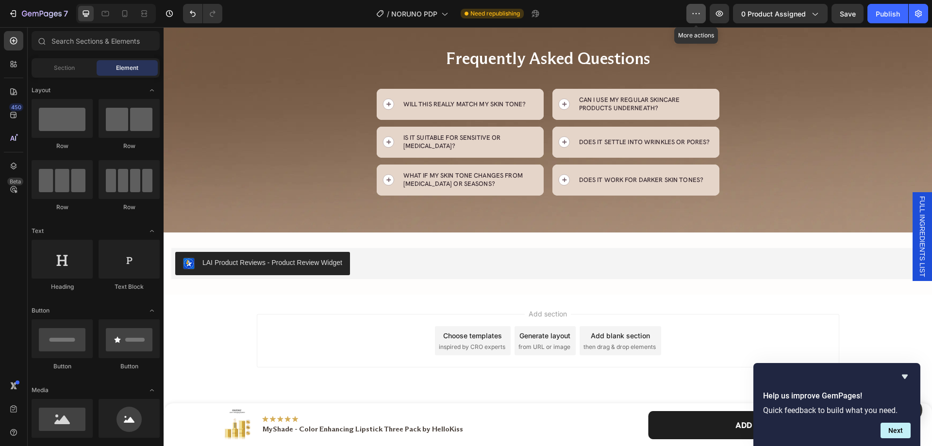
click at [690, 13] on button "button" at bounding box center [695, 13] width 19 height 19
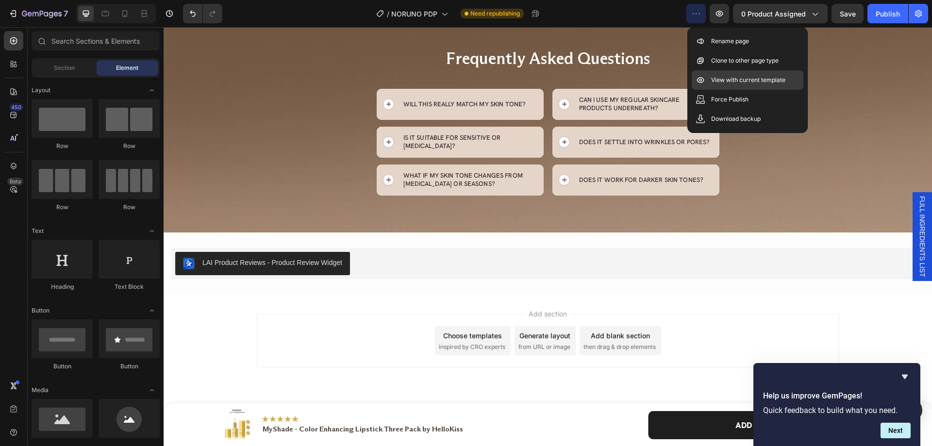
click at [731, 80] on p "View with current template" at bounding box center [748, 80] width 74 height 10
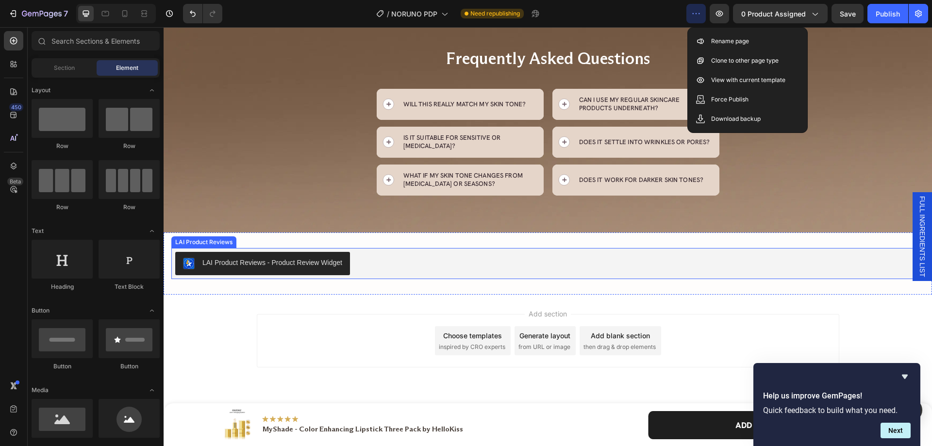
scroll to position [5189, 0]
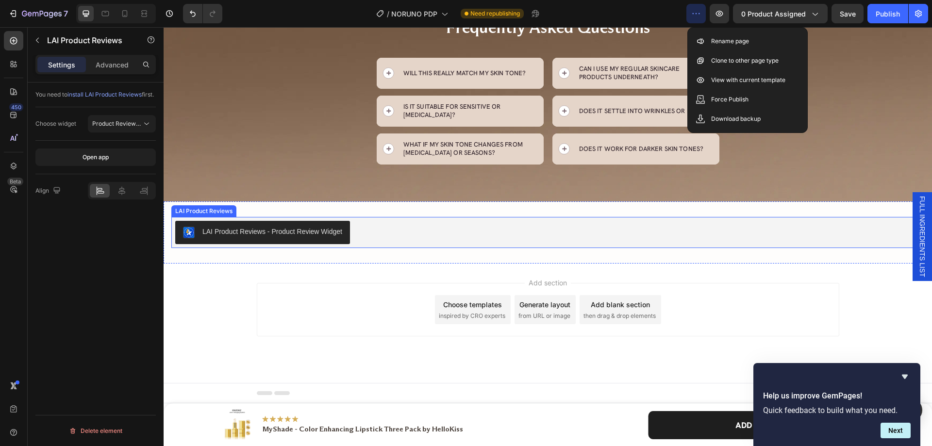
click at [431, 221] on div "LAI Product Reviews - Product Review Widget" at bounding box center [547, 232] width 745 height 23
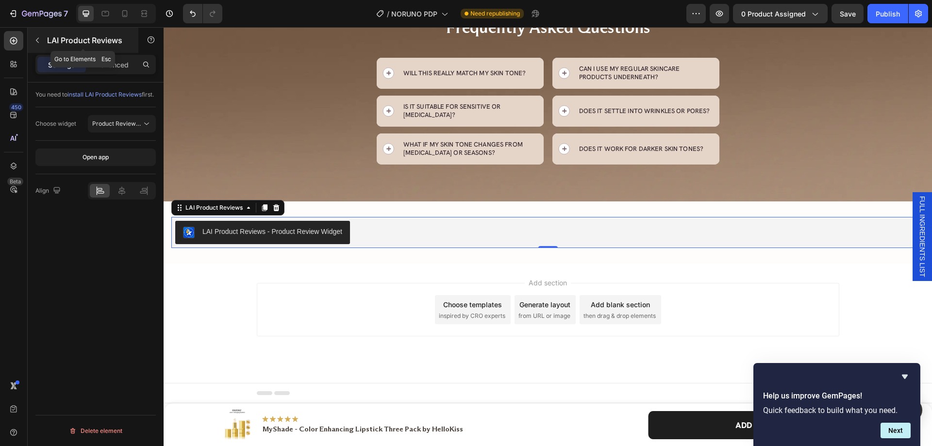
click at [38, 36] on icon "button" at bounding box center [37, 40] width 8 height 8
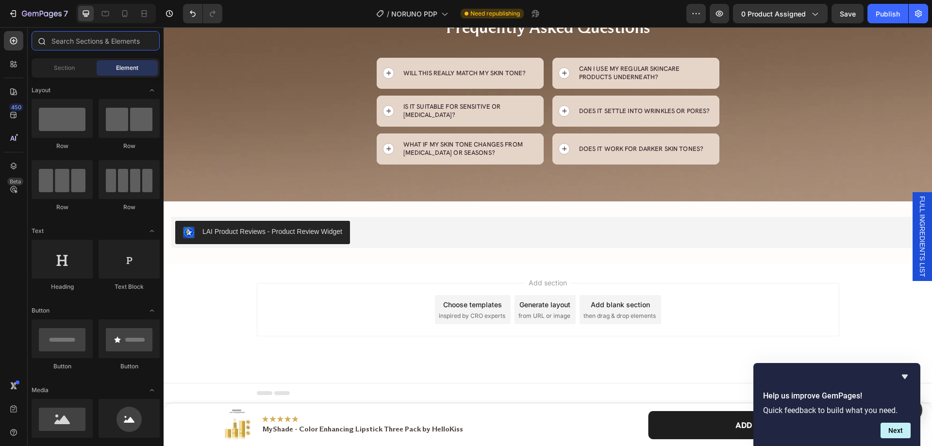
click at [74, 40] on input "text" at bounding box center [96, 40] width 128 height 19
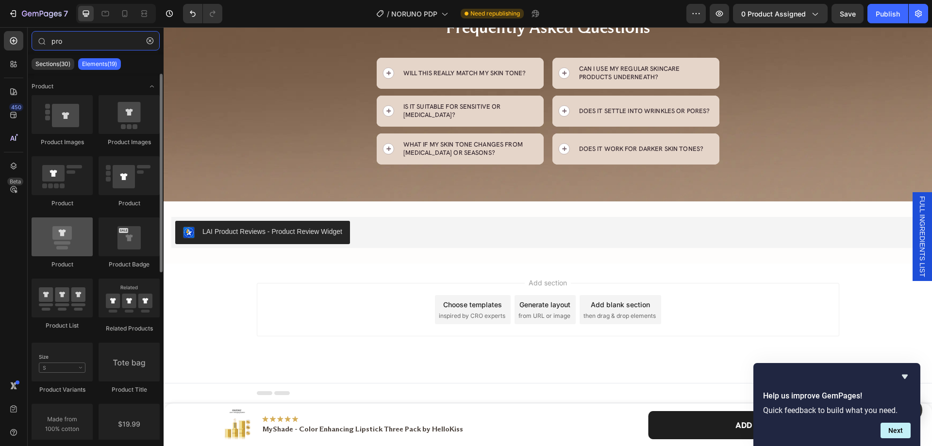
type input "pro"
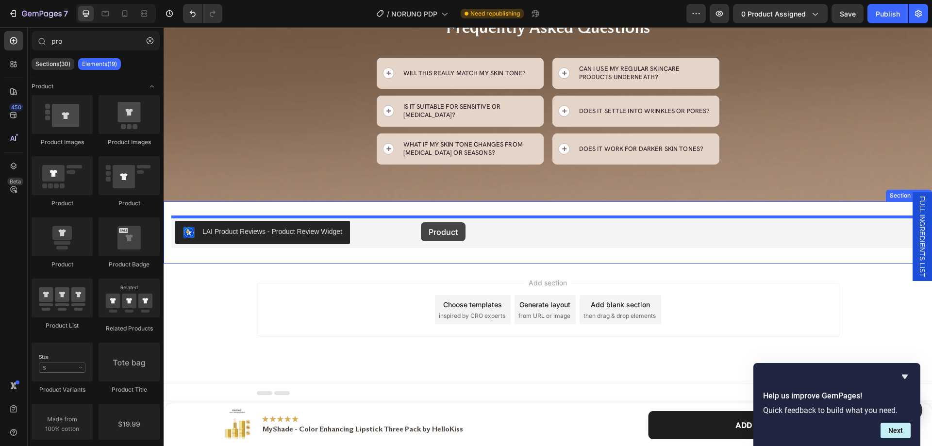
drag, startPoint x: 239, startPoint y: 260, endPoint x: 421, endPoint y: 222, distance: 185.9
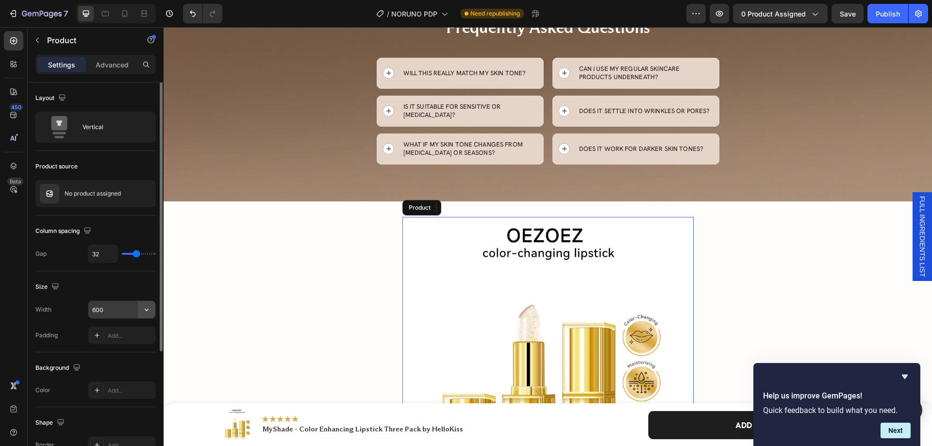
click at [151, 311] on button "button" at bounding box center [146, 309] width 17 height 17
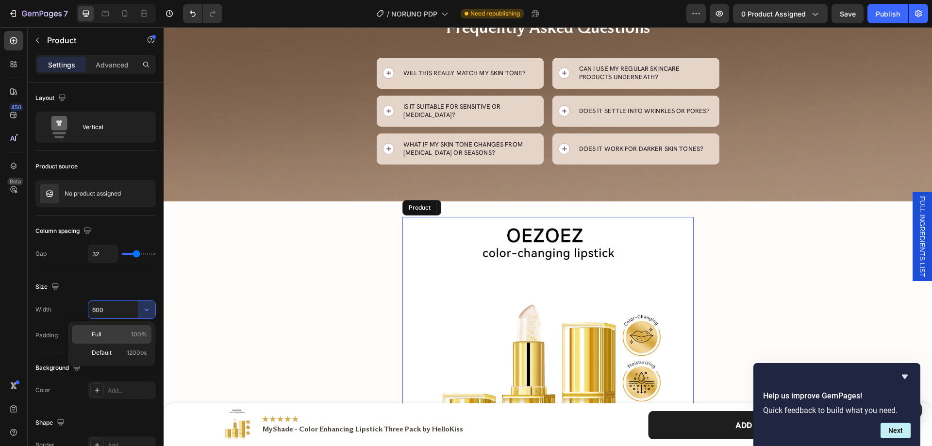
click at [118, 333] on p "Full 100%" at bounding box center [119, 334] width 55 height 9
type input "100%"
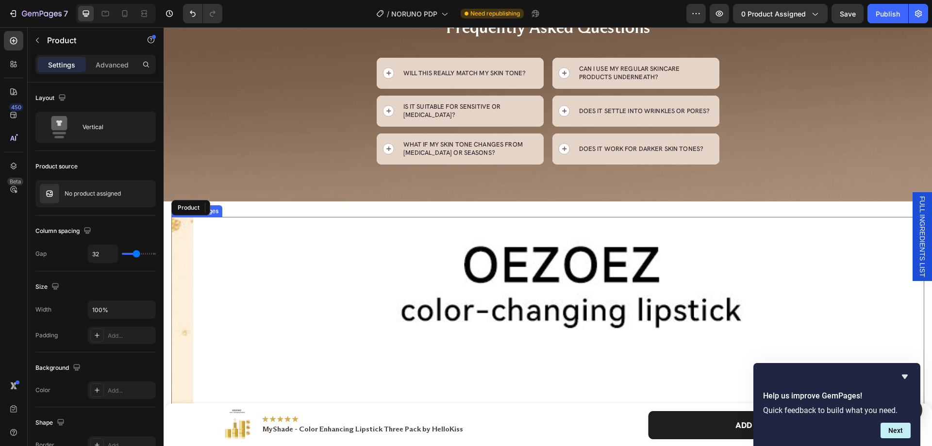
scroll to position [5286, 0]
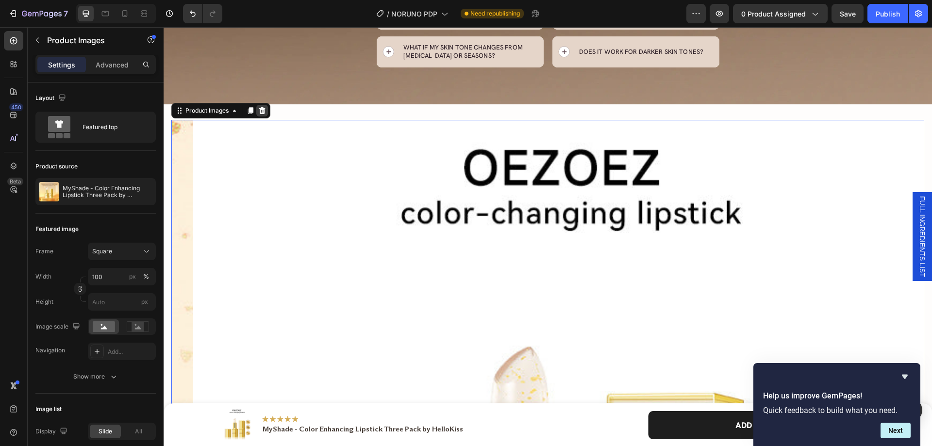
click at [264, 113] on icon at bounding box center [262, 110] width 6 height 7
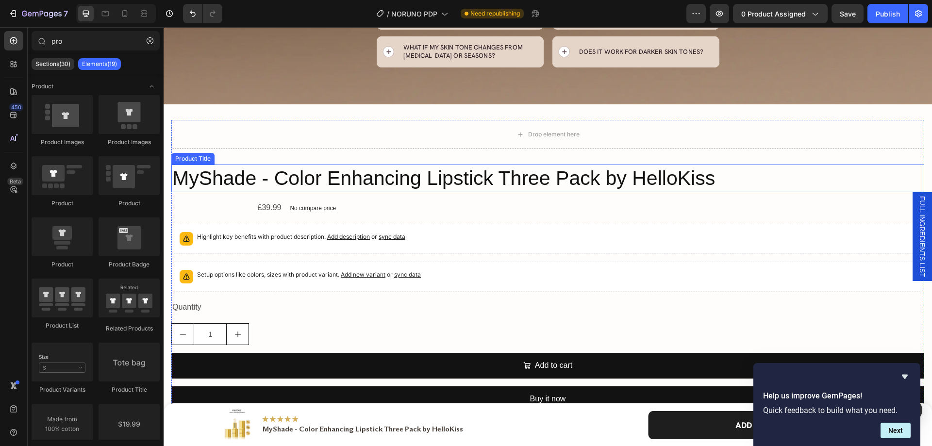
click at [460, 178] on h2 "MyShade - Color Enhancing Lipstick Three Pack by HelloKiss" at bounding box center [547, 179] width 753 height 28
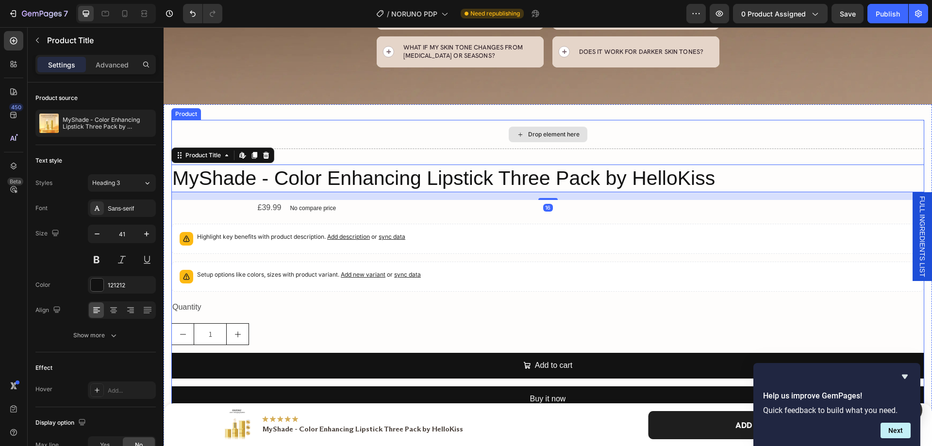
click at [335, 138] on div "Drop element here" at bounding box center [547, 134] width 753 height 29
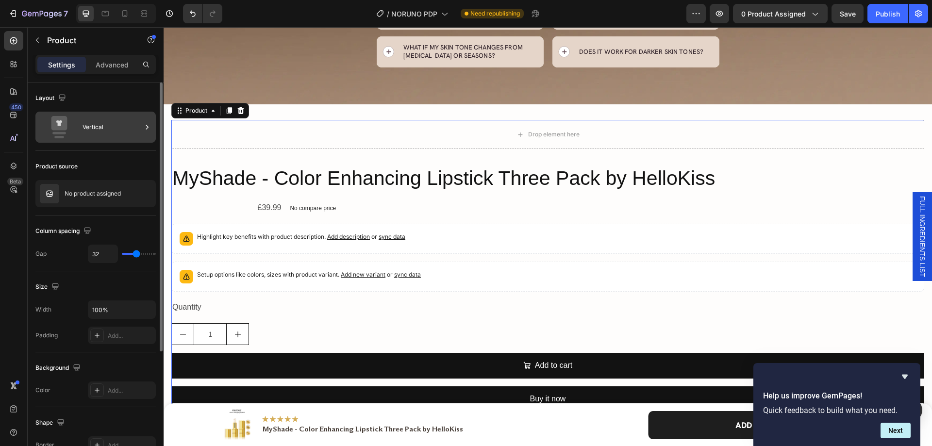
click at [109, 127] on div "Vertical" at bounding box center [112, 127] width 59 height 22
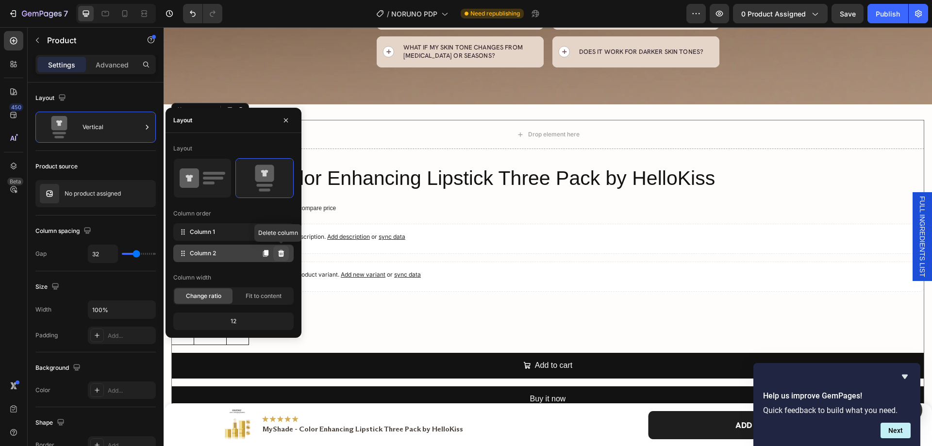
click at [281, 256] on icon at bounding box center [281, 253] width 6 height 7
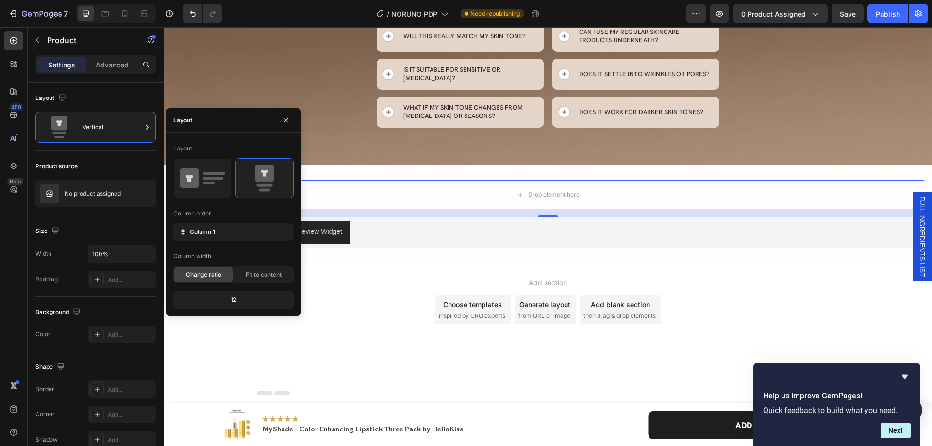
scroll to position [5226, 0]
click at [459, 223] on div "LAI Product Reviews - Product Review Widget" at bounding box center [547, 232] width 745 height 23
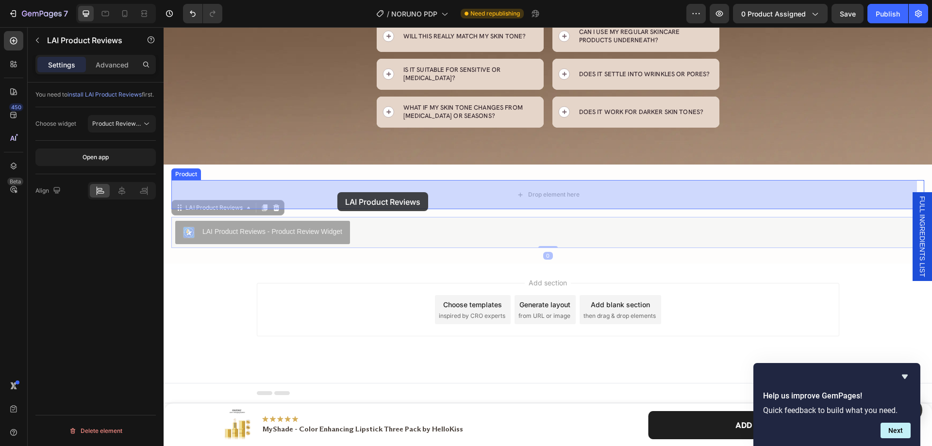
drag, startPoint x: 217, startPoint y: 210, endPoint x: 337, endPoint y: 192, distance: 121.2
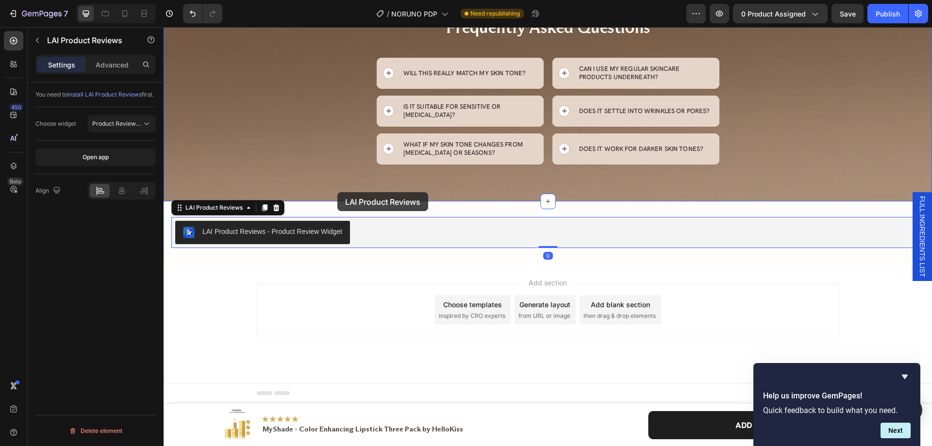
scroll to position [5189, 0]
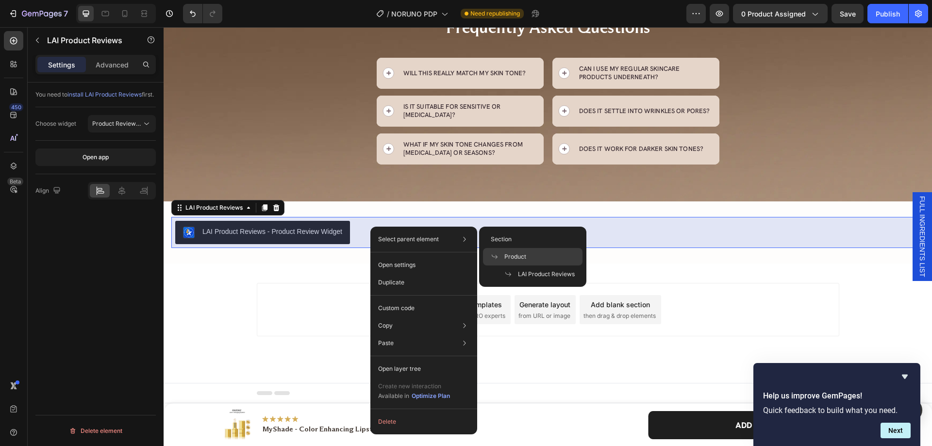
click at [506, 252] on div "Product" at bounding box center [533, 256] width 100 height 17
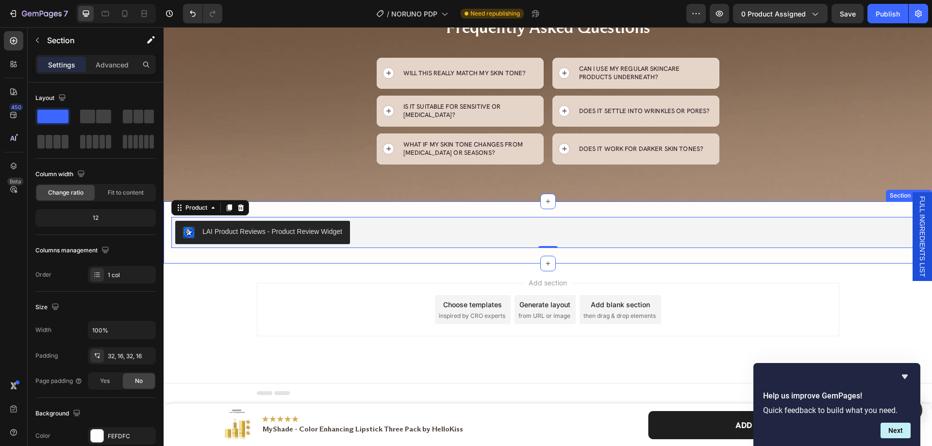
click at [360, 259] on div "LAI Product Reviews - Product Review Widget LAI Product Reviews Product 0 Secti…" at bounding box center [548, 232] width 768 height 62
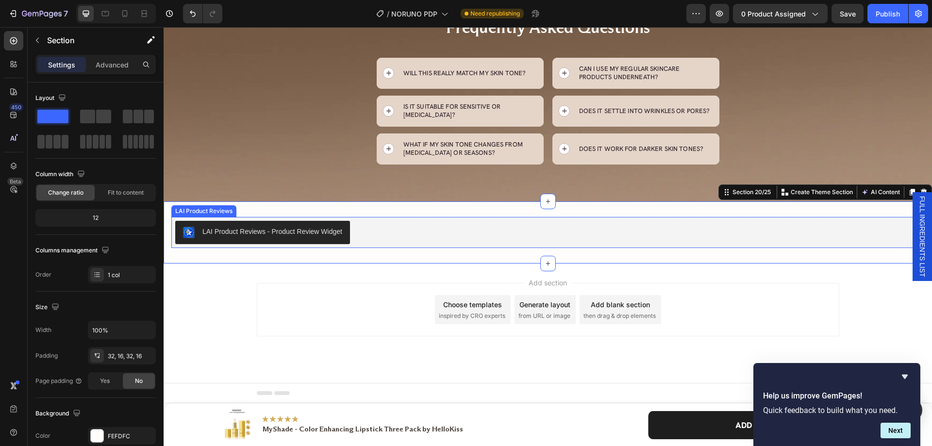
click at [386, 239] on div "LAI Product Reviews - Product Review Widget" at bounding box center [547, 232] width 745 height 23
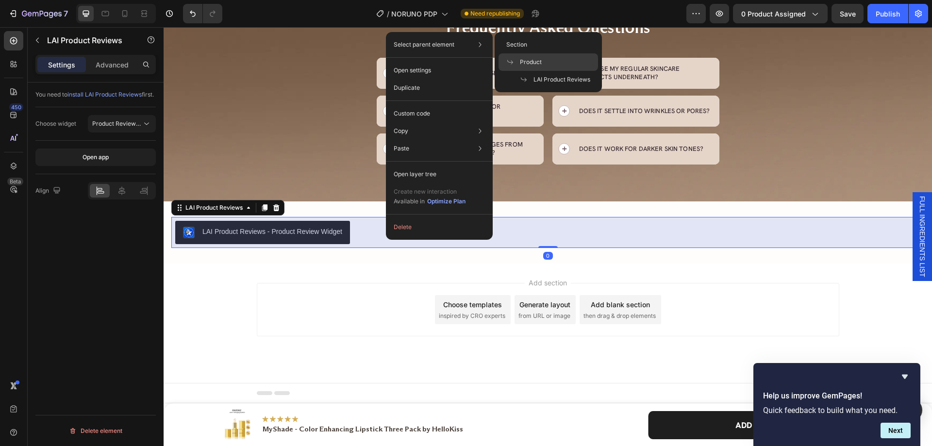
drag, startPoint x: 550, startPoint y: 62, endPoint x: 381, endPoint y: 36, distance: 171.0
click at [550, 62] on div "Product" at bounding box center [549, 61] width 100 height 17
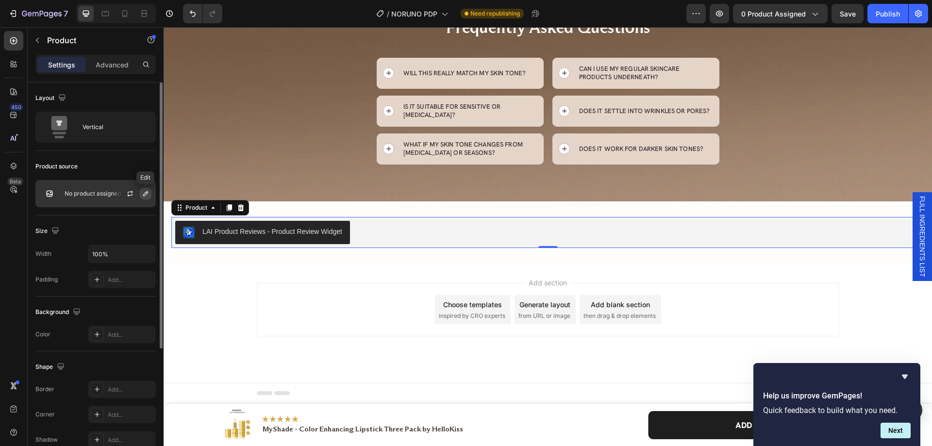
click at [143, 192] on icon "button" at bounding box center [146, 194] width 8 height 8
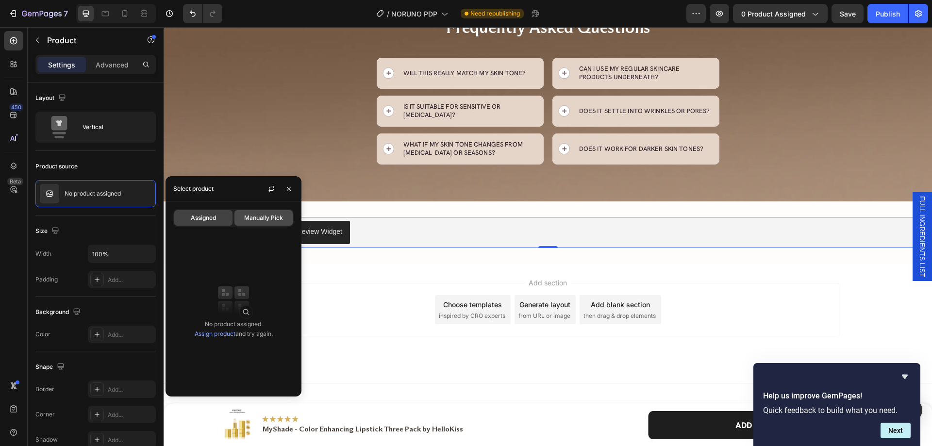
click at [248, 219] on span "Manually Pick" at bounding box center [263, 218] width 39 height 9
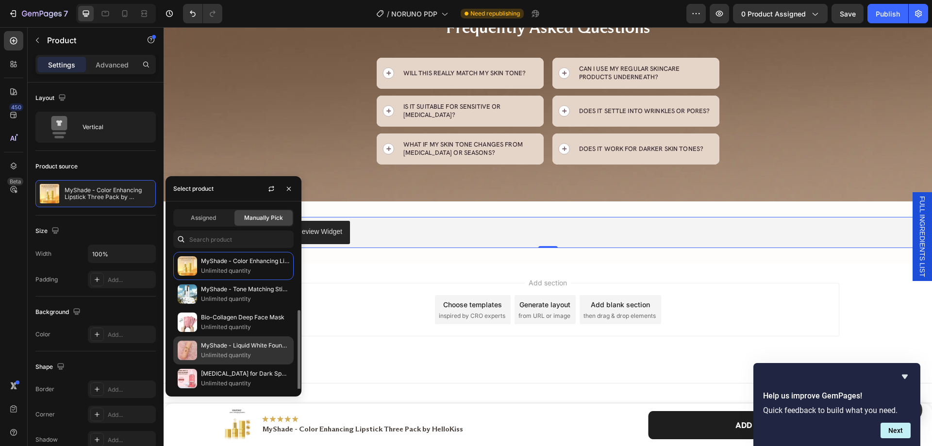
scroll to position [32, 0]
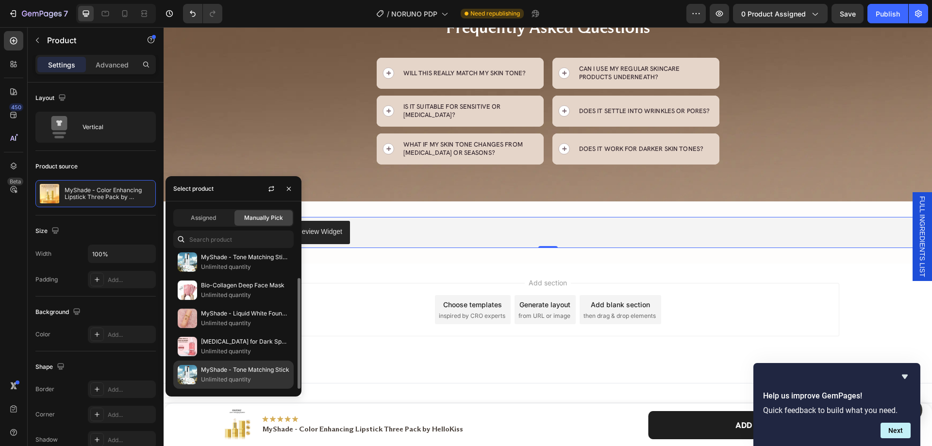
click at [233, 373] on p "MyShade - Tone Matching Stick" at bounding box center [245, 370] width 88 height 10
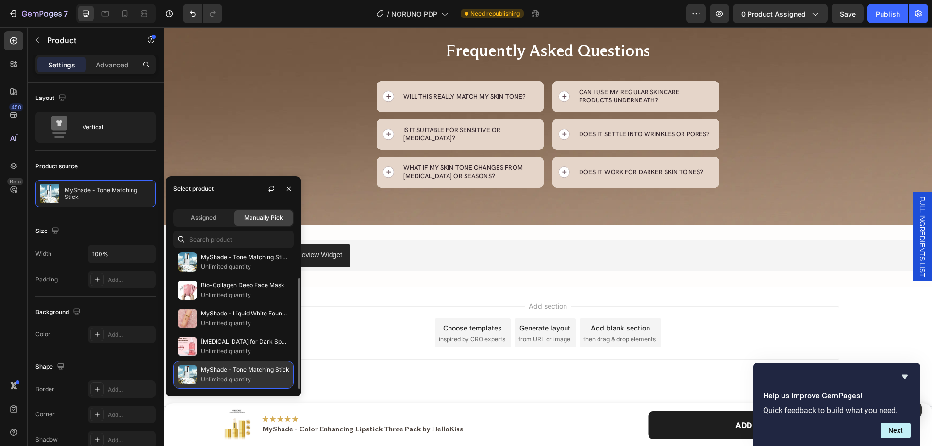
scroll to position [5189, 0]
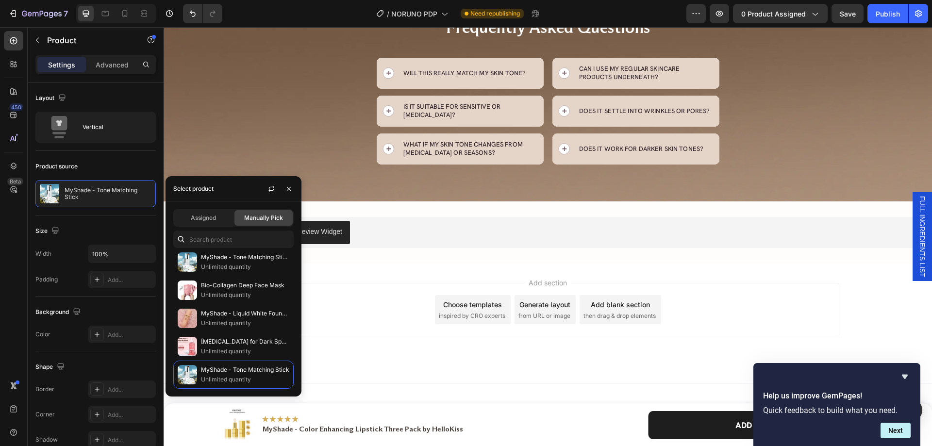
click at [703, 278] on div "Add section Choose templates inspired by CRO experts Generate layout from URL o…" at bounding box center [548, 323] width 768 height 119
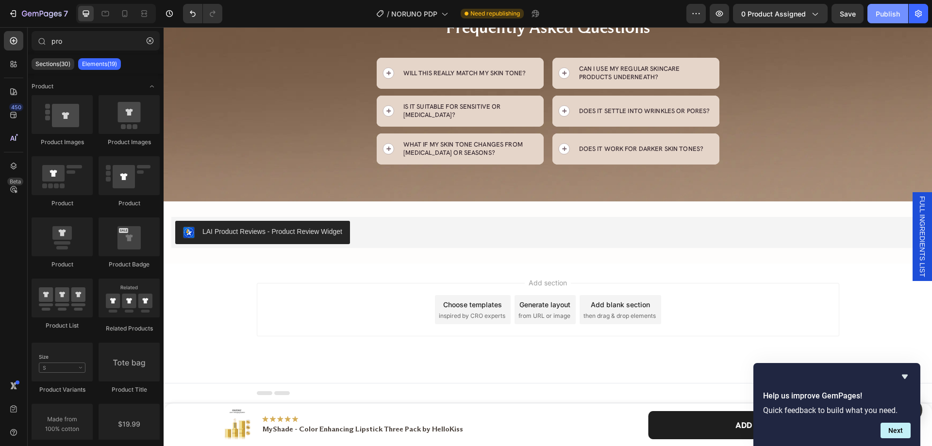
click at [874, 14] on button "Publish" at bounding box center [887, 13] width 41 height 19
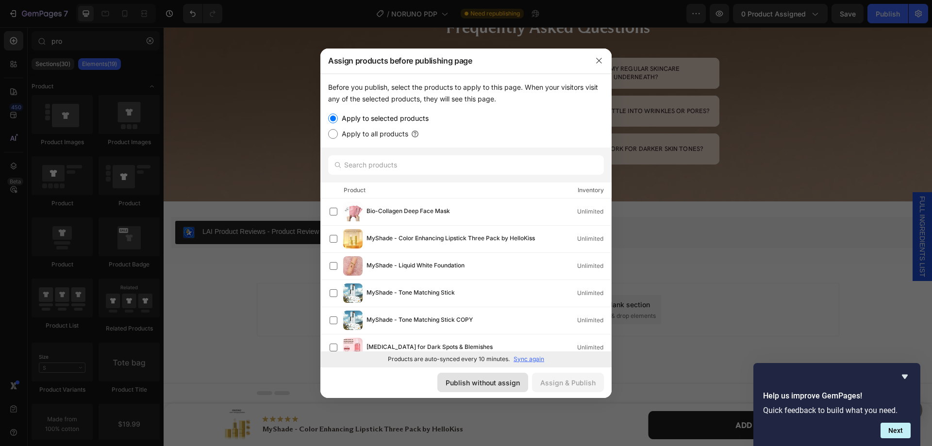
click at [500, 380] on div "Publish without assign" at bounding box center [483, 383] width 74 height 10
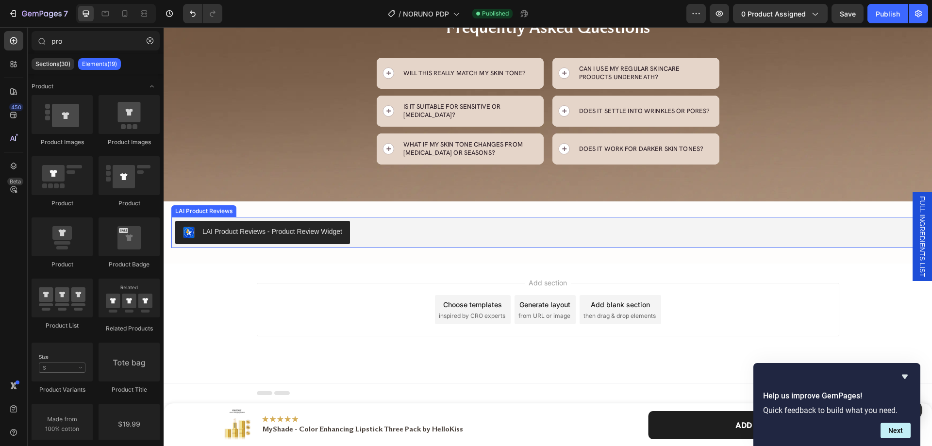
click at [384, 232] on div "LAI Product Reviews - Product Review Widget" at bounding box center [547, 232] width 745 height 23
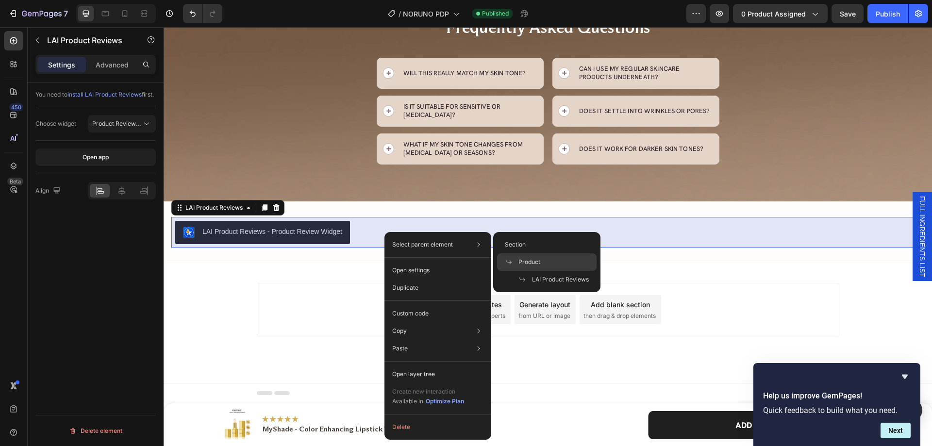
click at [537, 259] on span "Product" at bounding box center [529, 262] width 22 height 9
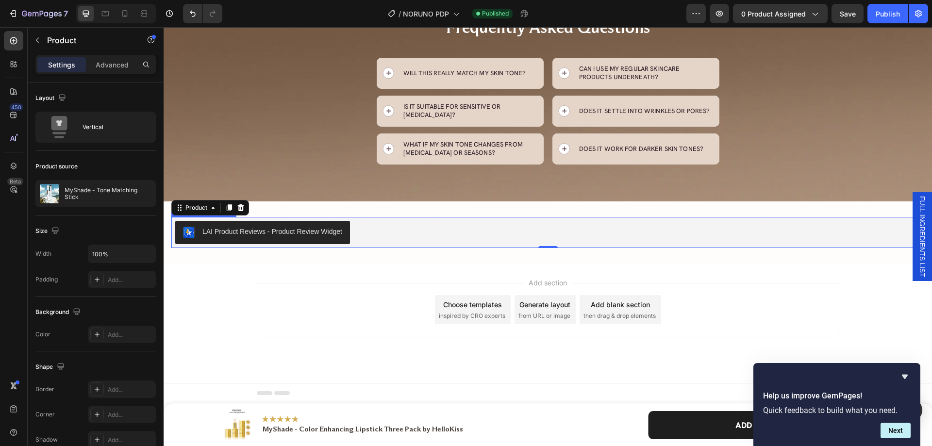
click at [393, 234] on div "LAI Product Reviews - Product Review Widget" at bounding box center [547, 232] width 745 height 23
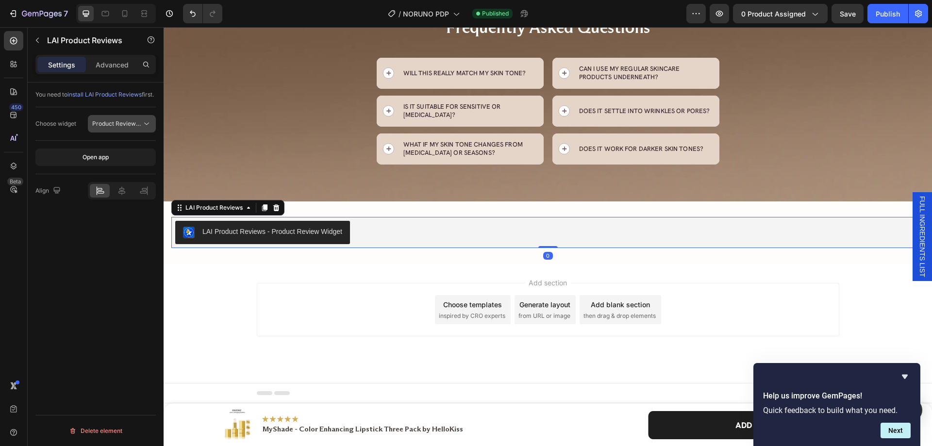
click at [138, 128] on span "Product Review Sections" at bounding box center [117, 123] width 50 height 9
click at [132, 273] on div "You need to install LAI Product Reviews first. Choose widget Product Review Sec…" at bounding box center [96, 278] width 136 height 391
click at [393, 246] on div "LAI Product Reviews - Product Review Widget" at bounding box center [547, 232] width 753 height 31
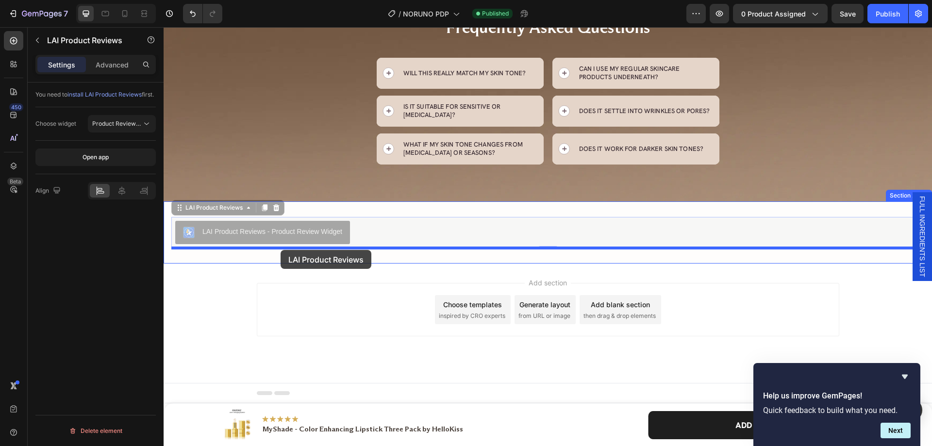
drag, startPoint x: 204, startPoint y: 208, endPoint x: 281, endPoint y: 250, distance: 86.9
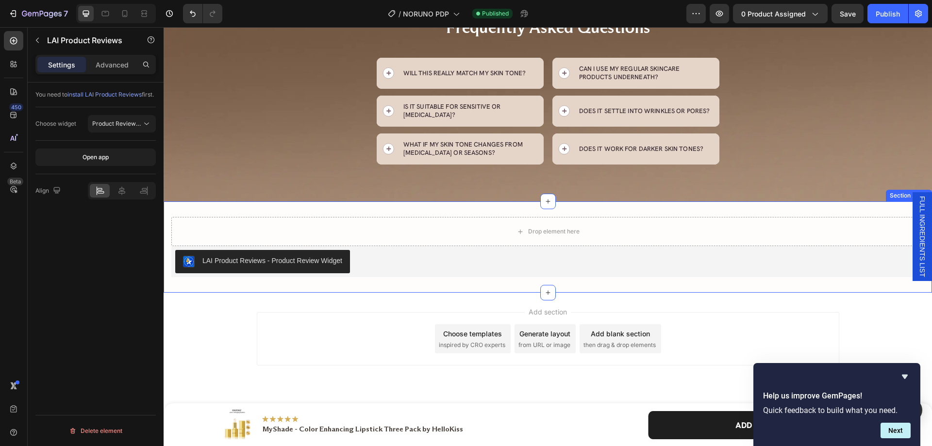
scroll to position [5218, 0]
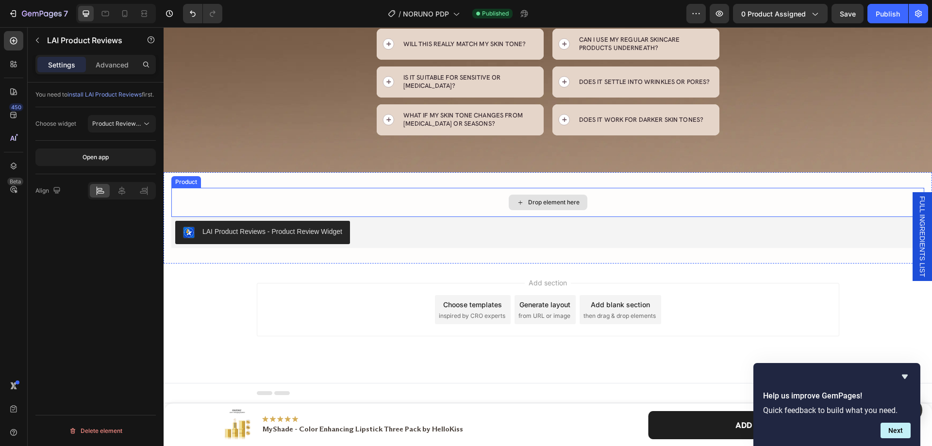
click at [380, 207] on div "Drop element here" at bounding box center [547, 202] width 753 height 29
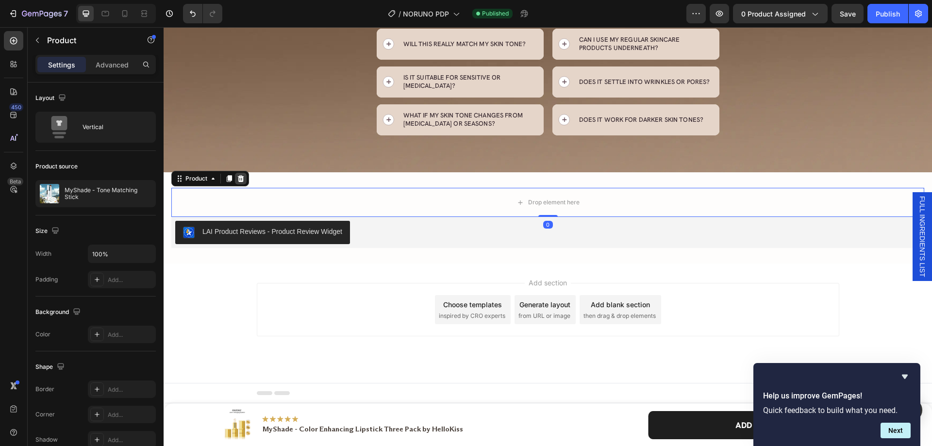
click at [242, 179] on icon at bounding box center [241, 178] width 6 height 7
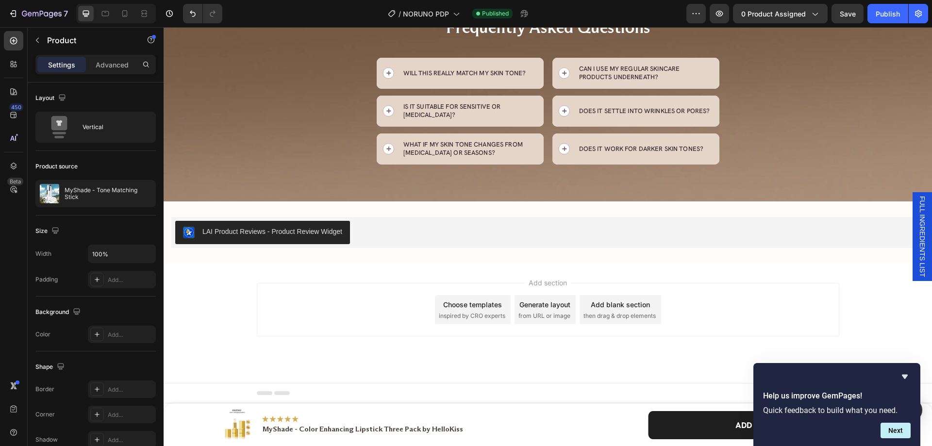
scroll to position [5189, 0]
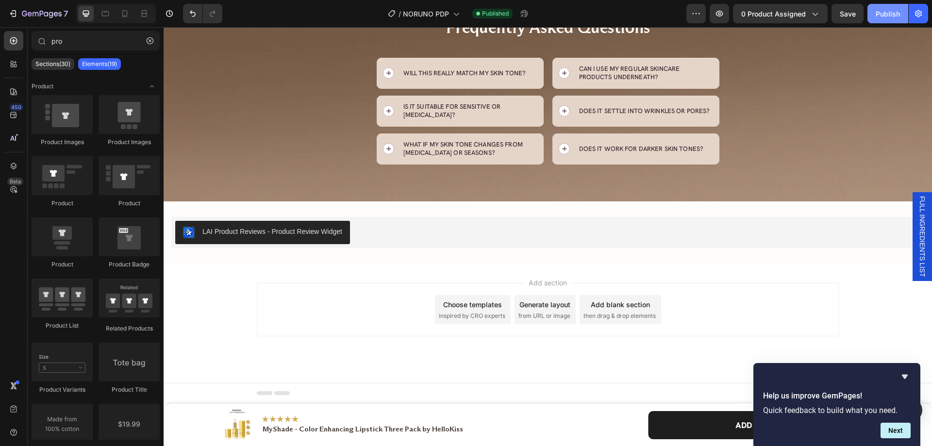
click at [882, 14] on div "Publish" at bounding box center [888, 14] width 24 height 10
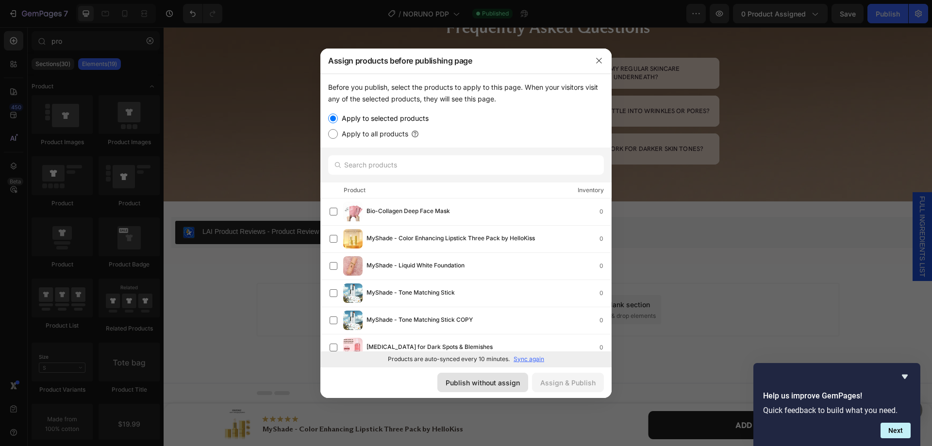
click at [509, 377] on button "Publish without assign" at bounding box center [482, 382] width 91 height 19
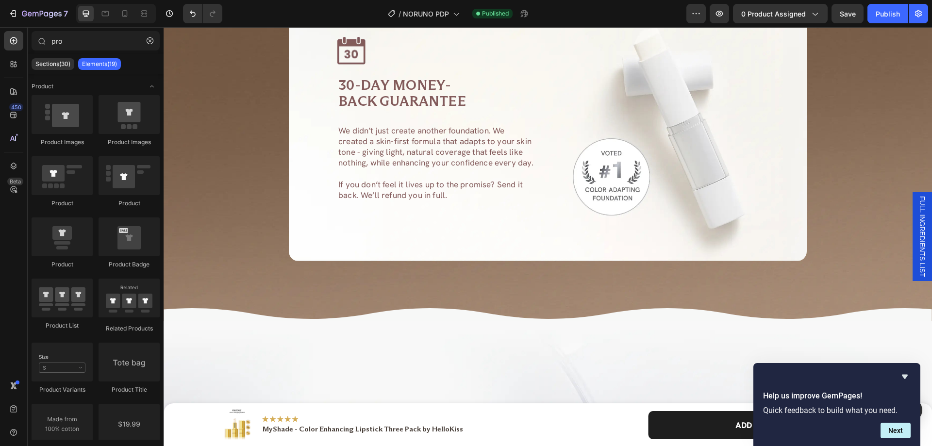
scroll to position [3822, 0]
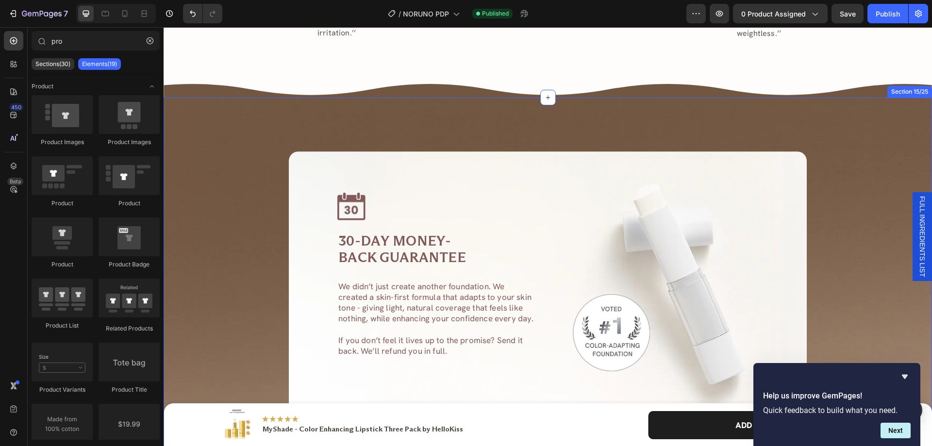
click at [244, 111] on div "Image 30-DAY MONEY-BACK GUARANTEE Heading 30-DAY MONEY- BACK GUARANTEE Heading …" at bounding box center [548, 288] width 768 height 380
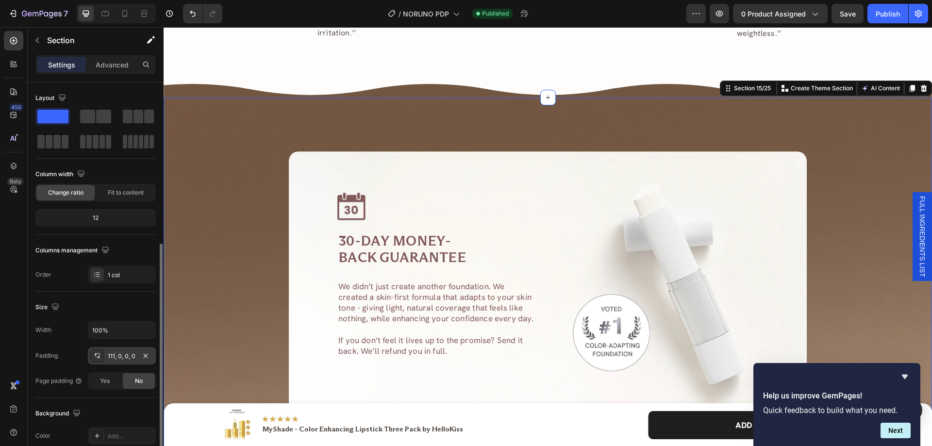
scroll to position [146, 0]
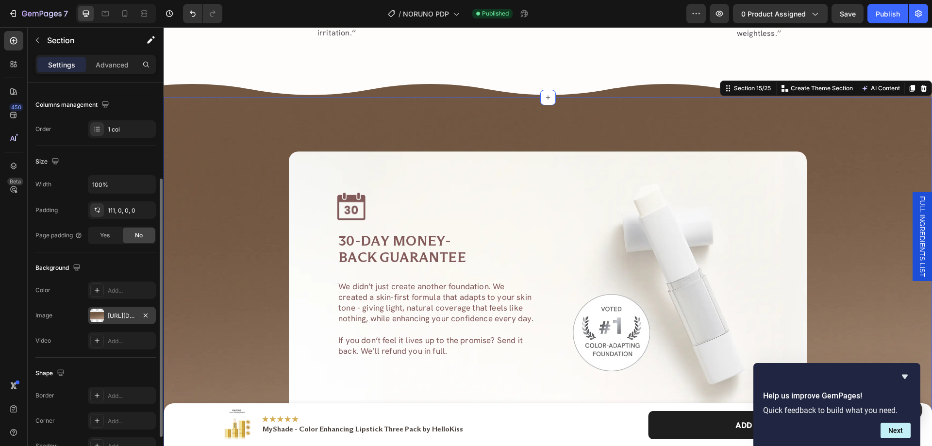
click at [120, 318] on div "https://cdn.shopify.com/s/files/1/0956/4795/7327/files/gempages_584964709569004…" at bounding box center [122, 316] width 28 height 9
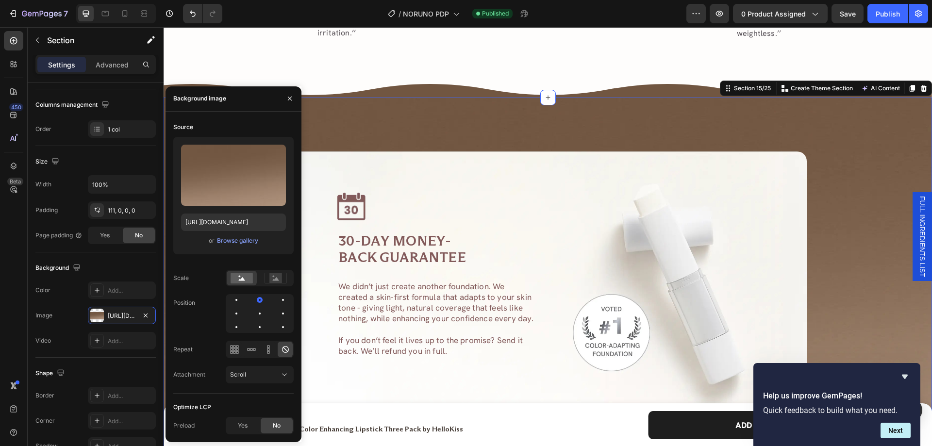
click at [13, 243] on div "450 Beta" at bounding box center [13, 203] width 19 height 345
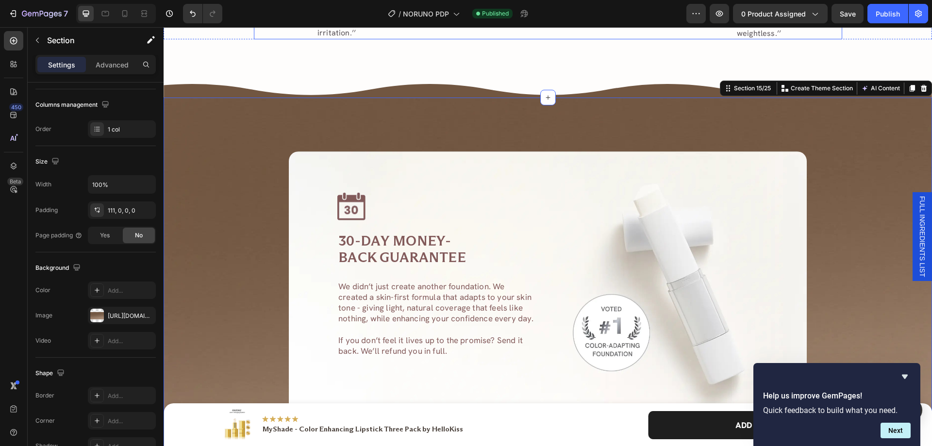
scroll to position [3725, 0]
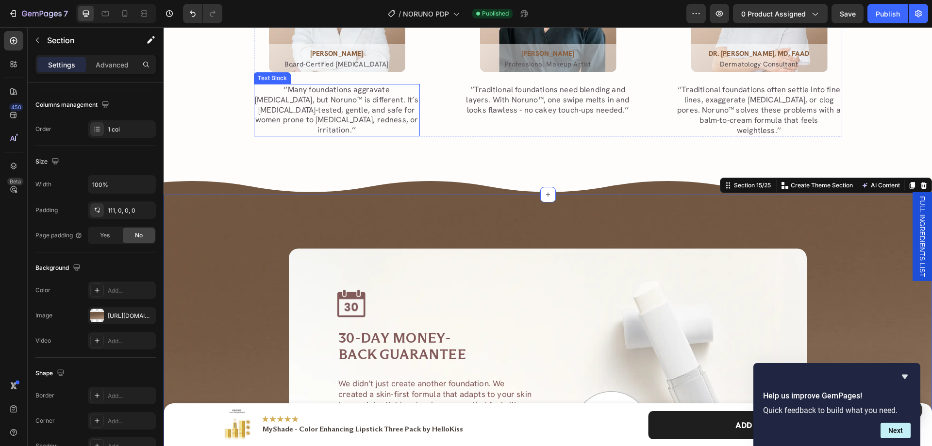
click at [388, 107] on p "‘’Many foundations aggravate sensitive skin, but Noruno™ is different. It’s der…" at bounding box center [337, 110] width 164 height 50
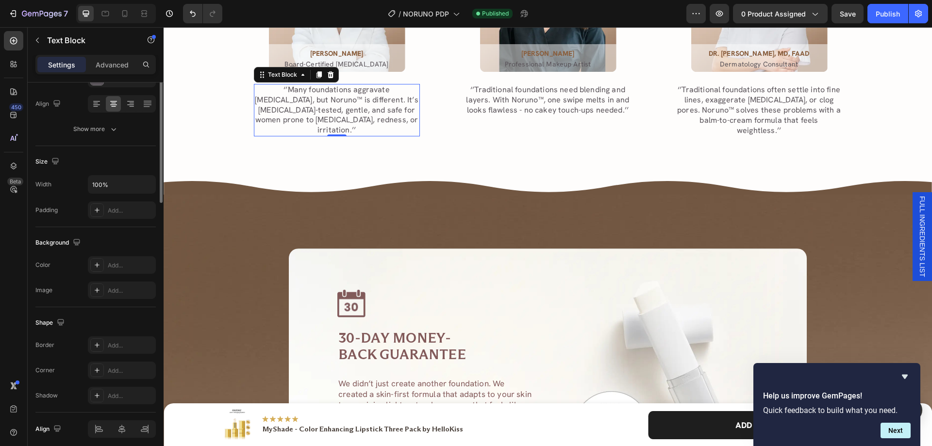
scroll to position [0, 0]
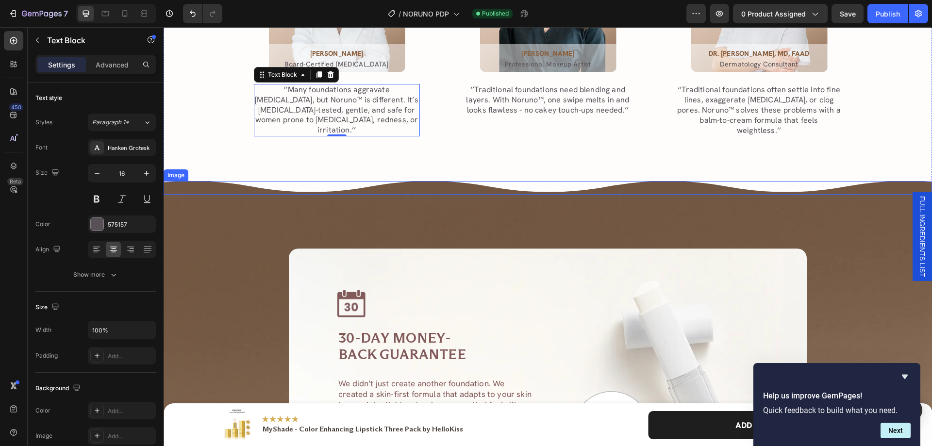
click at [373, 182] on img at bounding box center [548, 187] width 768 height 13
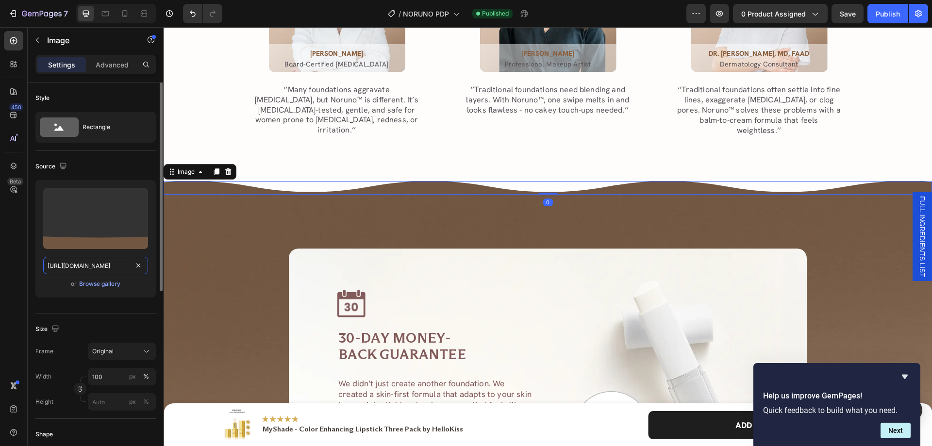
click at [108, 271] on input "https://cdn.shopify.com/s/files/1/0956/4795/7327/files/gempages_584964709569004…" at bounding box center [95, 265] width 105 height 17
click at [116, 305] on div "Source Upload Image https://cdn.shopify.com/s/files/1/0956/4795/7327/files/gemp…" at bounding box center [95, 232] width 120 height 163
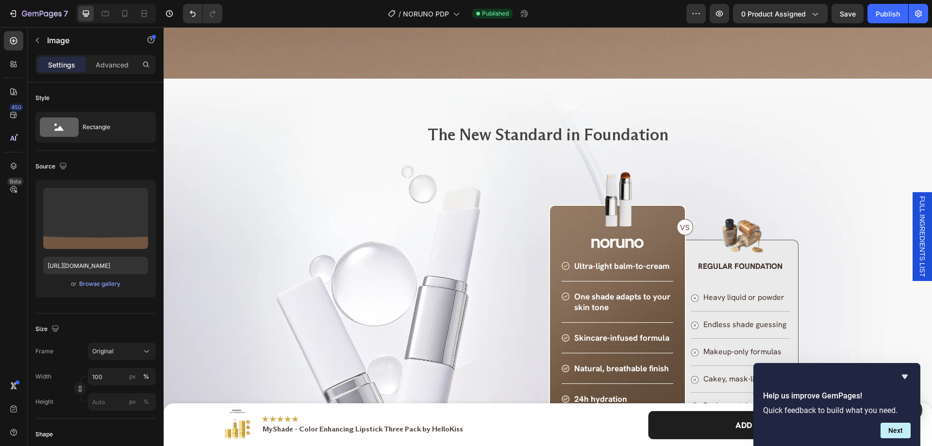
scroll to position [4405, 0]
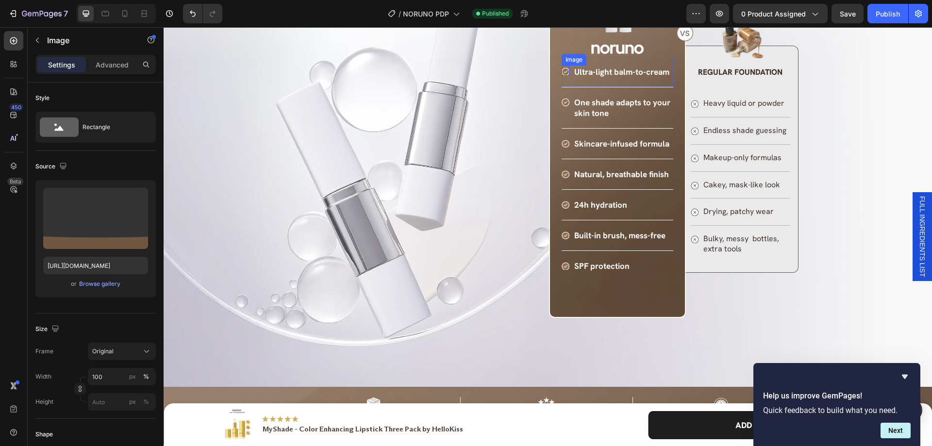
click at [562, 69] on img at bounding box center [566, 72] width 8 height 8
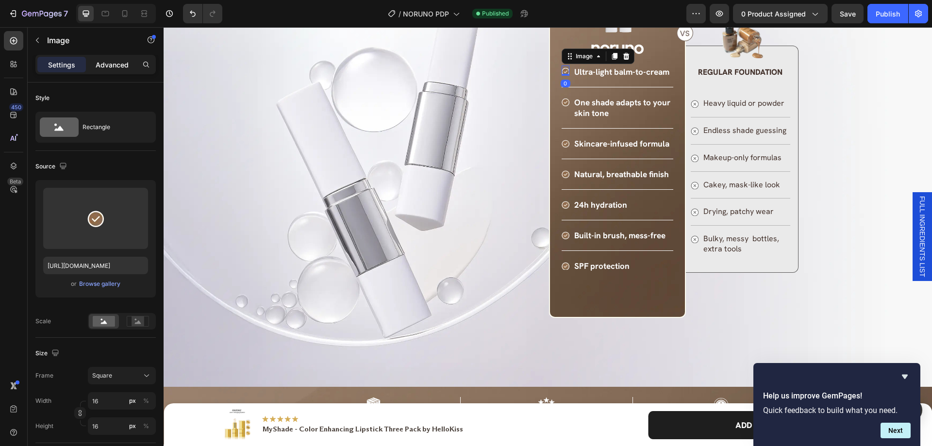
click at [111, 59] on div "Advanced" at bounding box center [112, 65] width 49 height 16
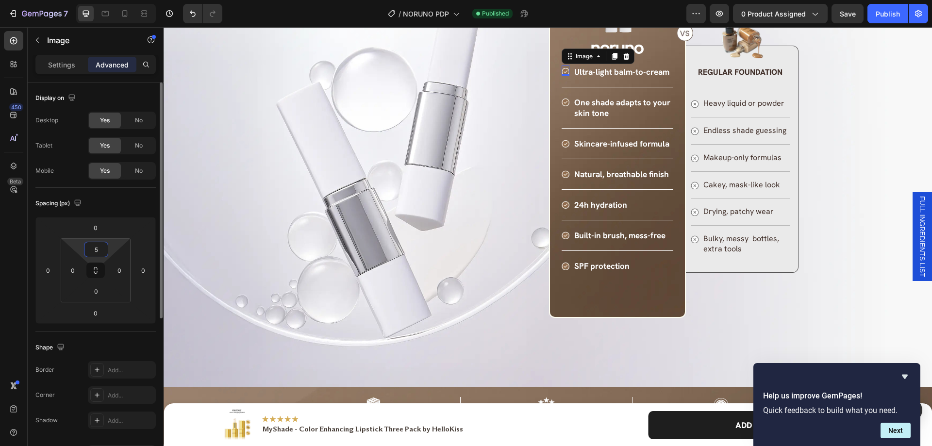
click at [100, 246] on input "5" at bounding box center [95, 249] width 19 height 15
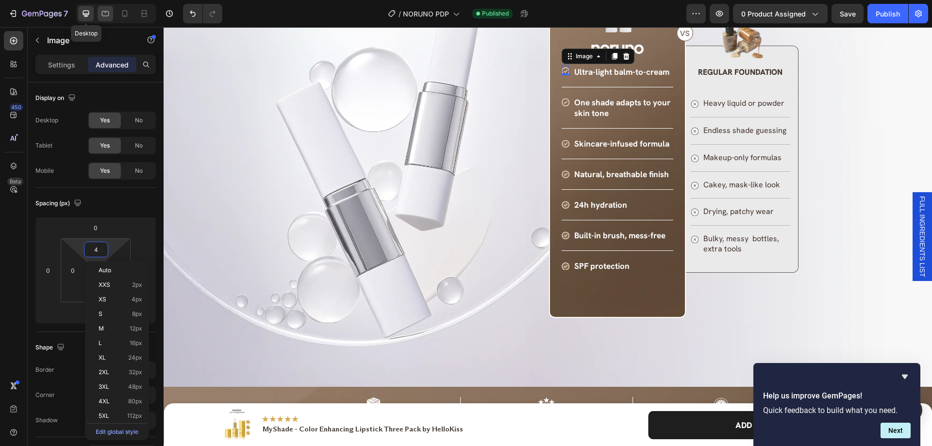
click at [100, 15] on div at bounding box center [106, 14] width 16 height 16
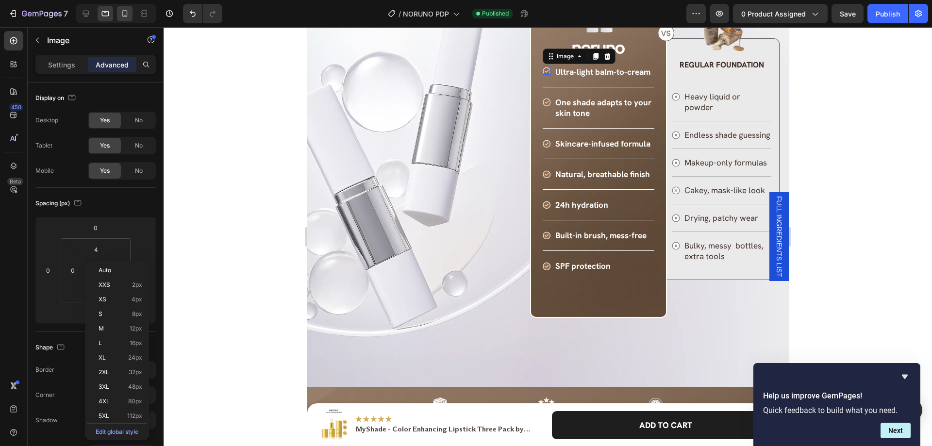
click at [125, 9] on icon at bounding box center [125, 14] width 10 height 10
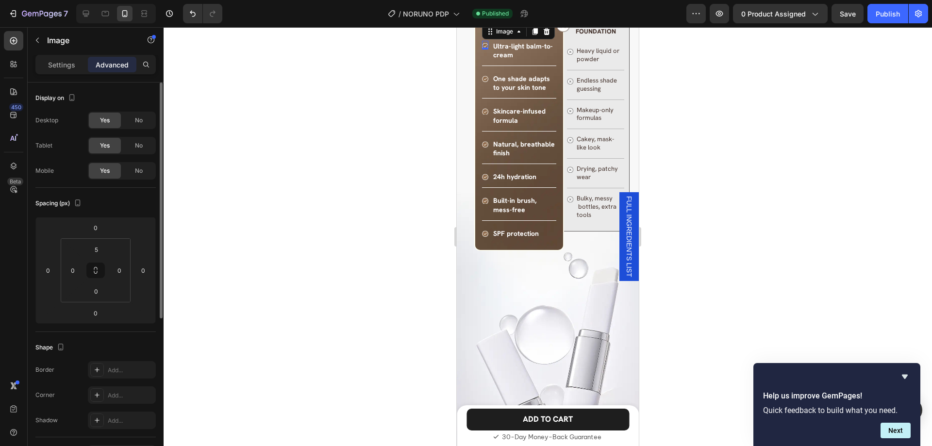
scroll to position [4384, 0]
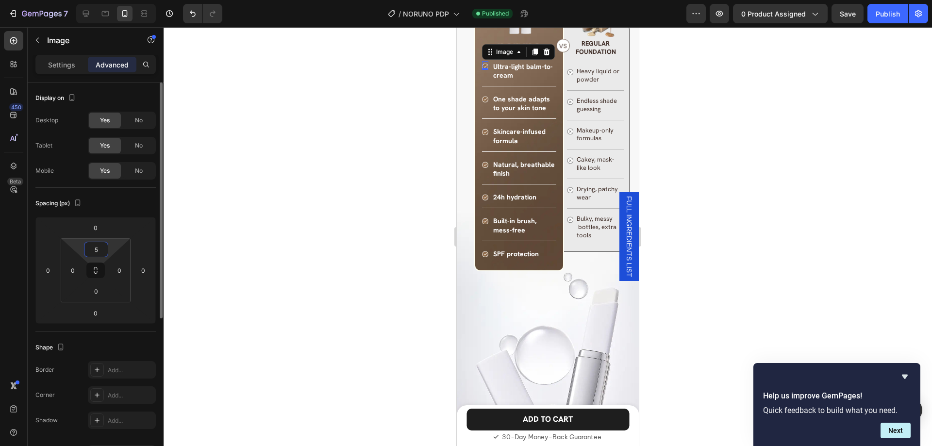
click at [98, 249] on input "5" at bounding box center [95, 249] width 19 height 15
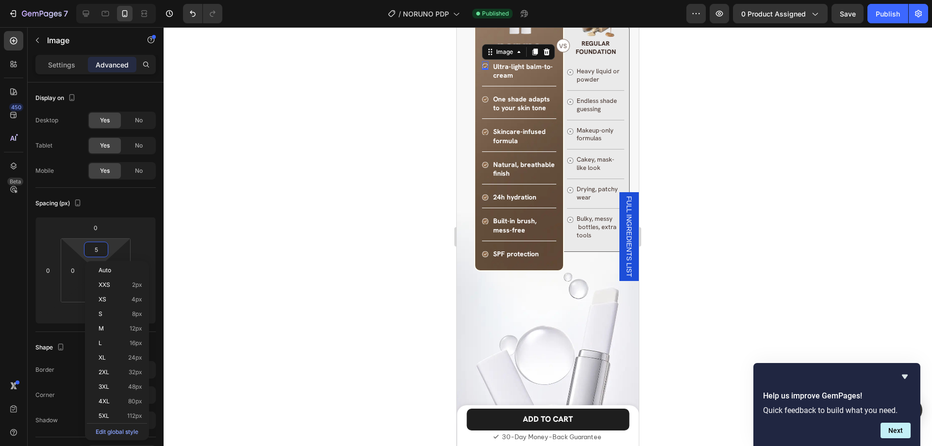
type input "4"
click at [81, 11] on icon at bounding box center [86, 14] width 10 height 10
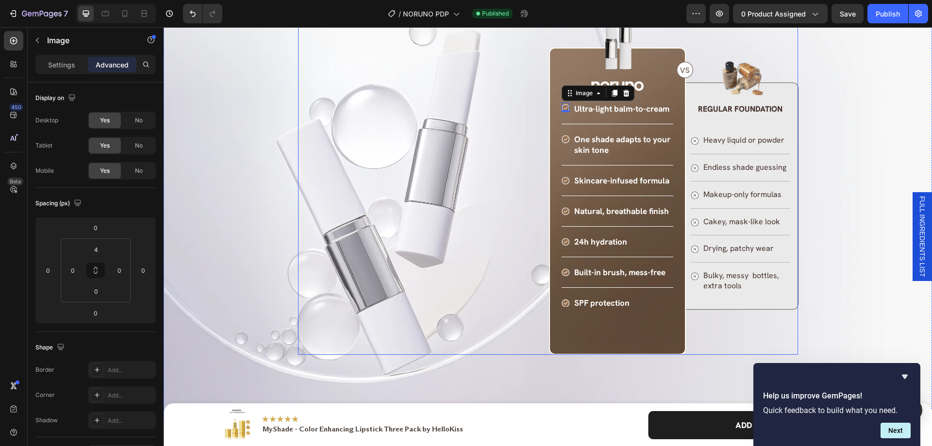
scroll to position [4409, 0]
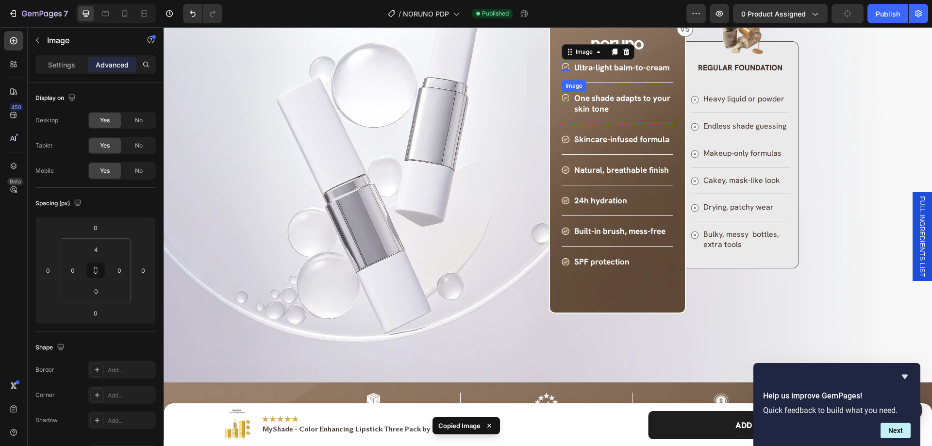
click at [562, 99] on img at bounding box center [566, 98] width 8 height 8
type input "4"
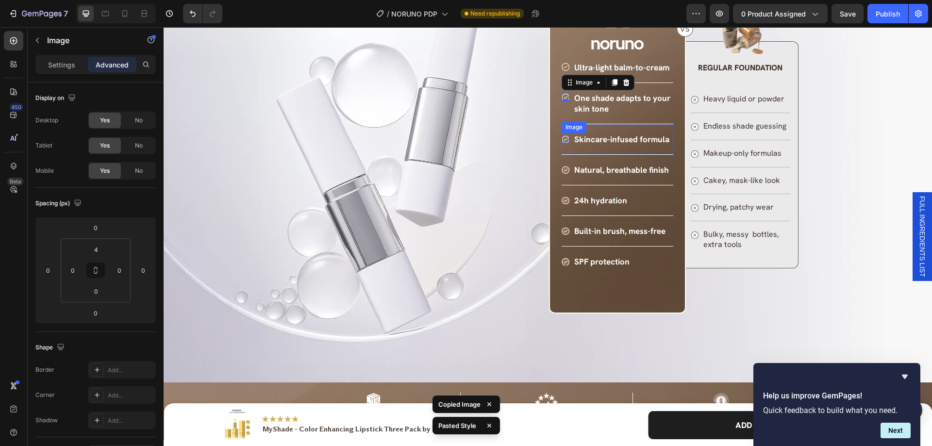
click at [562, 140] on img at bounding box center [566, 139] width 8 height 8
type input "4"
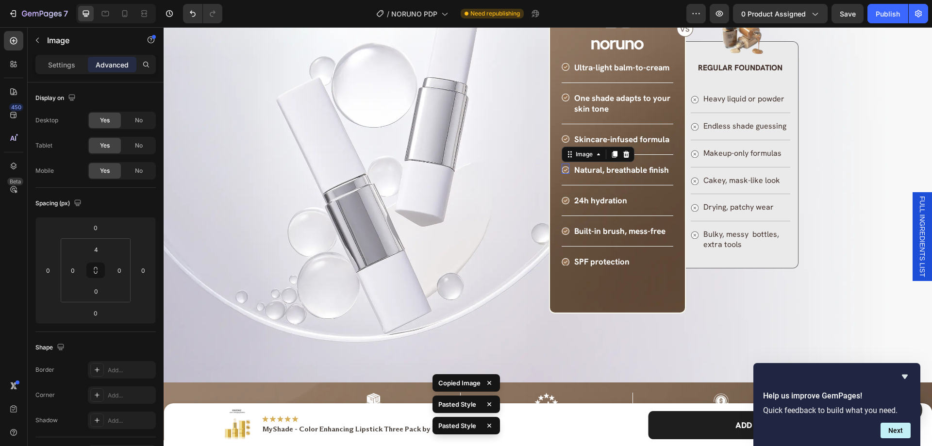
click at [565, 167] on img at bounding box center [566, 170] width 8 height 8
type input "4"
click at [564, 200] on img at bounding box center [566, 201] width 8 height 8
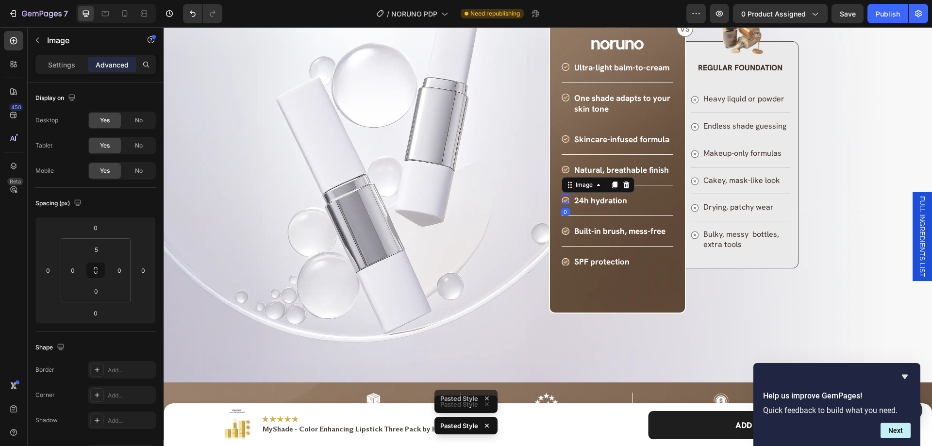
type input "4"
click at [564, 229] on img at bounding box center [566, 231] width 8 height 8
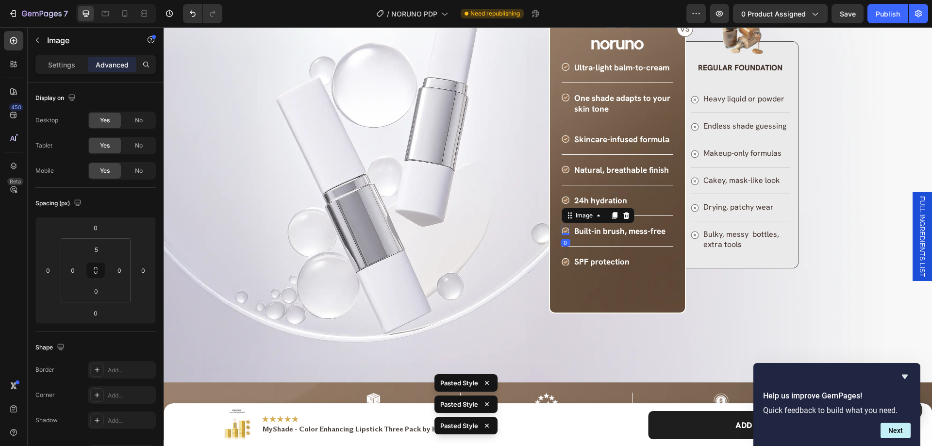
type input "4"
click at [563, 261] on img at bounding box center [566, 262] width 8 height 8
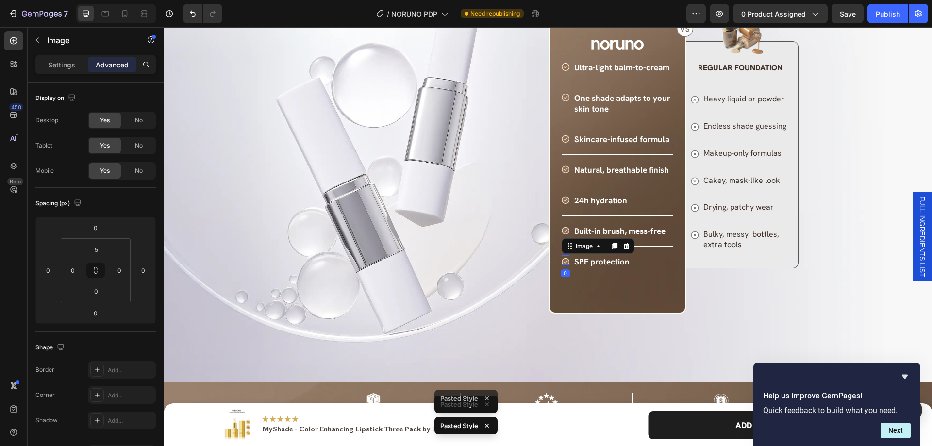
type input "4"
click at [562, 201] on img at bounding box center [566, 200] width 8 height 8
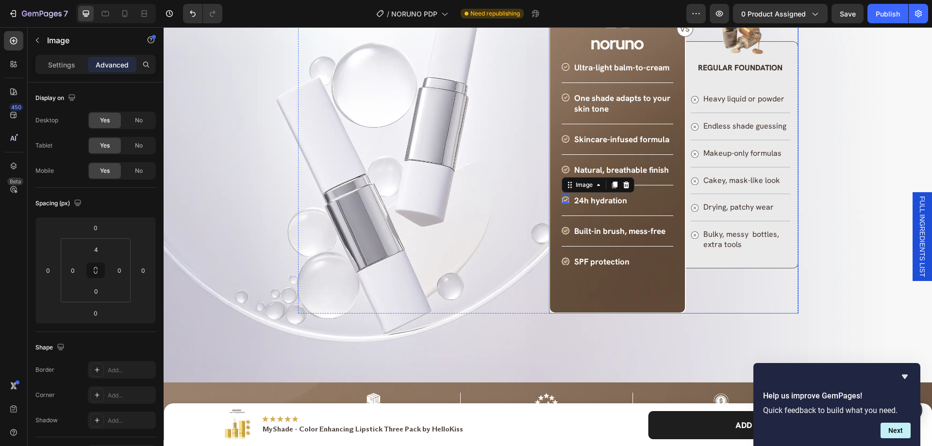
drag, startPoint x: 710, startPoint y: 280, endPoint x: 665, endPoint y: 260, distance: 49.3
click at [709, 280] on div "Image Image REGULAR FOUNDATION Text Block Image Heavy liquid or powder Text Blo…" at bounding box center [742, 143] width 113 height 341
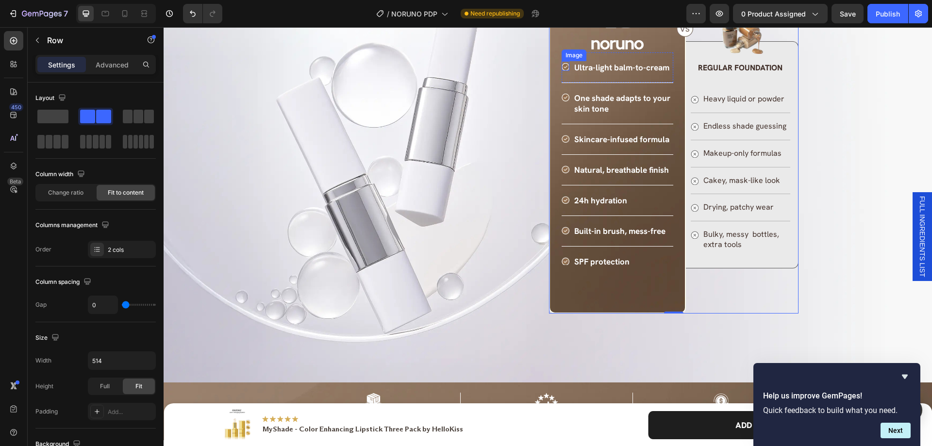
click at [562, 68] on img at bounding box center [566, 67] width 8 height 8
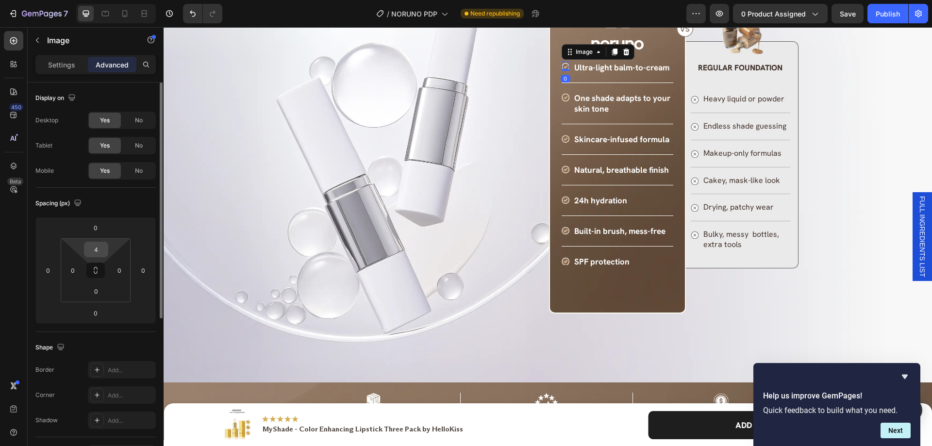
click at [103, 244] on input "4" at bounding box center [95, 249] width 19 height 15
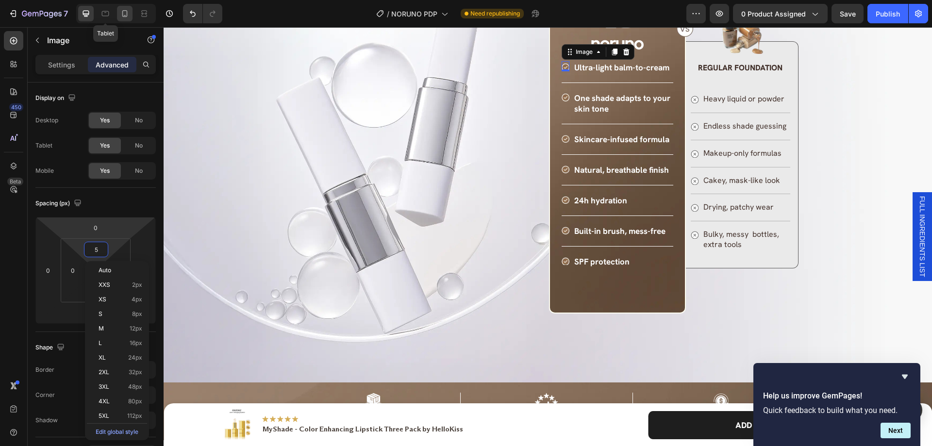
click at [100, 17] on div at bounding box center [106, 14] width 16 height 16
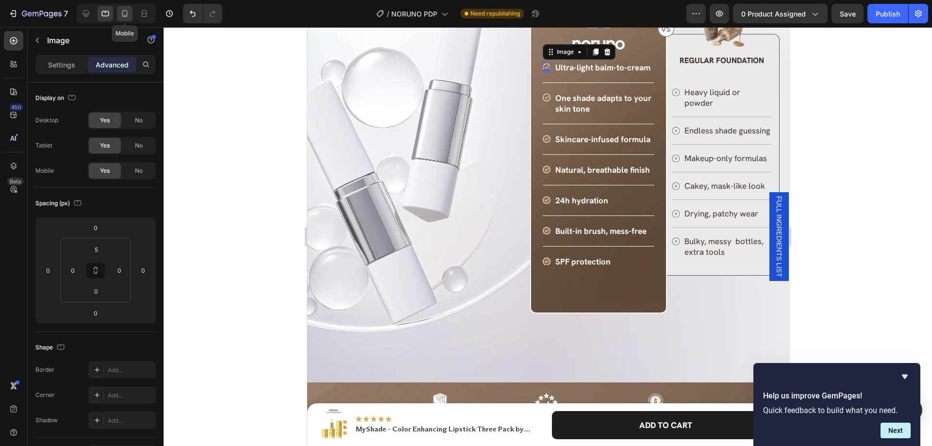
click at [120, 12] on icon at bounding box center [125, 14] width 10 height 10
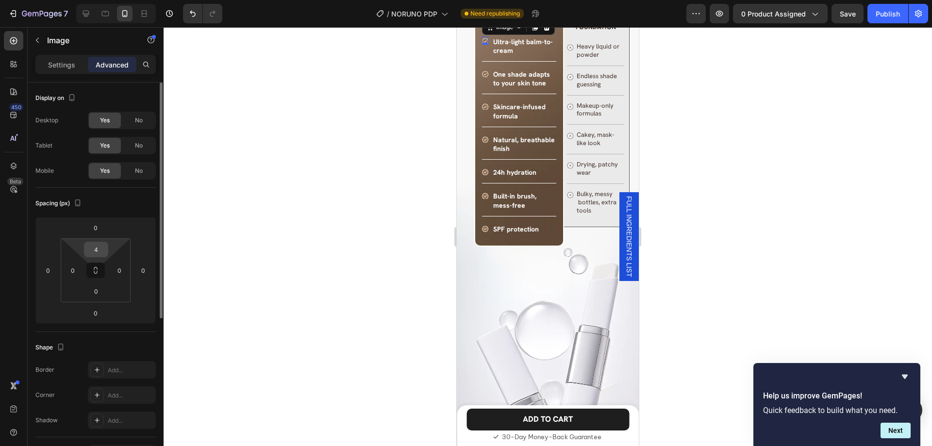
scroll to position [4384, 0]
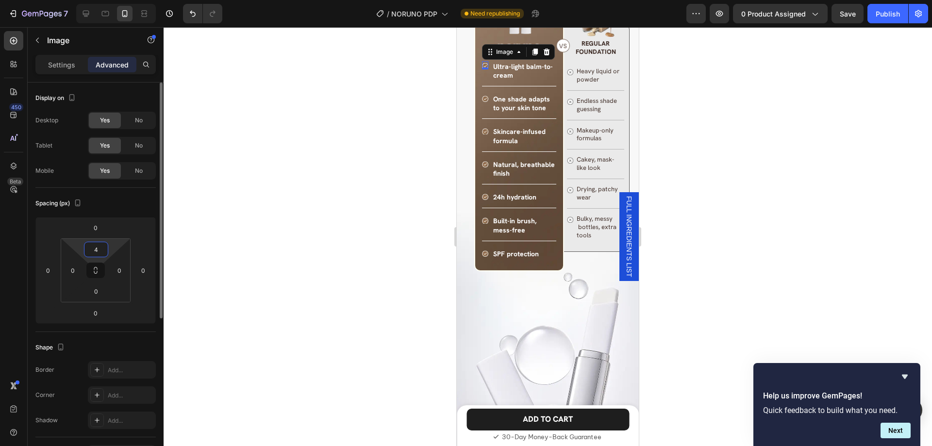
click at [101, 246] on input "4" at bounding box center [95, 249] width 19 height 15
type input "5"
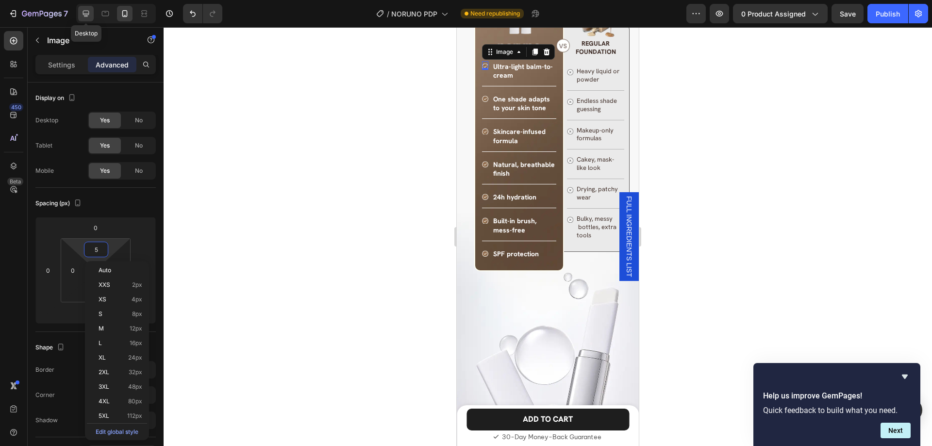
click at [85, 19] on div at bounding box center [86, 14] width 16 height 16
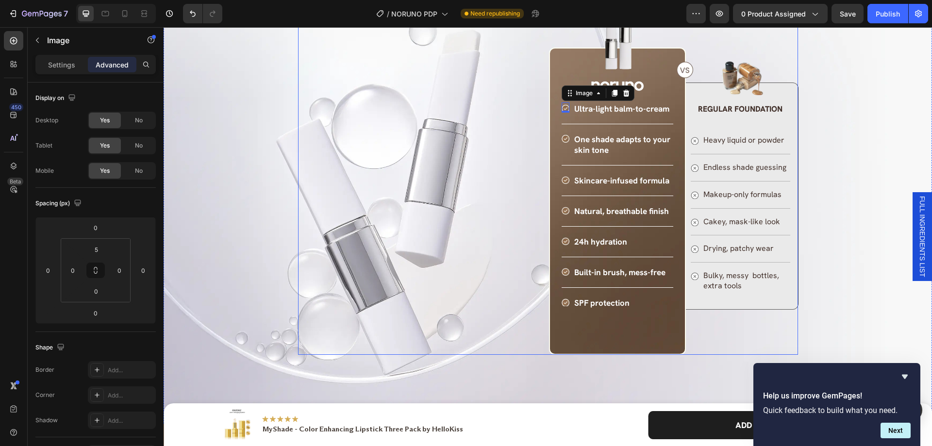
scroll to position [4409, 0]
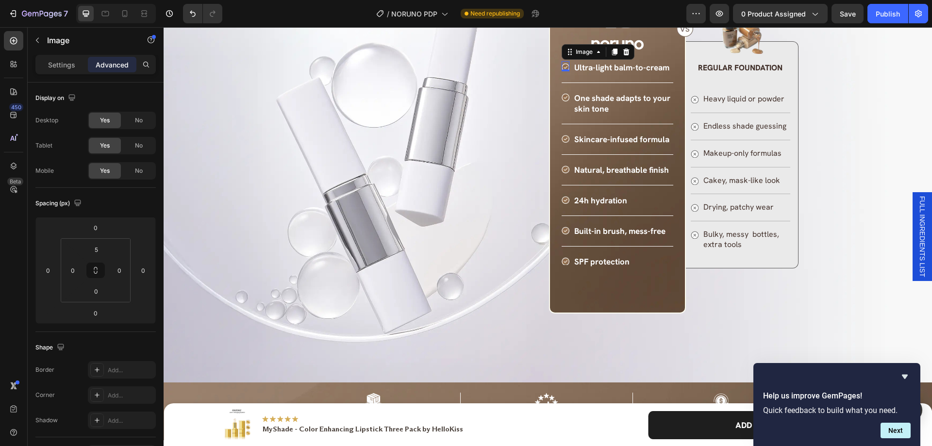
click at [563, 65] on img at bounding box center [566, 68] width 8 height 8
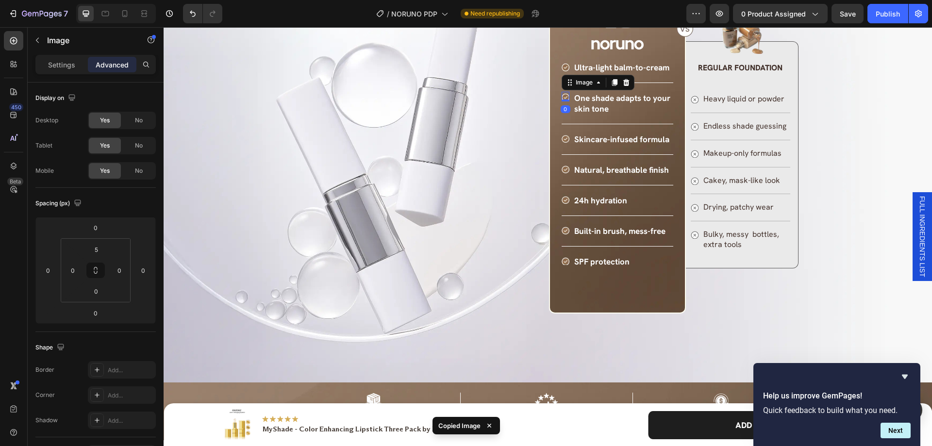
click at [562, 97] on img at bounding box center [566, 98] width 8 height 8
type input "5"
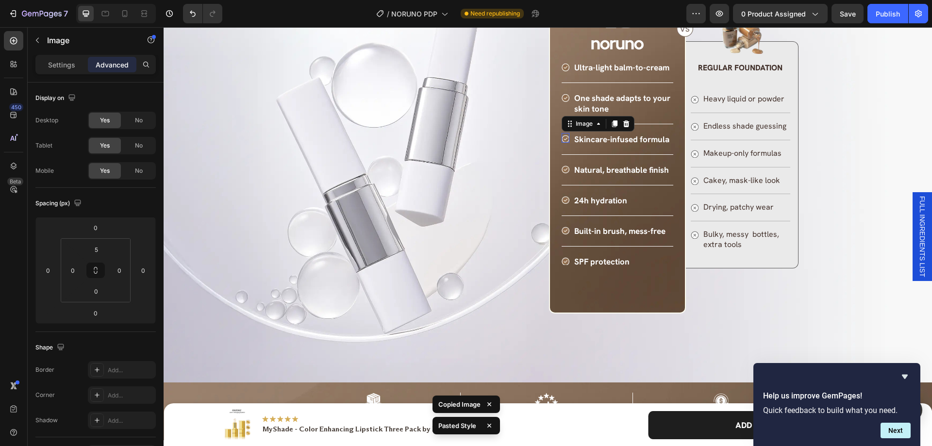
click at [562, 139] on img at bounding box center [566, 139] width 8 height 8
type input "5"
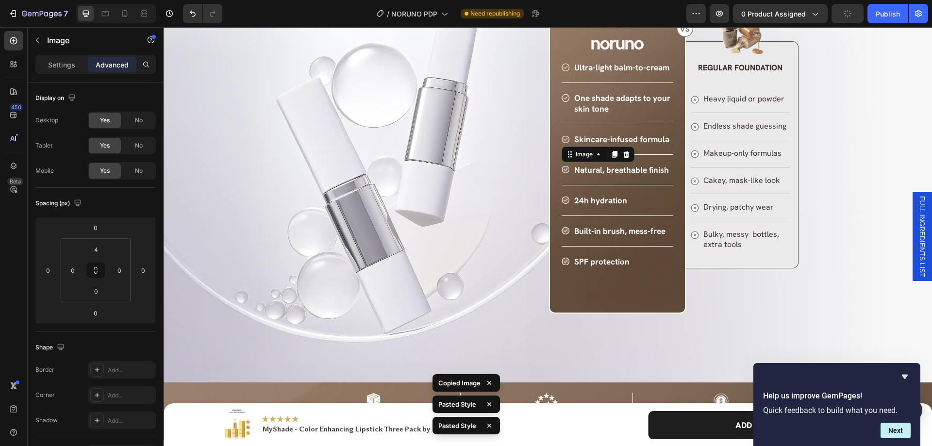
click at [562, 167] on img at bounding box center [566, 170] width 8 height 8
type input "5"
click at [562, 198] on img at bounding box center [566, 200] width 8 height 8
type input "5"
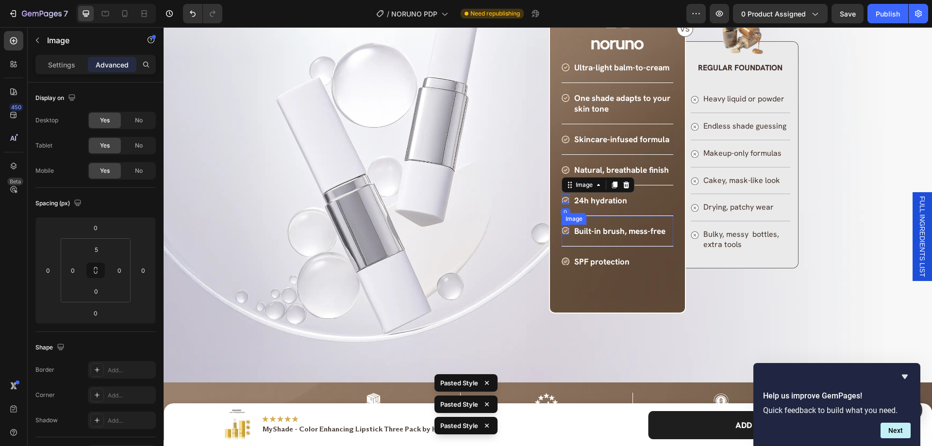
click at [562, 229] on img at bounding box center [566, 231] width 8 height 8
type input "5"
click at [562, 262] on img at bounding box center [566, 261] width 8 height 8
type input "5"
click at [725, 286] on div "Image Image REGULAR FOUNDATION Text Block Image Heavy liquid or powder Text Blo…" at bounding box center [742, 143] width 113 height 341
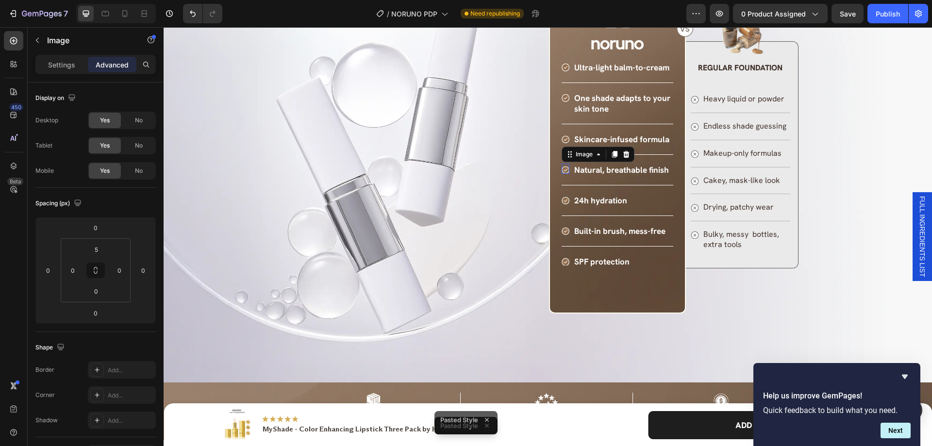
click at [562, 170] on img at bounding box center [566, 170] width 8 height 8
click at [54, 64] on p "Settings" at bounding box center [61, 65] width 27 height 10
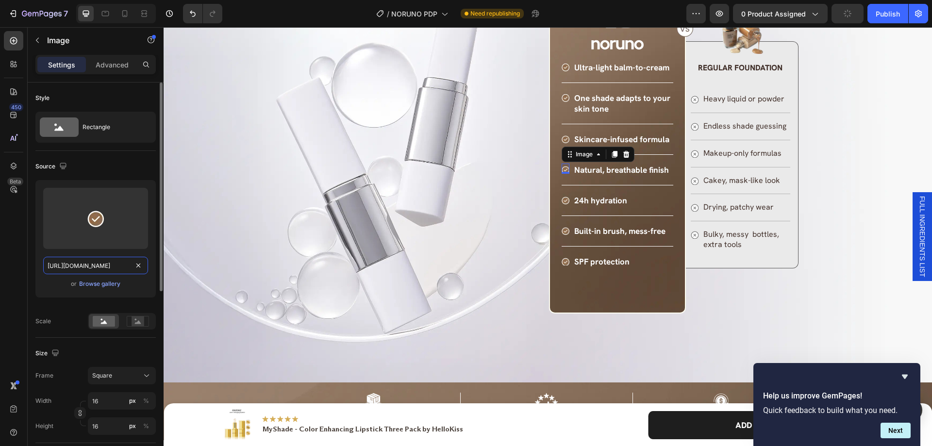
click at [91, 265] on input "[URL][DOMAIN_NAME]" at bounding box center [95, 265] width 105 height 17
click at [562, 232] on img at bounding box center [566, 231] width 8 height 8
click at [92, 268] on input "[URL][DOMAIN_NAME]" at bounding box center [95, 265] width 105 height 17
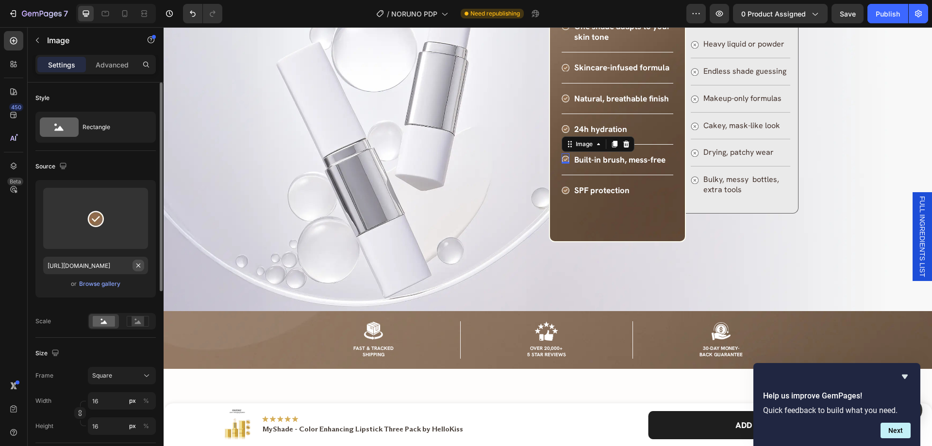
scroll to position [0, 305]
click at [564, 194] on img at bounding box center [566, 190] width 8 height 8
click at [98, 265] on input "[URL][DOMAIN_NAME]" at bounding box center [95, 265] width 105 height 17
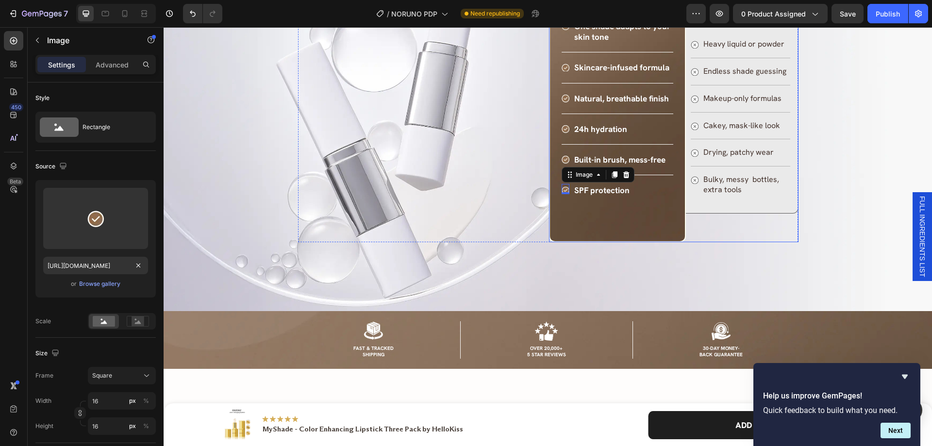
click at [720, 242] on div "Image Image REGULAR FOUNDATION Text Block Image Heavy liquid or powder Text Blo…" at bounding box center [742, 107] width 113 height 269
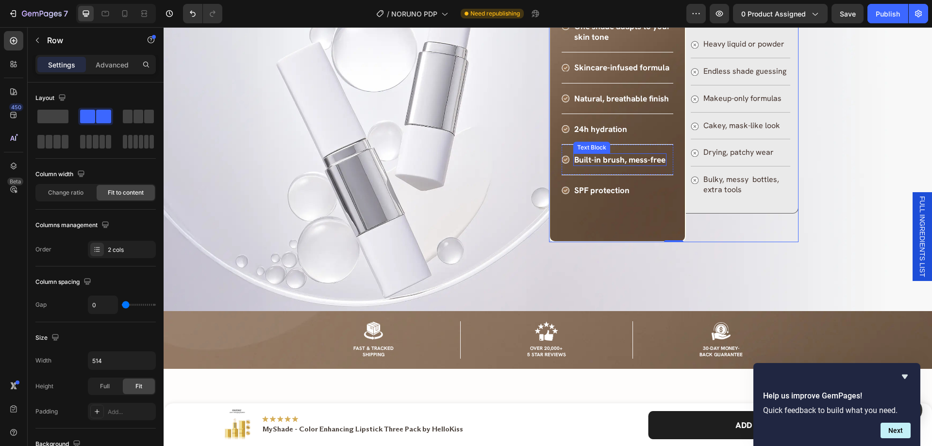
click at [575, 165] on p "Built-in brush, mess-free" at bounding box center [619, 159] width 91 height 11
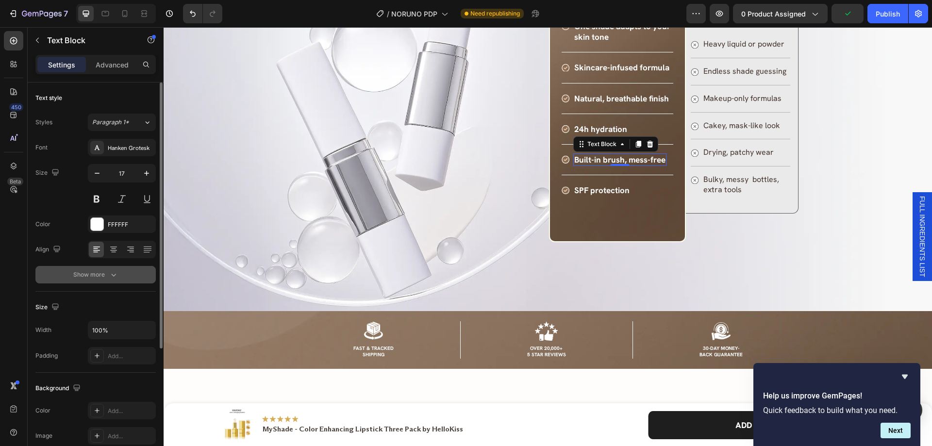
click at [126, 275] on button "Show more" at bounding box center [95, 274] width 120 height 17
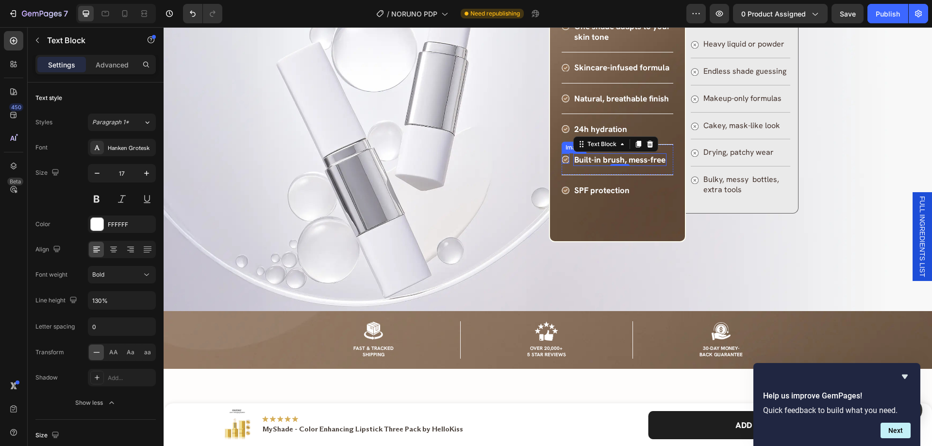
click at [562, 164] on img at bounding box center [566, 160] width 8 height 8
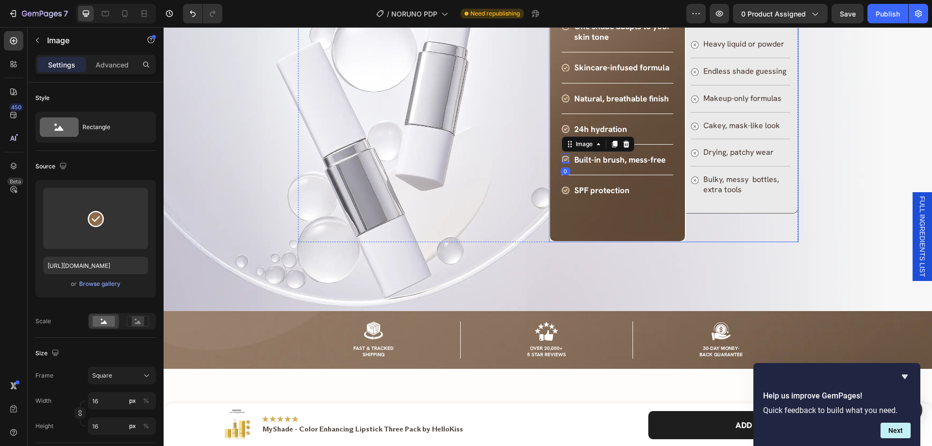
click at [734, 242] on div "Image Image REGULAR FOUNDATION Text Block Image Heavy liquid or powder Text Blo…" at bounding box center [742, 107] width 113 height 269
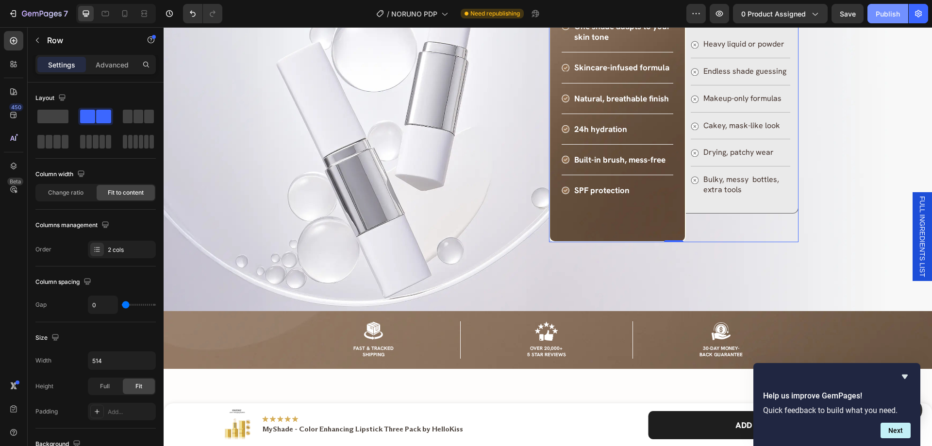
click at [893, 13] on div "Publish" at bounding box center [888, 14] width 24 height 10
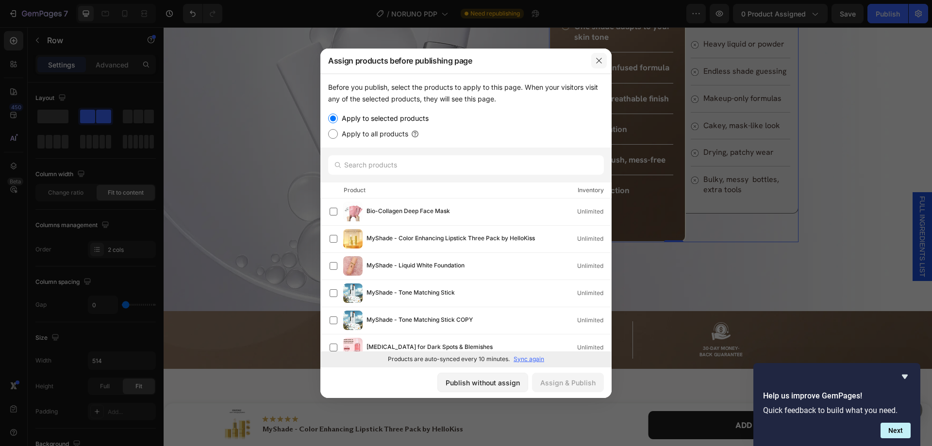
click at [595, 61] on button "button" at bounding box center [599, 61] width 16 height 16
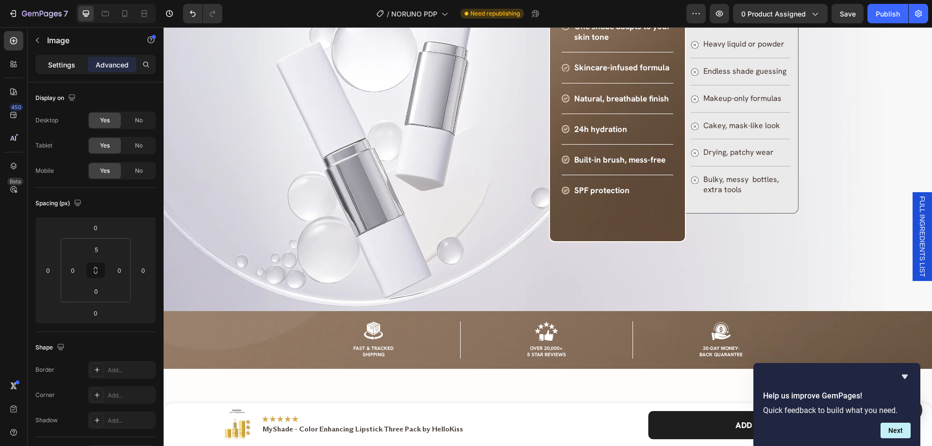
click at [47, 64] on div "Settings" at bounding box center [61, 65] width 49 height 16
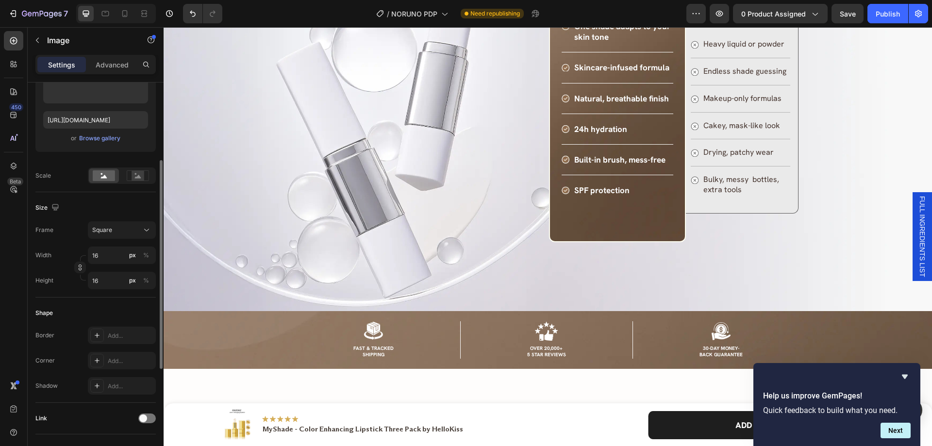
scroll to position [243, 0]
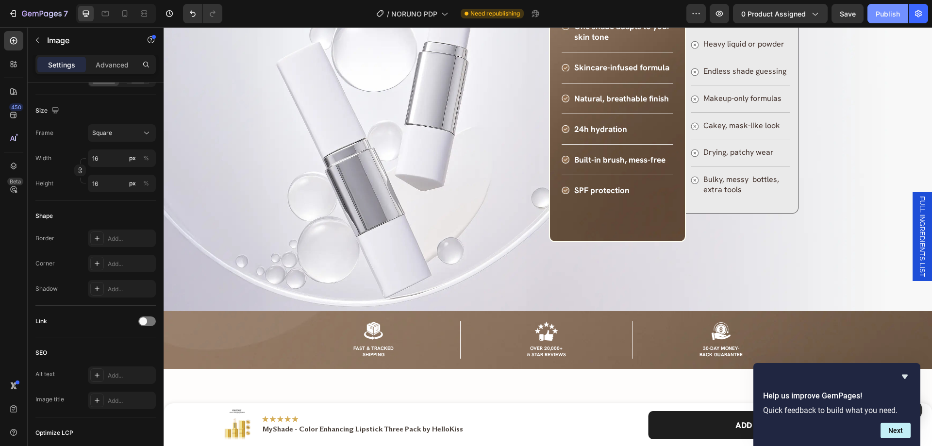
click at [898, 10] on div "Publish" at bounding box center [888, 14] width 24 height 10
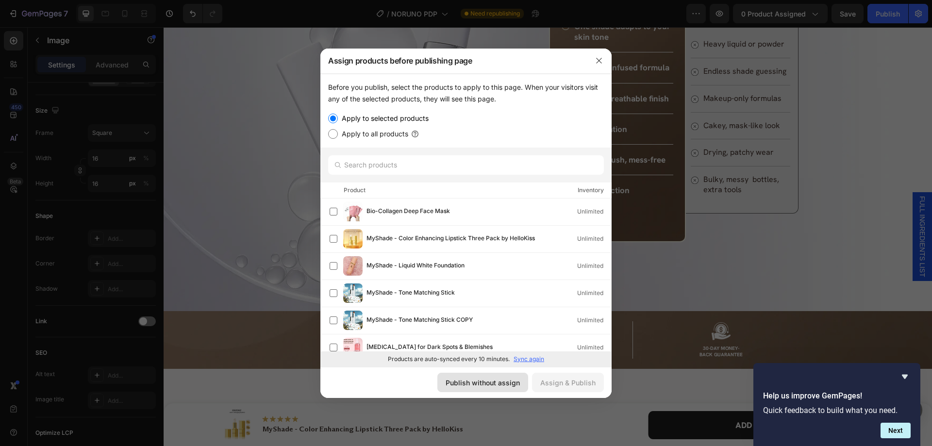
click at [501, 379] on div "Publish without assign" at bounding box center [483, 383] width 74 height 10
